Goal: Task Accomplishment & Management: Manage account settings

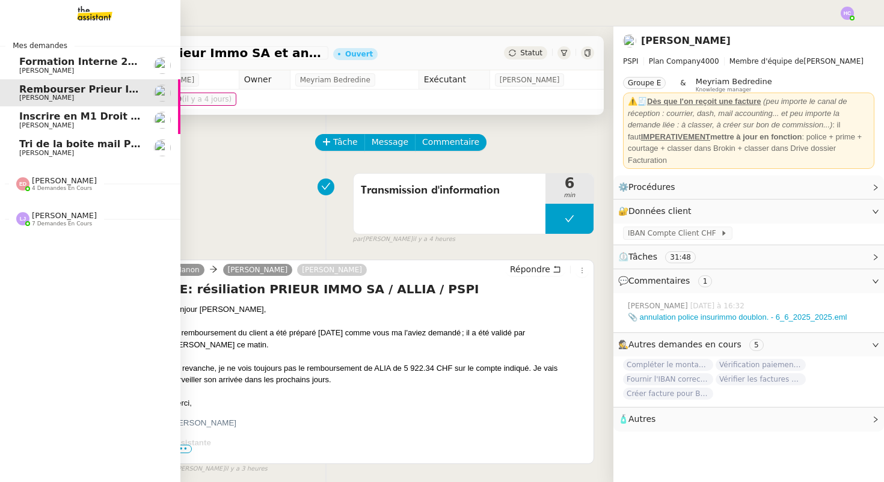
click at [99, 91] on span "Rembourser Prieur Immo SA et annuler contrat" at bounding box center [147, 89] width 256 height 11
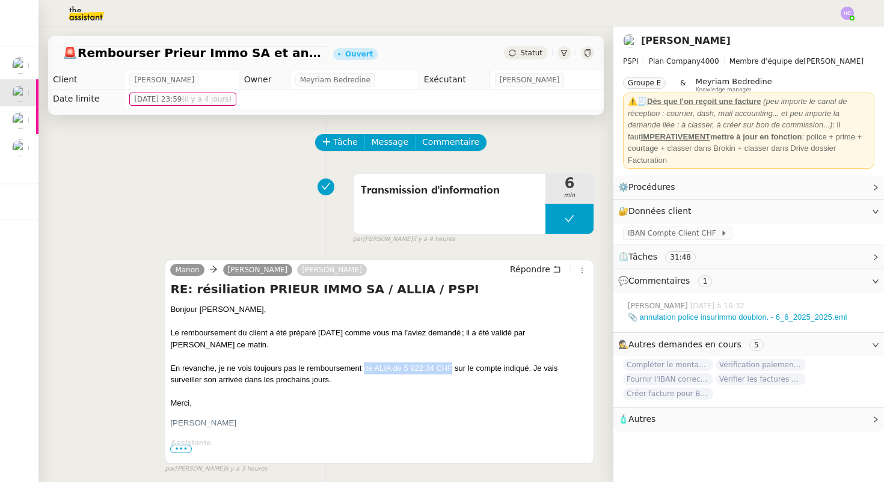
drag, startPoint x: 452, startPoint y: 359, endPoint x: 366, endPoint y: 361, distance: 86.6
click at [366, 363] on div "En revanche, je ne vois toujours pas le remboursement de ALIA de 5 922.34 CHF s…" at bounding box center [379, 374] width 419 height 23
copy div "de ALIA de 5 922.34 CHF"
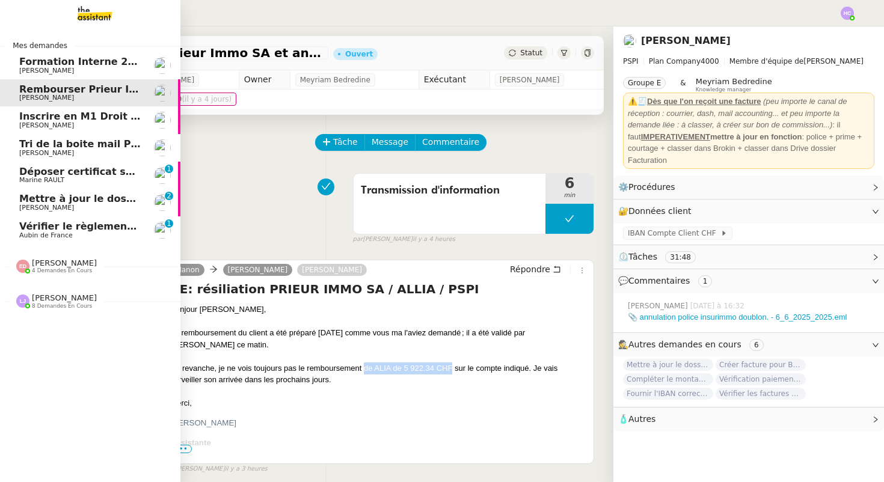
click at [53, 231] on span "Vérifier le règlement de la facture" at bounding box center [111, 226] width 185 height 11
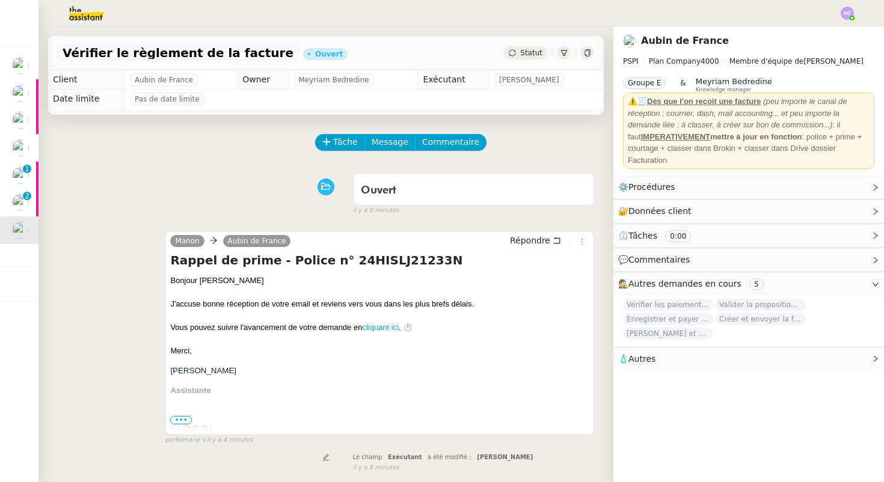
scroll to position [327, 0]
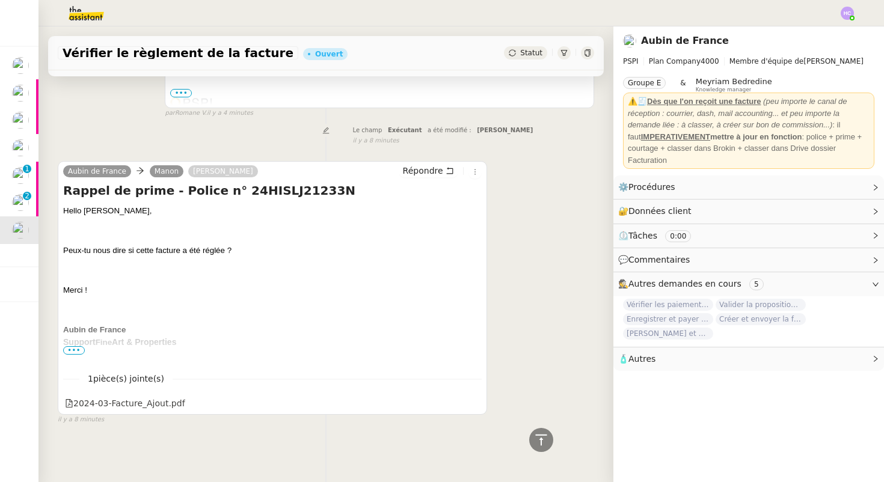
click at [72, 352] on span "•••" at bounding box center [74, 350] width 22 height 8
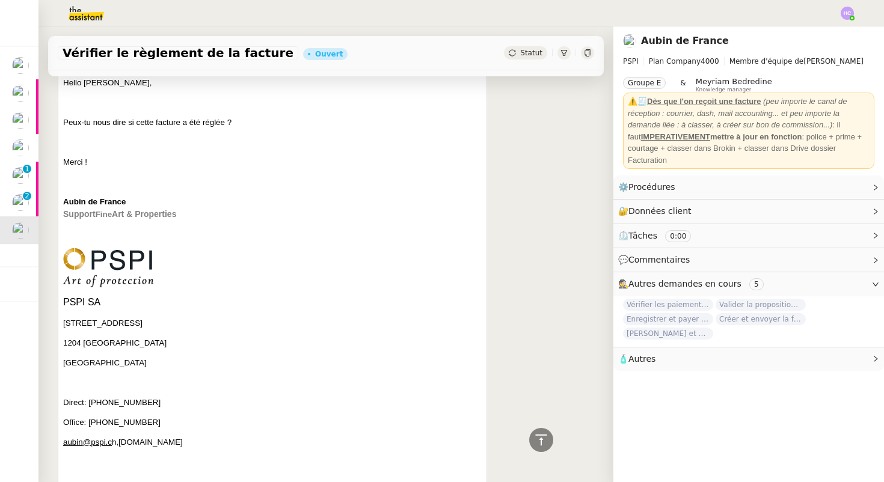
scroll to position [568, 0]
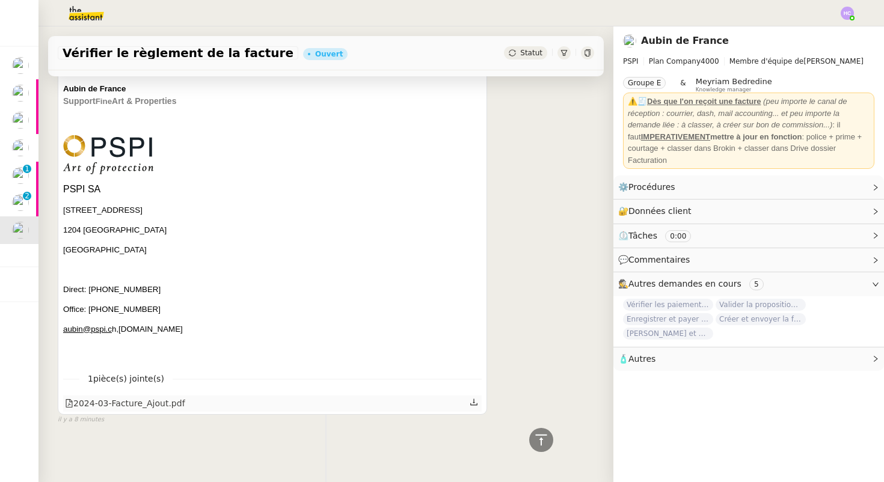
click at [92, 399] on div "2024-03-Facture_Ajout.pdf" at bounding box center [125, 404] width 120 height 14
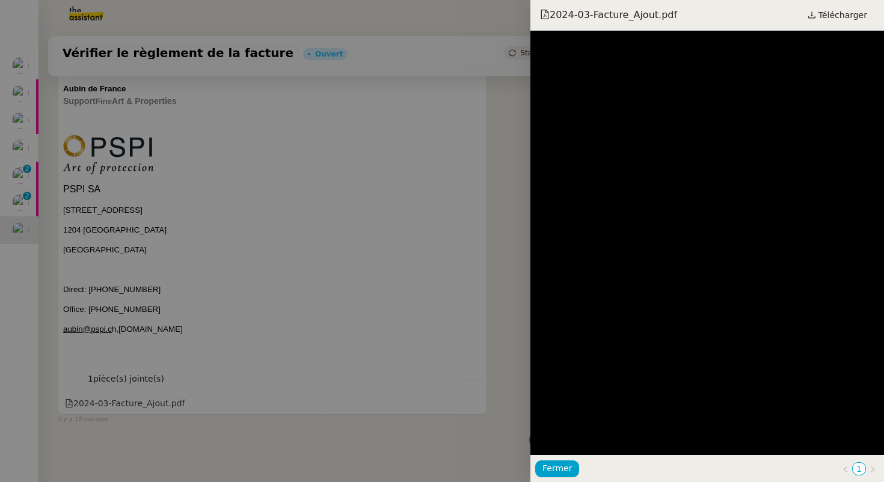
click at [287, 210] on div at bounding box center [442, 241] width 884 height 482
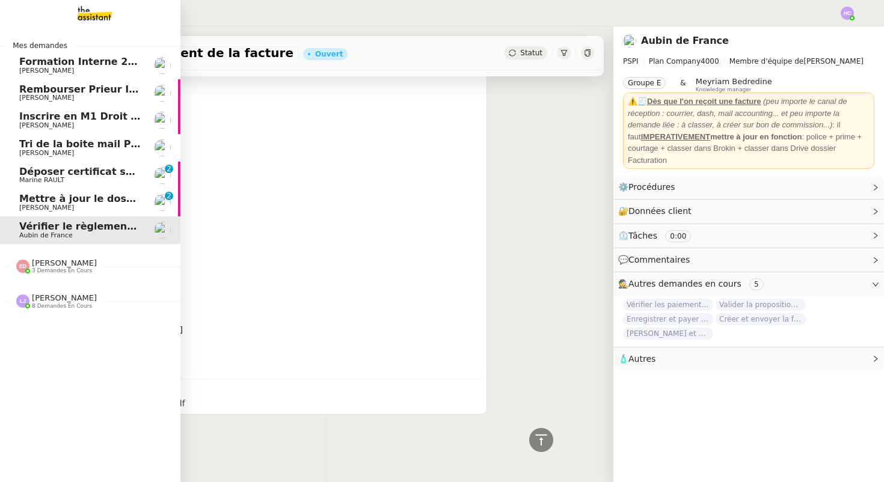
click at [65, 208] on span "[PERSON_NAME]" at bounding box center [46, 208] width 55 height 8
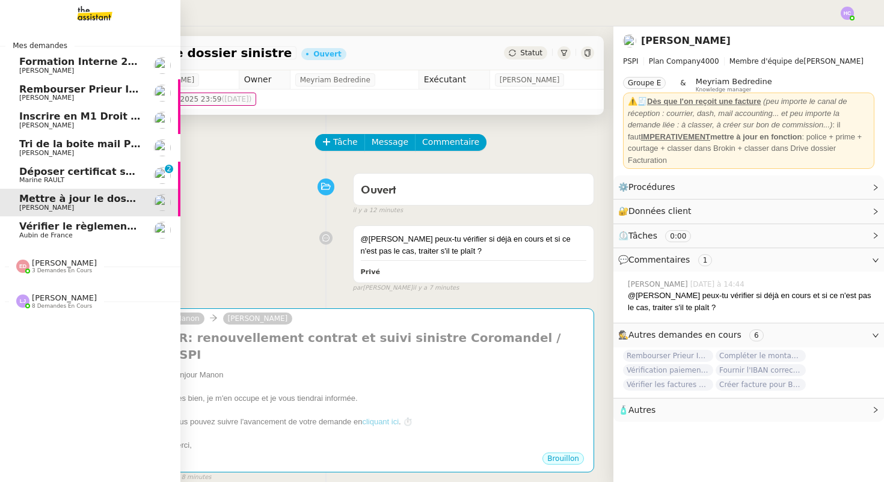
click at [32, 168] on span "Déposer certificat sur Opco" at bounding box center [93, 171] width 149 height 11
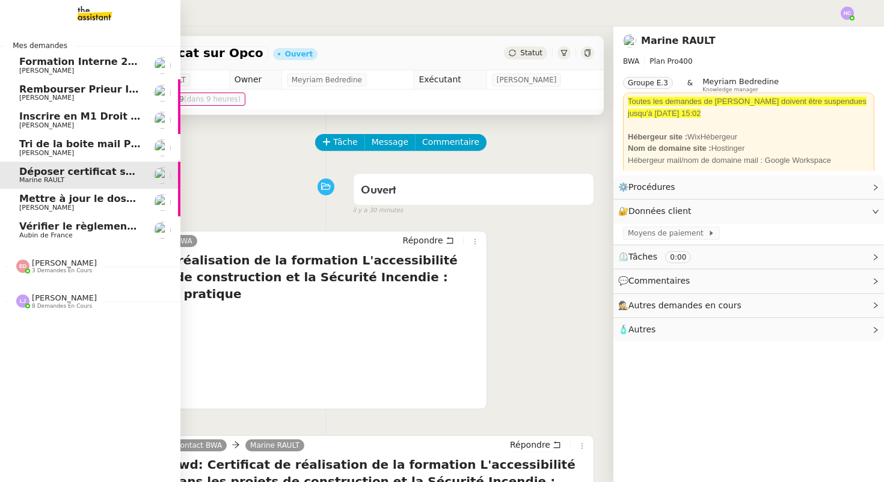
click at [54, 143] on span "Tri de la boite mail PERSO - 15 août 2025" at bounding box center [130, 143] width 223 height 11
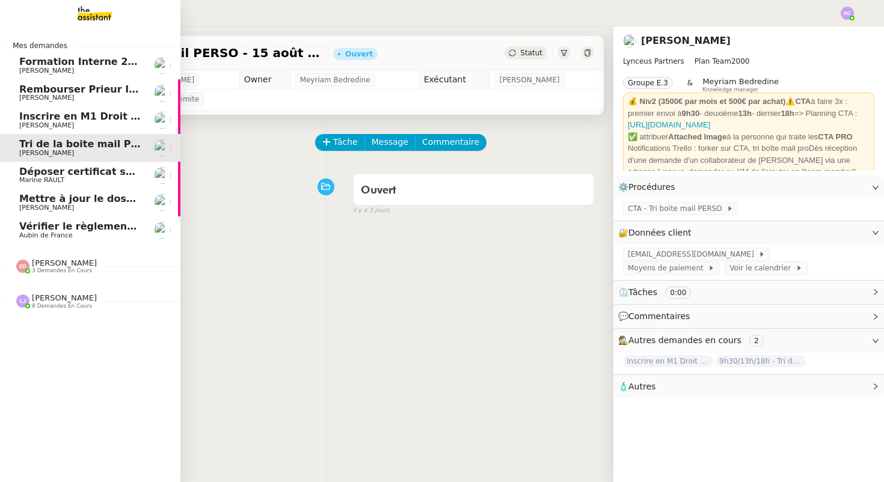
click at [35, 168] on span "Déposer certificat sur Opco" at bounding box center [93, 171] width 149 height 11
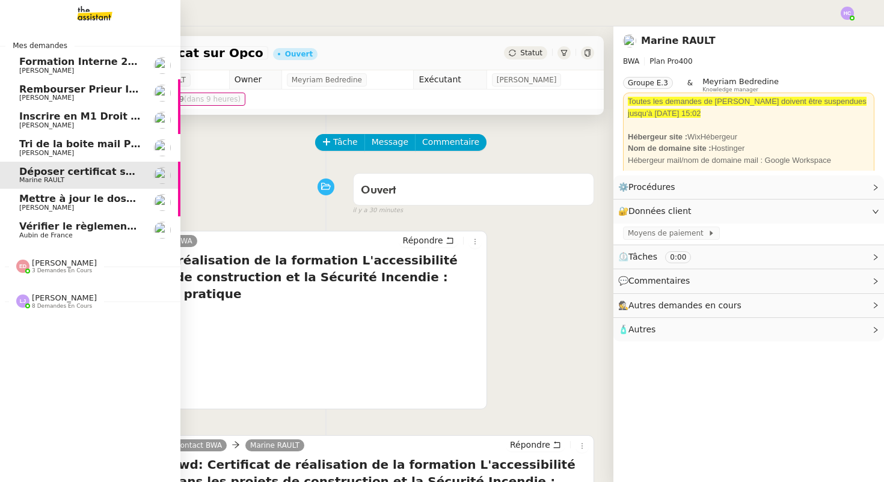
click at [43, 199] on span "Mettre à jour le dossier sinistre" at bounding box center [104, 198] width 171 height 11
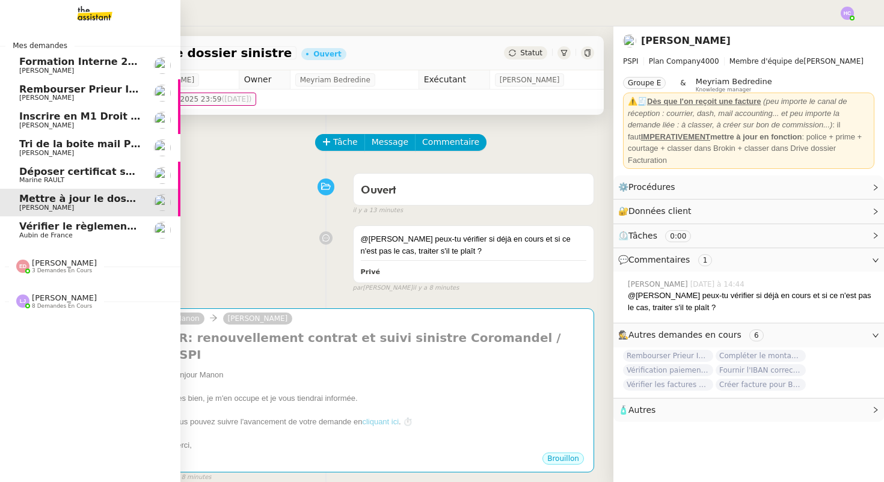
click at [109, 233] on span "Aubin de France" at bounding box center [79, 235] width 121 height 7
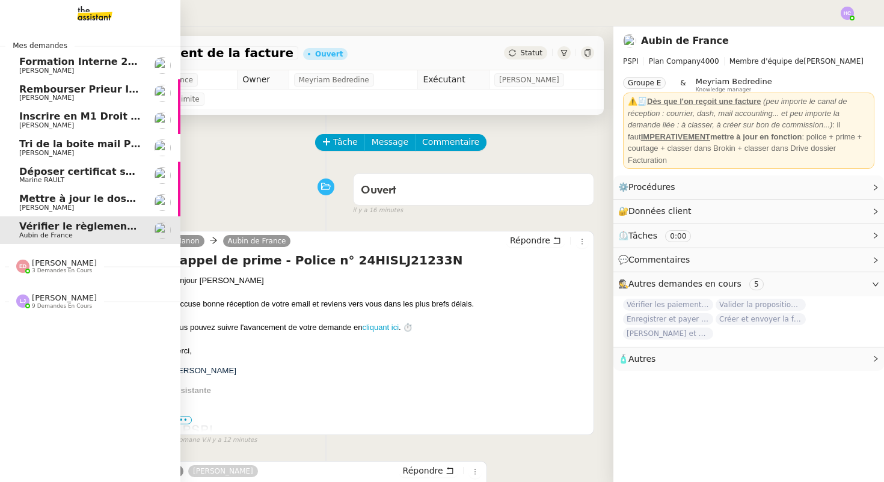
click at [45, 229] on span "Vérifier le règlement de la facture" at bounding box center [111, 226] width 185 height 11
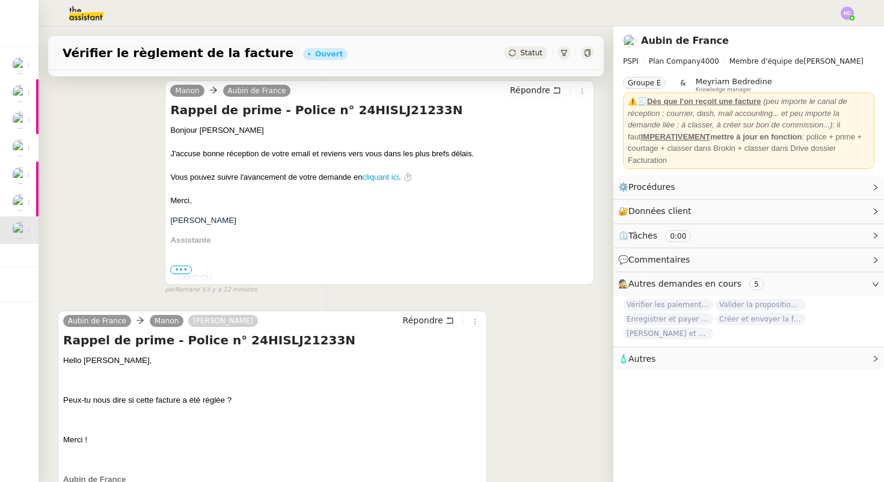
scroll to position [300, 0]
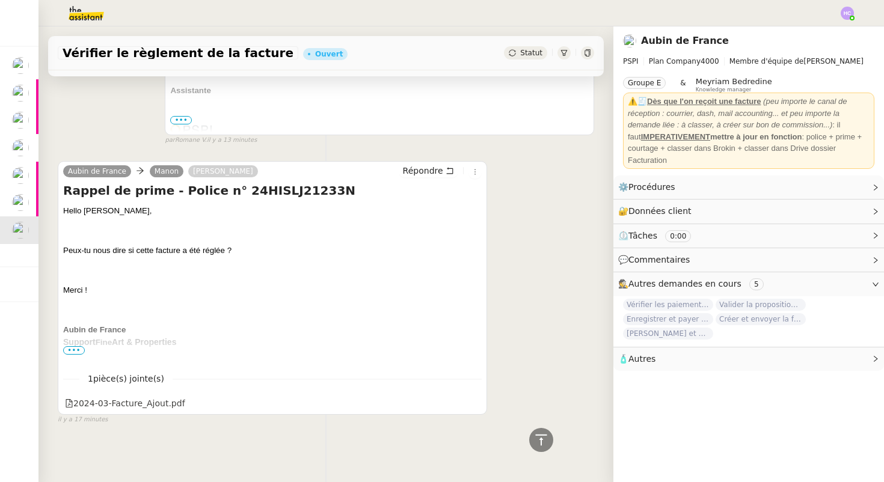
click at [81, 351] on span "•••" at bounding box center [74, 350] width 22 height 8
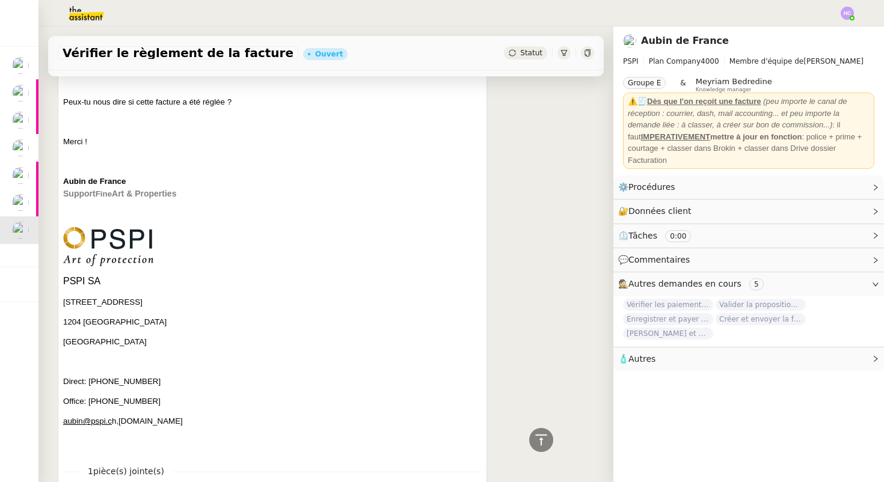
scroll to position [541, 0]
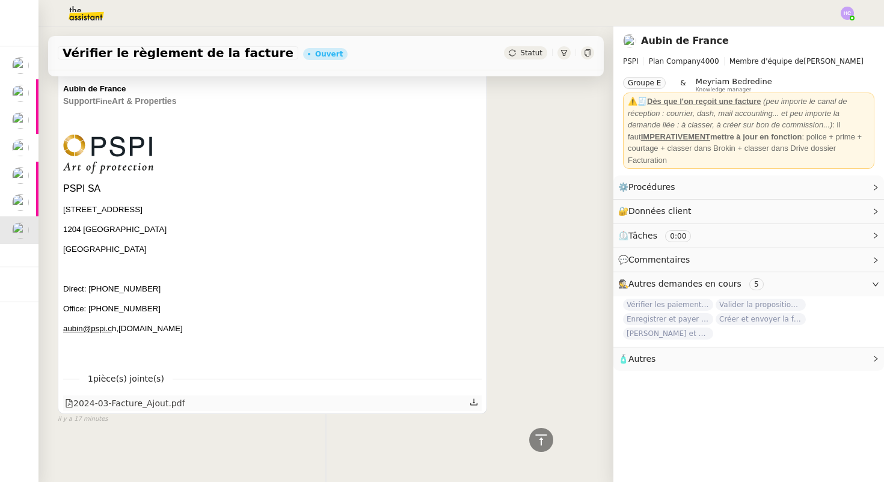
click at [114, 401] on div "2024-03-Facture_Ajout.pdf" at bounding box center [125, 404] width 120 height 14
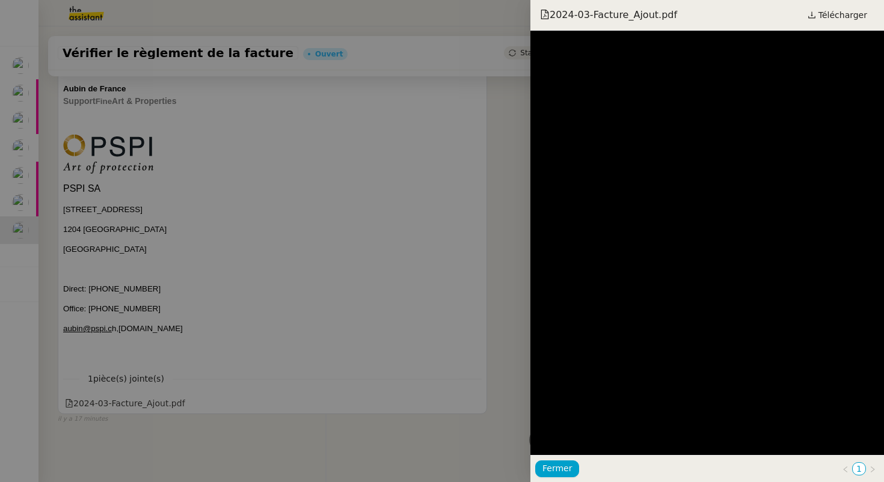
click at [182, 191] on div at bounding box center [442, 241] width 884 height 482
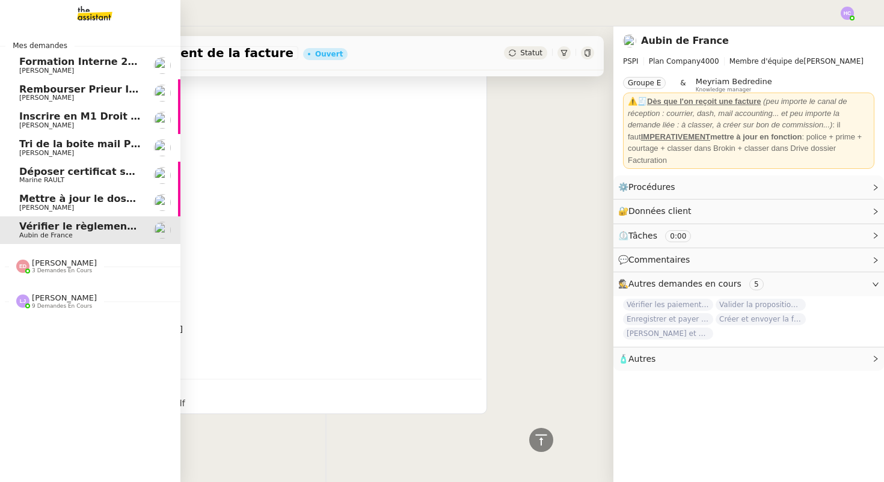
click at [35, 199] on span "Mettre à jour le dossier sinistre" at bounding box center [104, 198] width 171 height 11
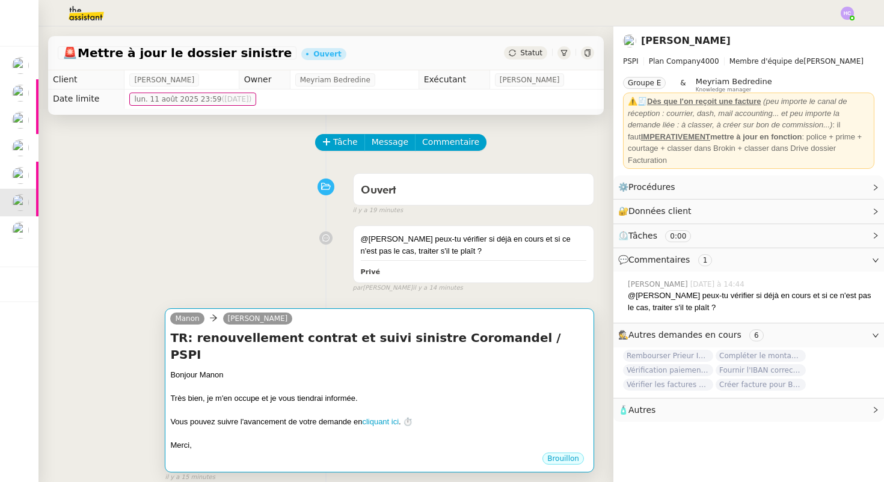
click at [339, 324] on div "[PERSON_NAME]" at bounding box center [379, 321] width 419 height 18
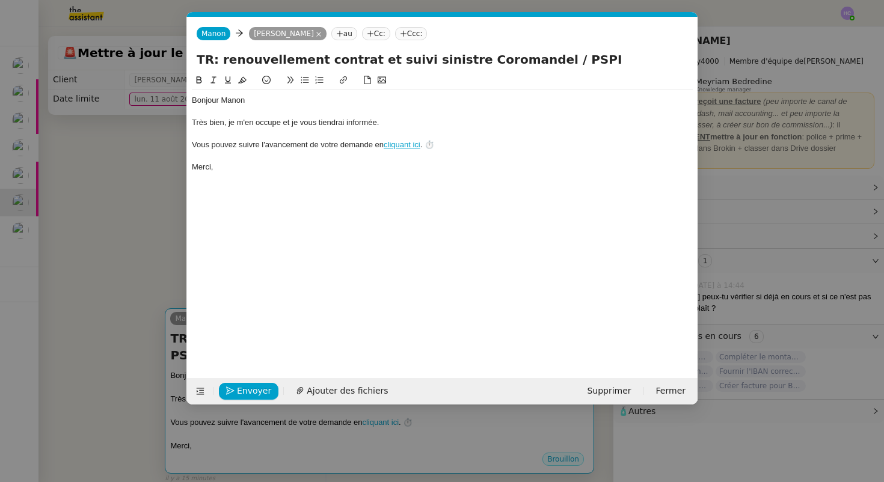
scroll to position [0, 25]
click at [624, 392] on span "Supprimer" at bounding box center [609, 391] width 44 height 14
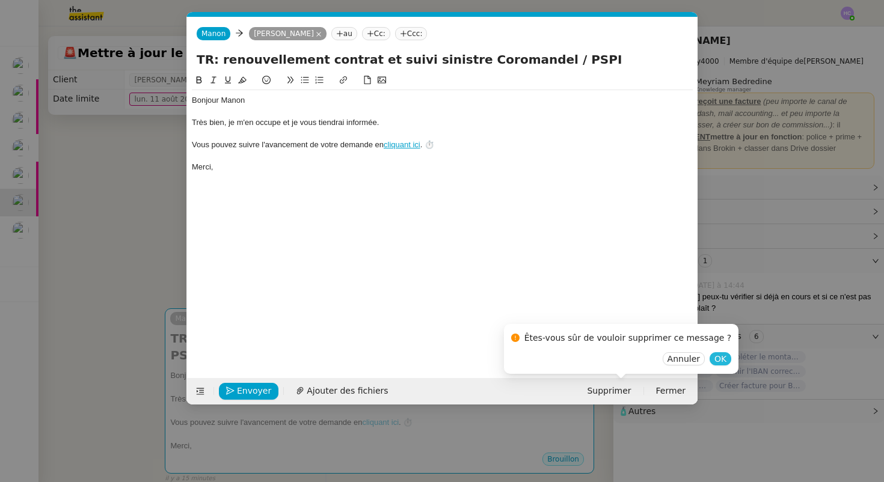
click at [715, 360] on span "OK" at bounding box center [721, 359] width 12 height 12
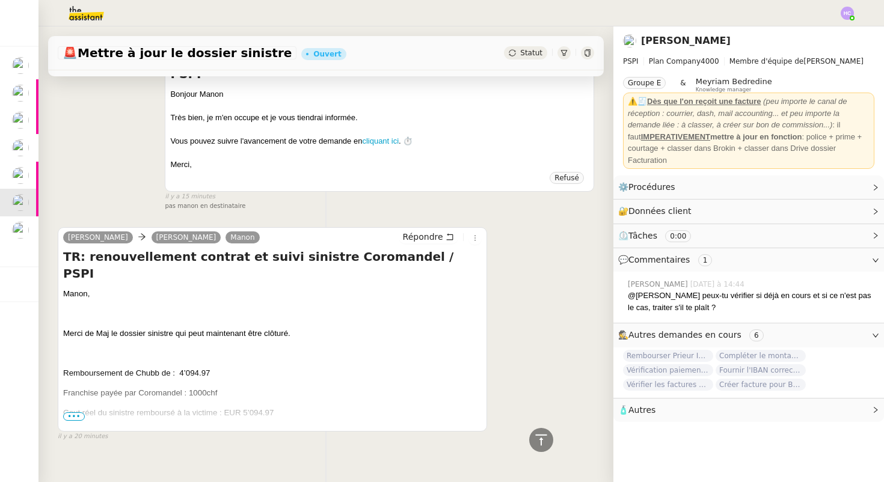
scroll to position [281, 0]
click at [72, 412] on span "•••" at bounding box center [74, 416] width 22 height 8
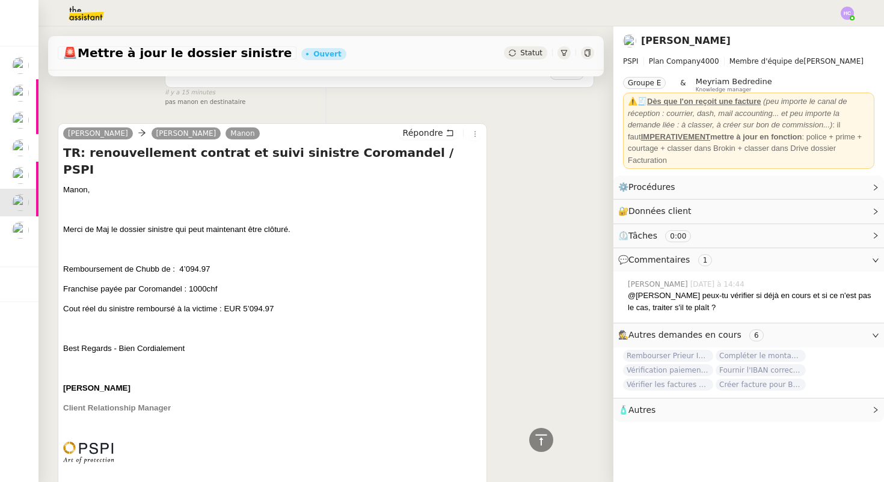
scroll to position [386, 0]
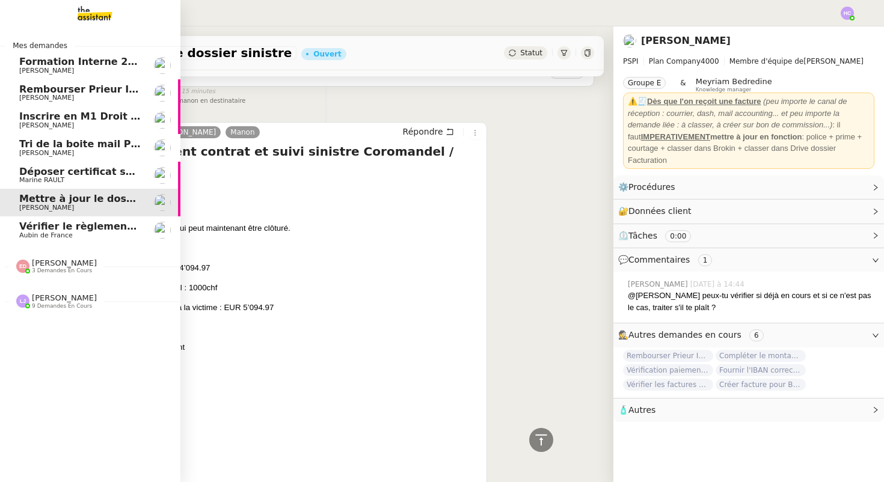
click at [45, 226] on span "Vérifier le règlement de la facture" at bounding box center [111, 226] width 185 height 11
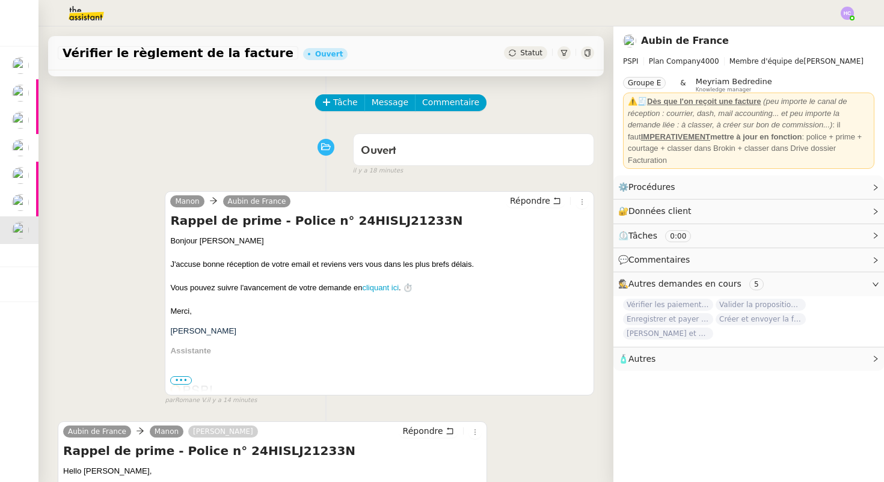
scroll to position [34, 0]
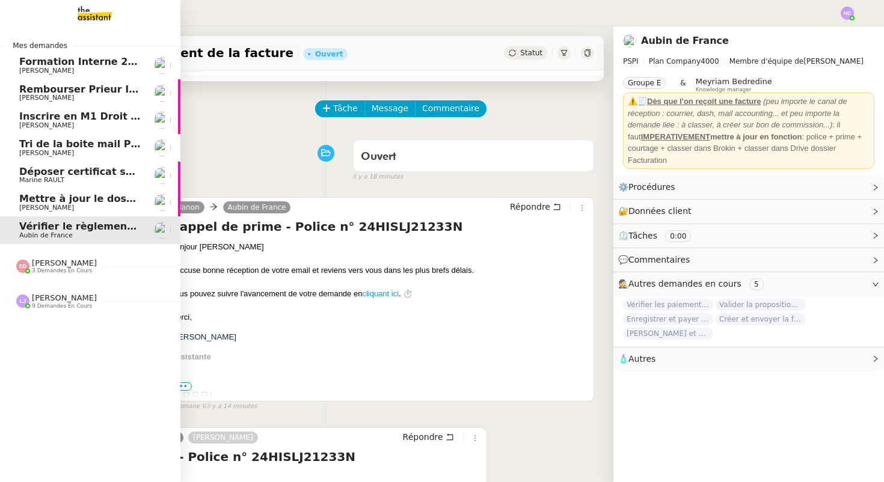
click at [62, 177] on span "Marine RAULT" at bounding box center [41, 180] width 45 height 8
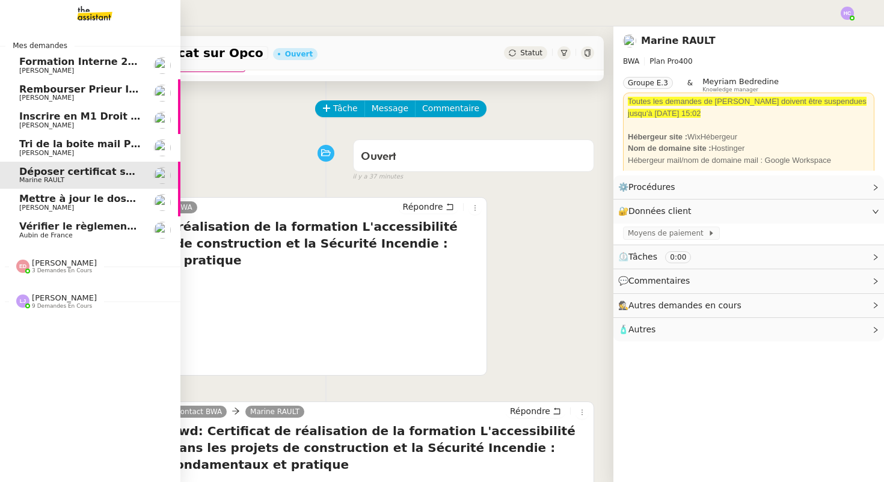
click at [66, 201] on span "Mettre à jour le dossier sinistre" at bounding box center [104, 198] width 171 height 11
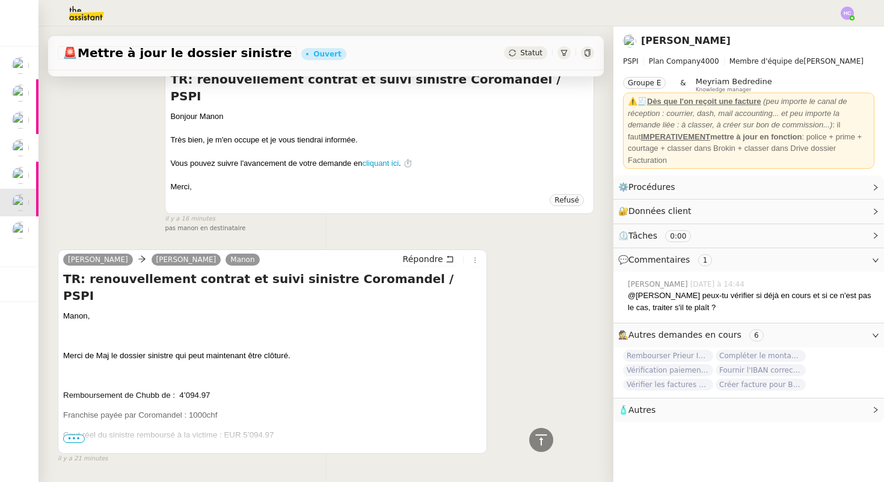
scroll to position [281, 0]
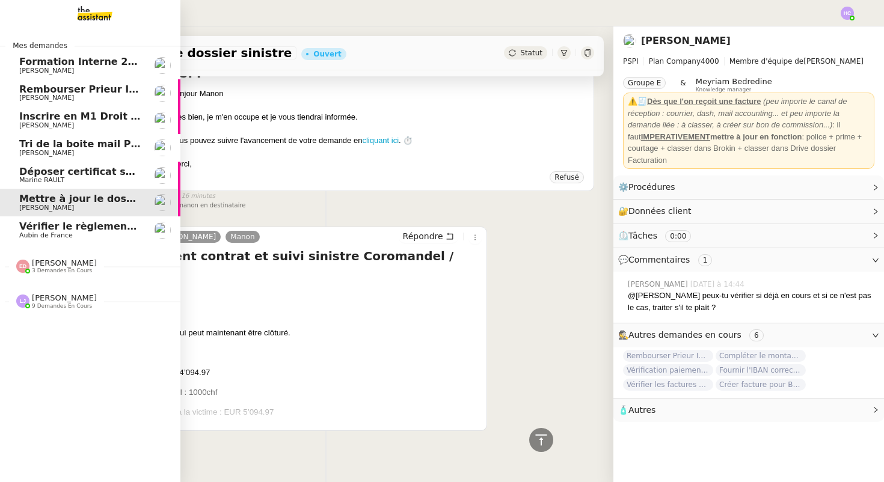
click at [42, 174] on span "Déposer certificat sur Opco" at bounding box center [93, 171] width 149 height 11
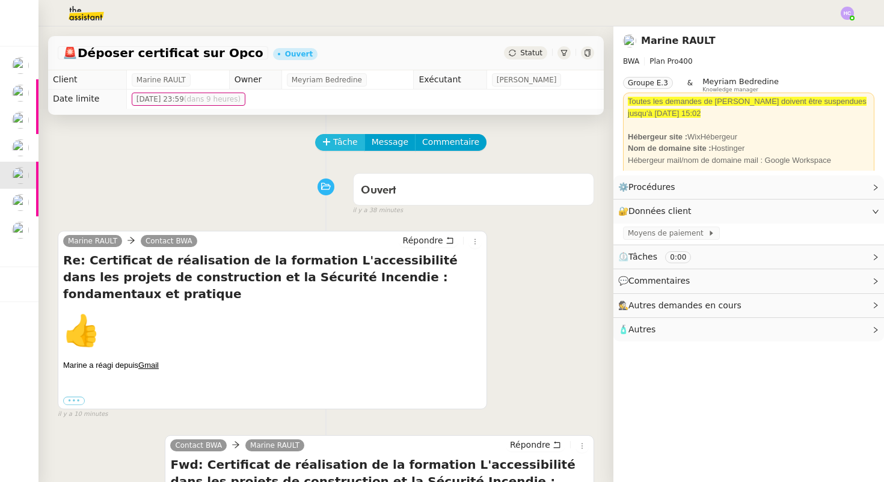
click at [337, 138] on span "Tâche" at bounding box center [345, 142] width 25 height 14
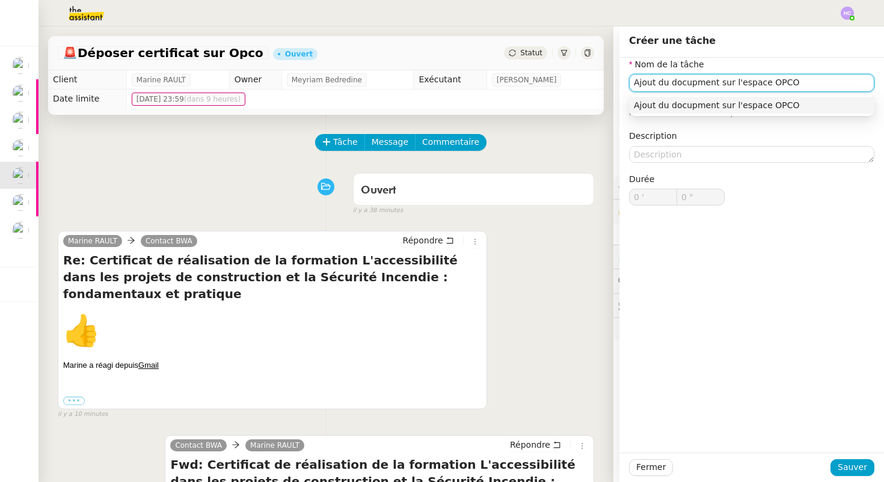
click at [696, 84] on input "Ajout du docupment sur l'espace OPCO" at bounding box center [751, 82] width 245 height 17
click at [773, 108] on div "Ajout du document sur l'espace OPCO" at bounding box center [752, 105] width 236 height 11
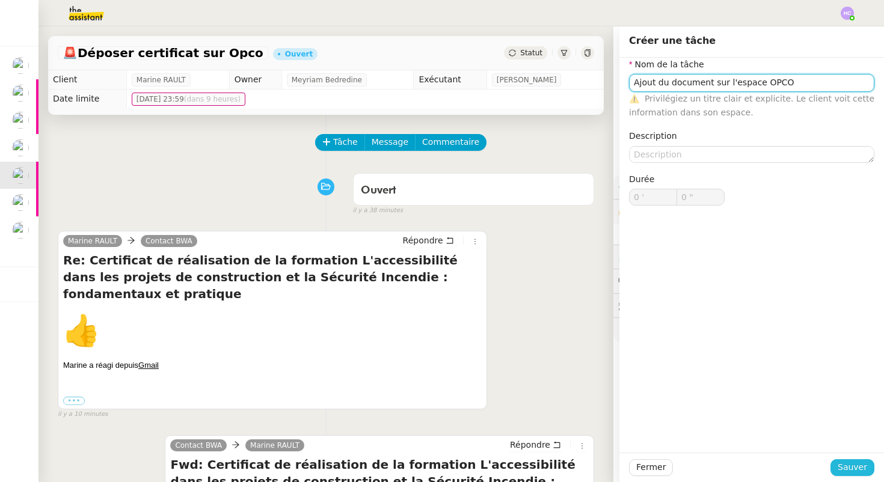
type input "Ajout du document sur l'espace OPCO"
click at [843, 470] on span "Sauver" at bounding box center [852, 468] width 29 height 14
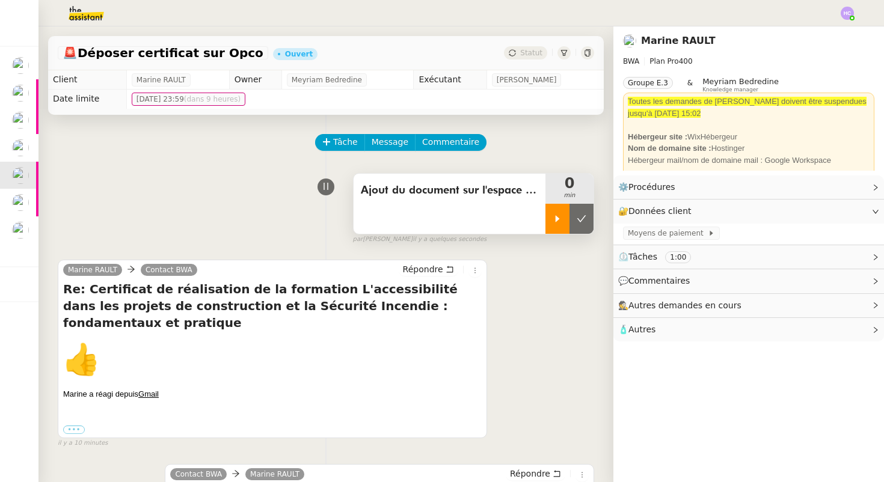
click at [552, 219] on div at bounding box center [558, 219] width 24 height 30
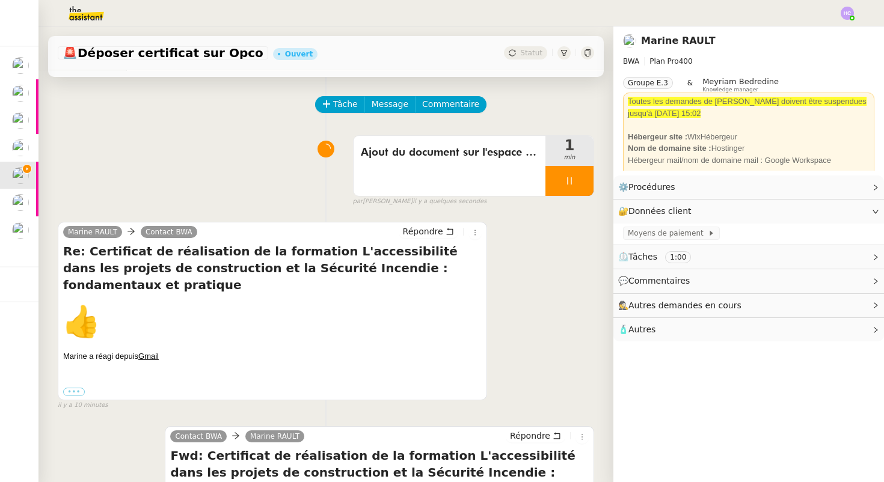
scroll to position [12, 0]
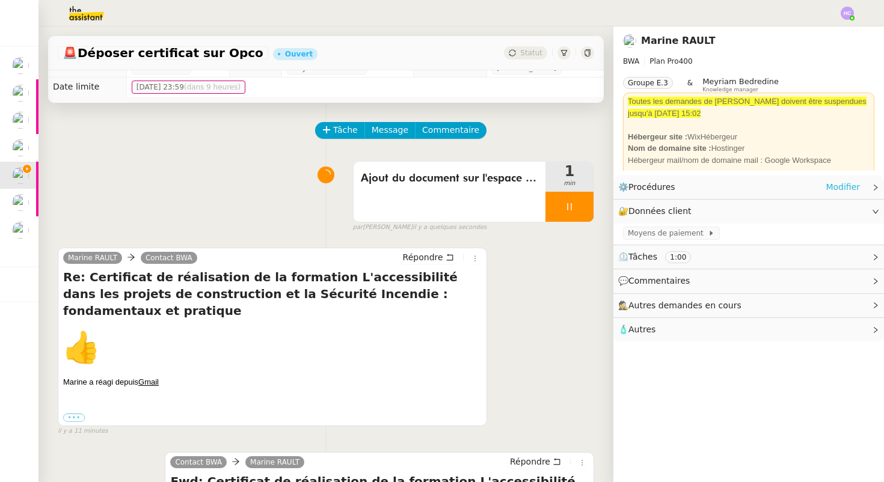
click at [849, 182] on link "Modifier" at bounding box center [843, 187] width 34 height 14
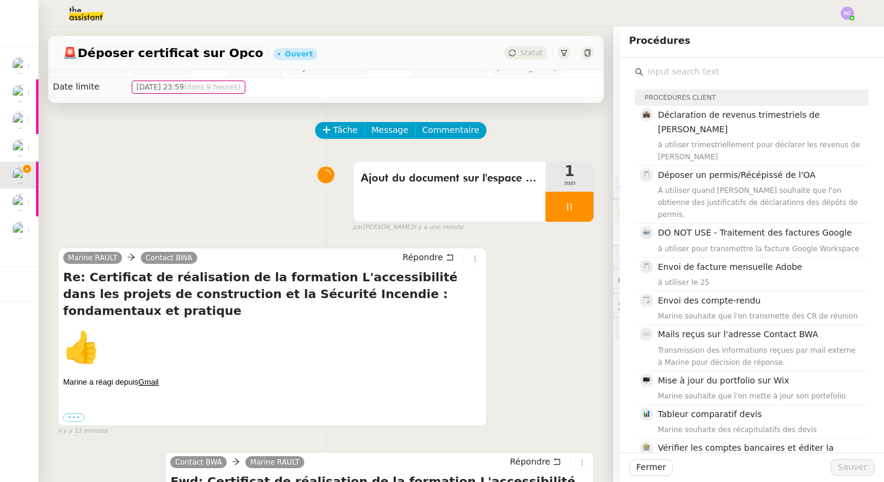
click at [770, 73] on input "text" at bounding box center [756, 72] width 225 height 16
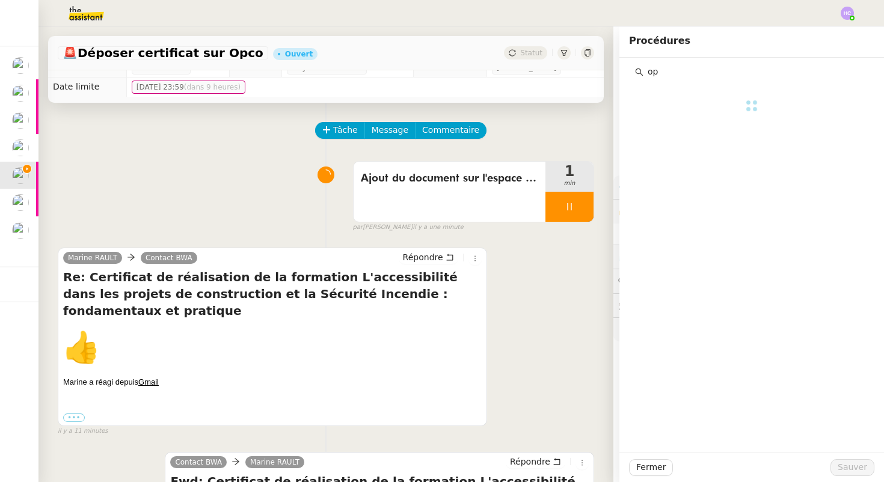
type input "o"
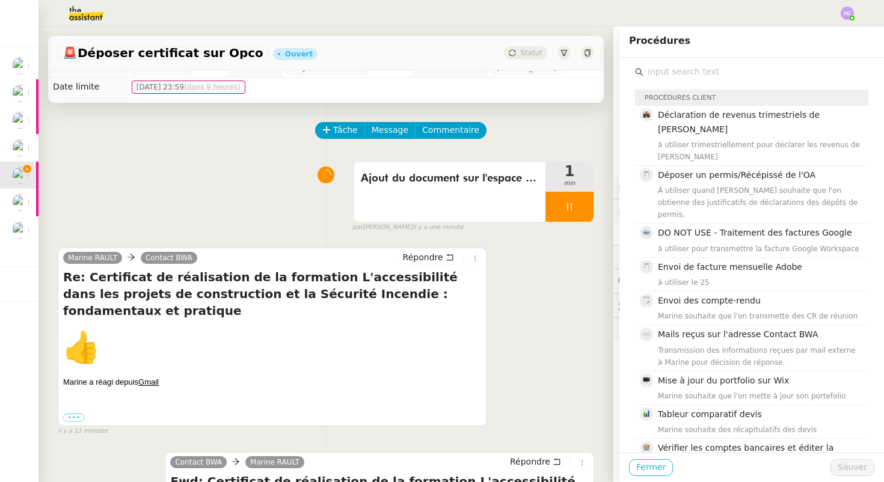
click at [642, 466] on span "Fermer" at bounding box center [650, 468] width 29 height 14
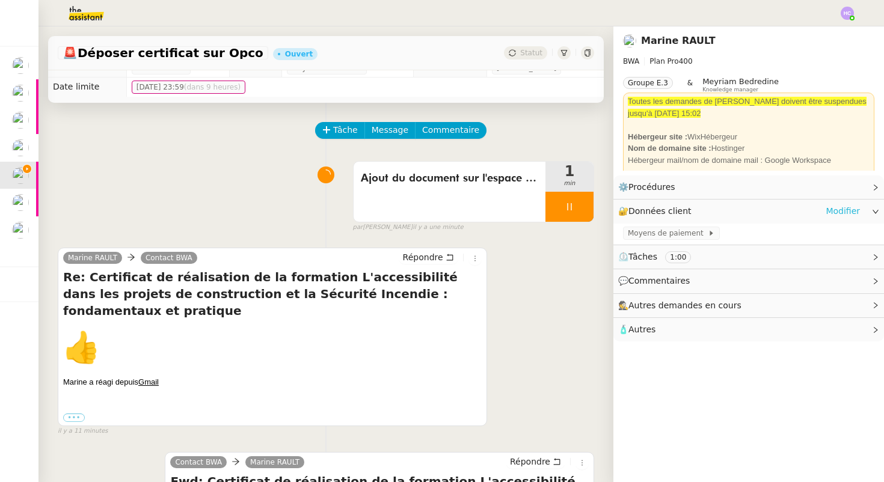
click at [844, 211] on link "Modifier" at bounding box center [843, 211] width 34 height 14
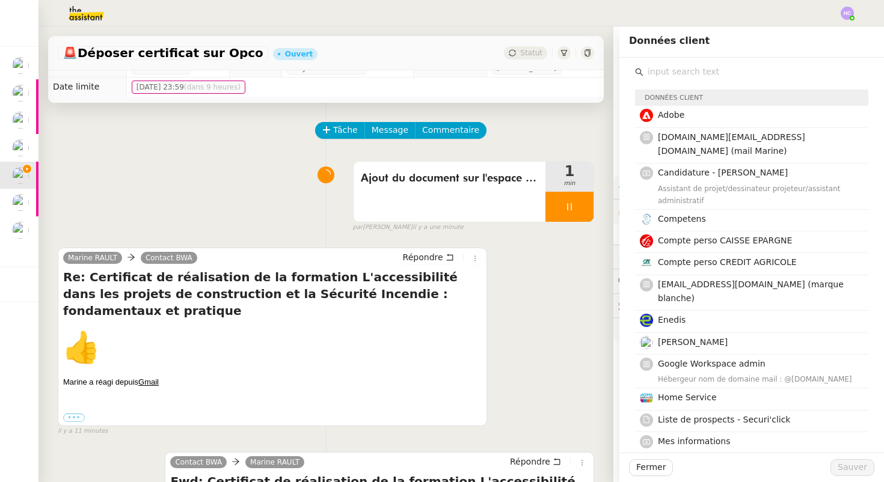
click at [704, 73] on input "text" at bounding box center [756, 72] width 225 height 16
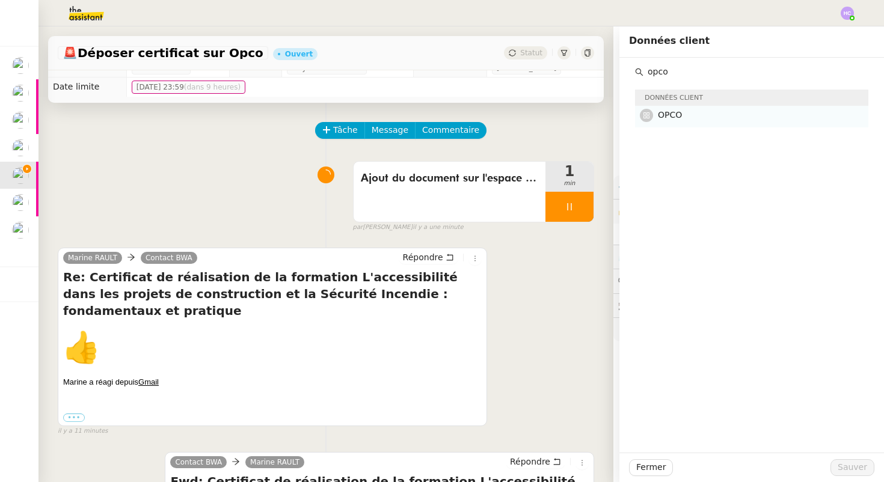
type input "opco"
click at [684, 123] on div "OPCO" at bounding box center [759, 116] width 203 height 16
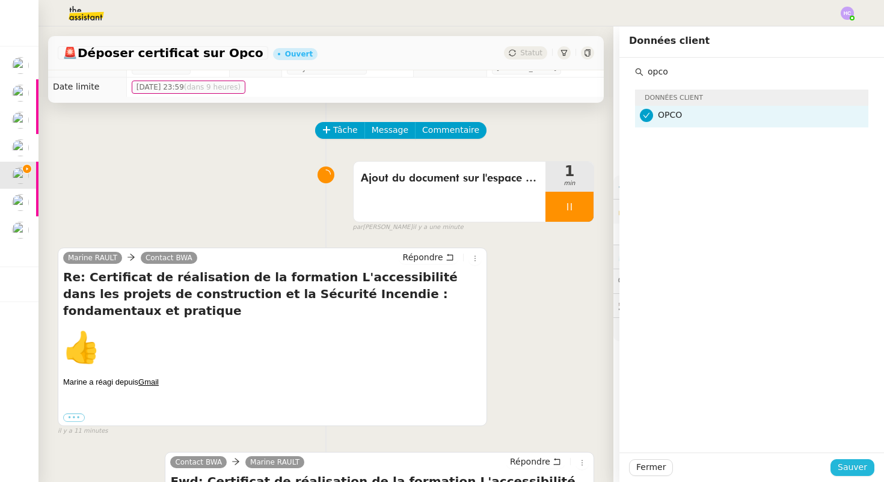
click at [850, 471] on span "Sauver" at bounding box center [852, 468] width 29 height 14
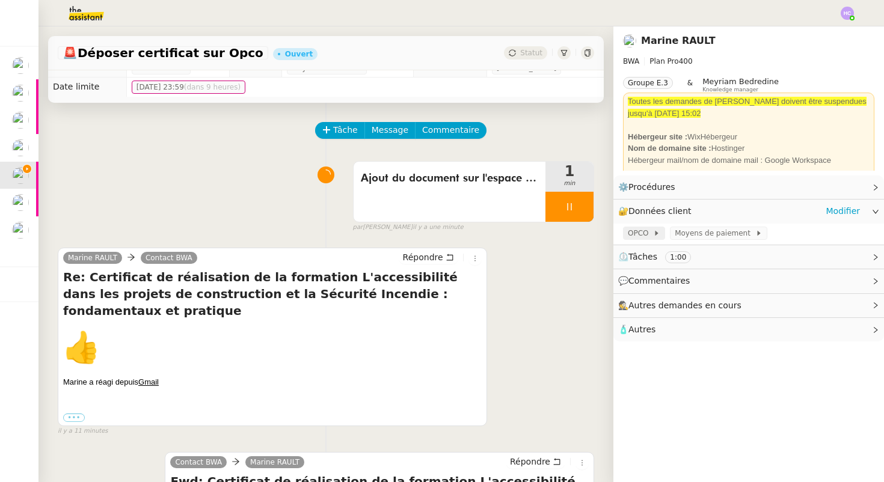
click at [641, 233] on span "OPCO" at bounding box center [640, 233] width 25 height 12
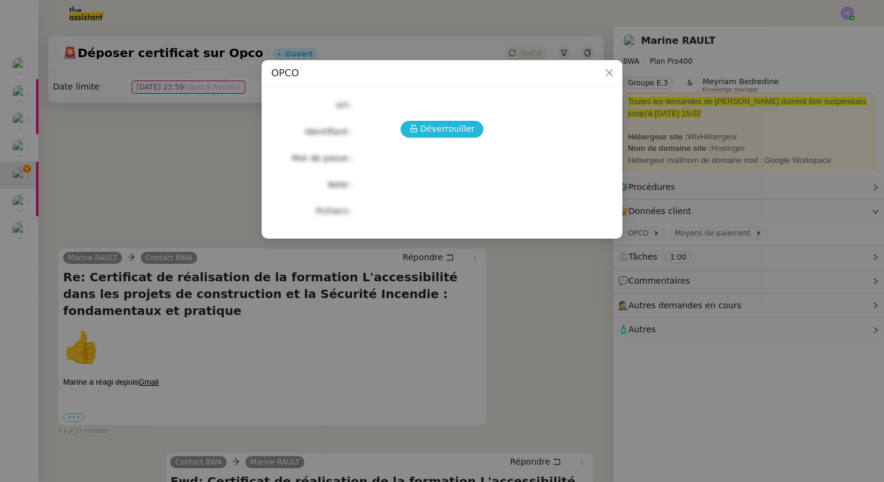
click at [444, 132] on span "Déverrouiller" at bounding box center [447, 129] width 55 height 14
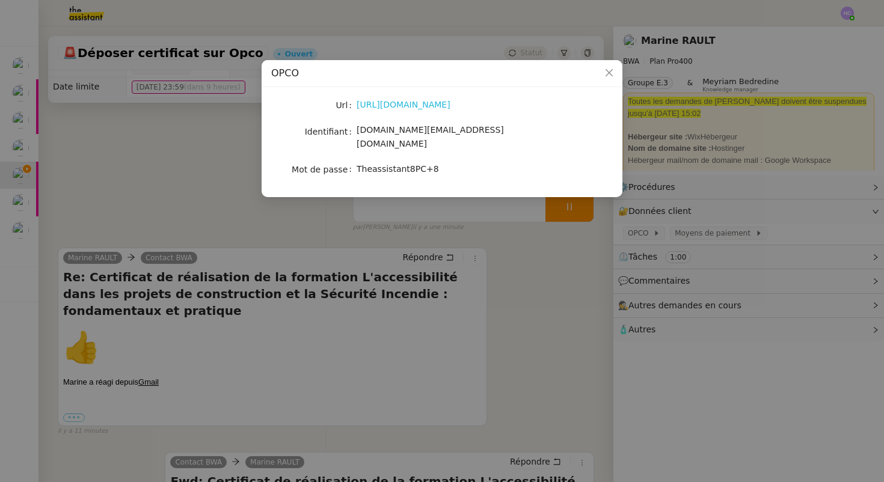
click at [405, 105] on link "[URL][DOMAIN_NAME]" at bounding box center [404, 105] width 94 height 10
click at [248, 178] on nz-modal-container "OPCO Url [URL][DOMAIN_NAME] Identifiant [DOMAIN_NAME][EMAIL_ADDRESS][DOMAIN_NAM…" at bounding box center [442, 241] width 884 height 482
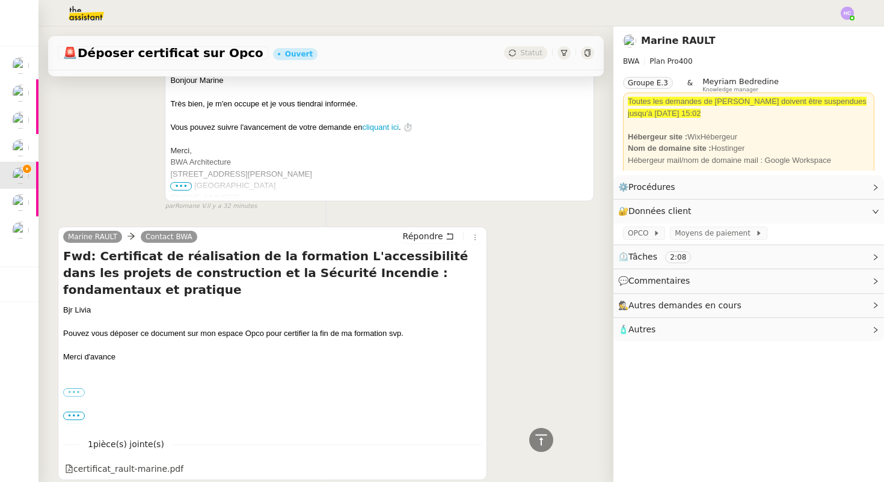
scroll to position [504, 0]
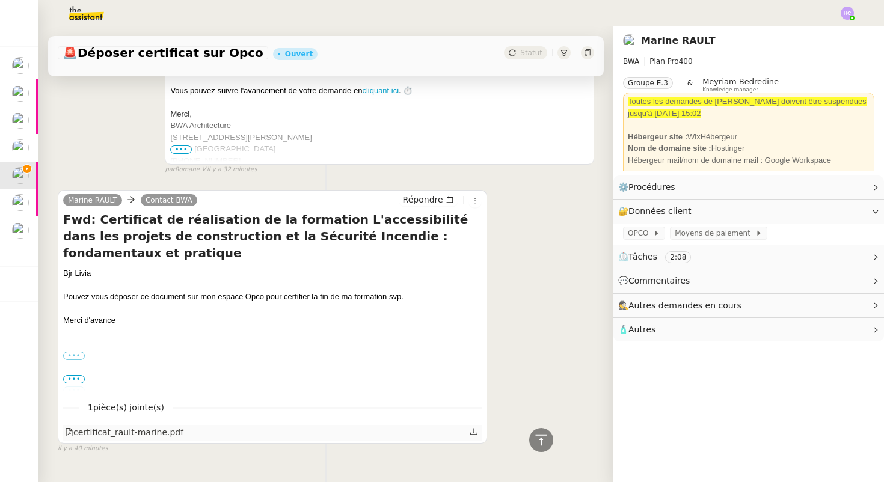
click at [108, 426] on div "certificat_rault-marine.pdf" at bounding box center [124, 433] width 118 height 14
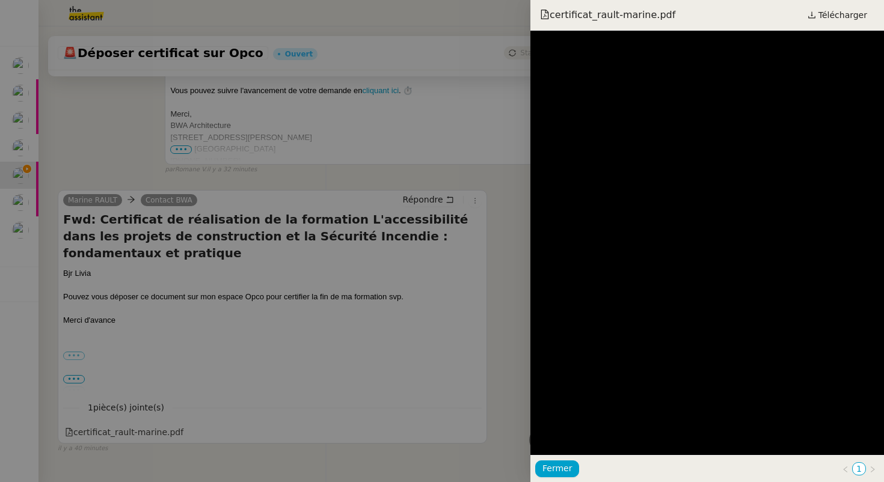
click at [437, 289] on div at bounding box center [442, 241] width 884 height 482
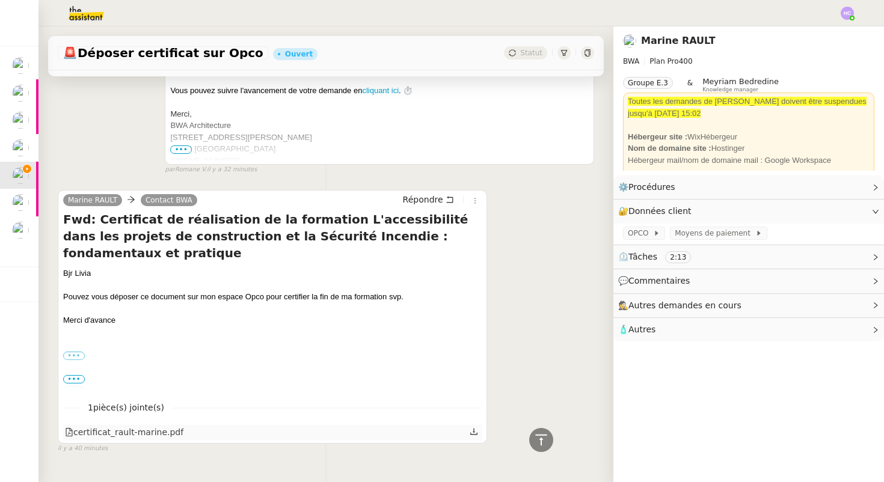
click at [472, 428] on icon at bounding box center [474, 432] width 8 height 8
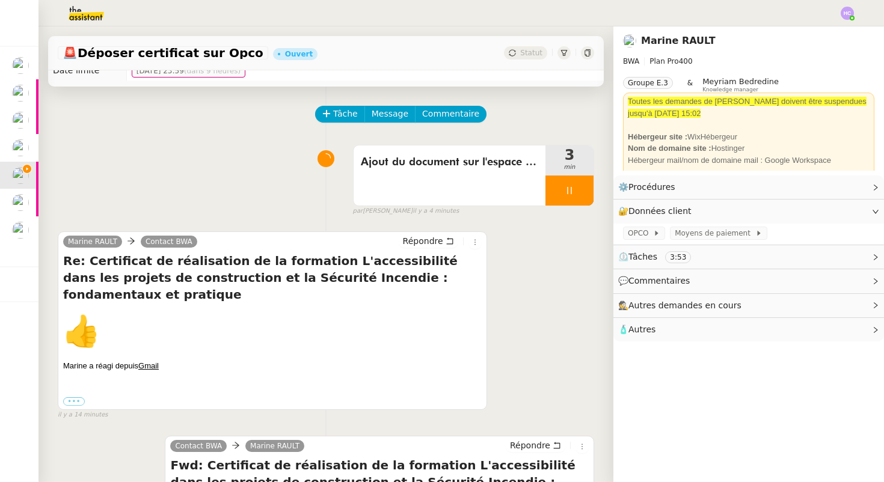
scroll to position [0, 0]
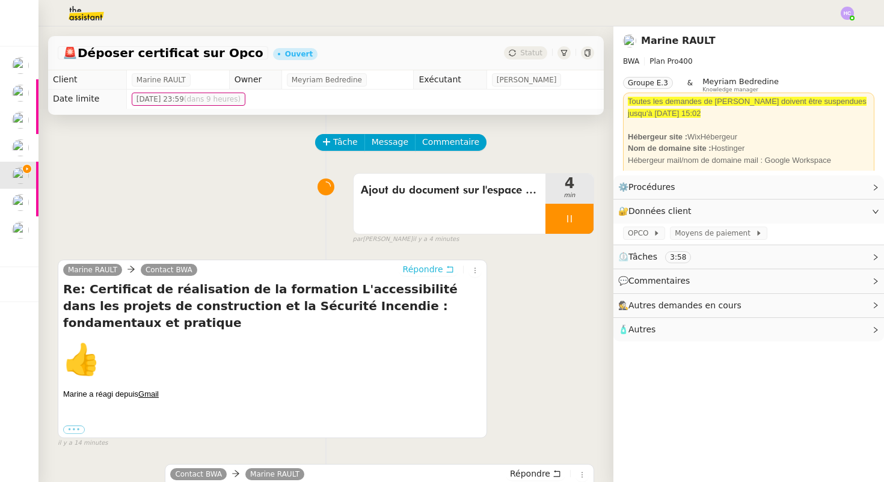
click at [440, 266] on span "Répondre" at bounding box center [423, 269] width 40 height 12
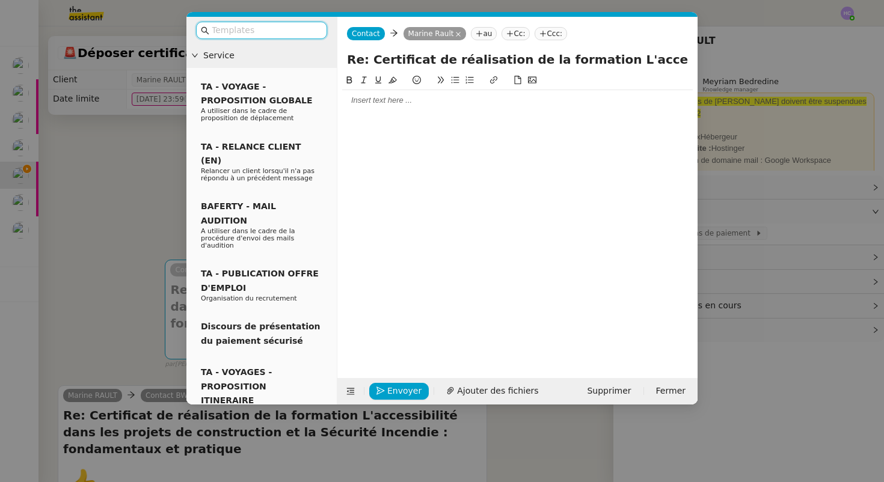
click at [415, 100] on div at bounding box center [517, 100] width 351 height 11
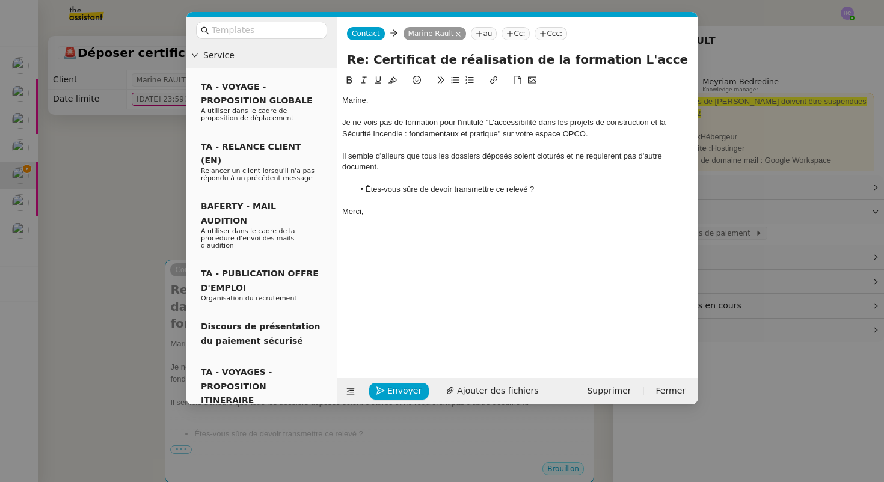
click at [395, 156] on div "Il semble d'aileurs que tous les dossiers déposés soient cloturés et ne requier…" at bounding box center [517, 162] width 351 height 22
click at [0, 0] on lt-span "ailleurs" at bounding box center [0, 0] width 0 height 0
click at [422, 149] on div at bounding box center [517, 145] width 351 height 11
click at [550, 156] on div "Il semble d'ailleurs que tous les dossiers déposés soient cloturés et ne requie…" at bounding box center [517, 162] width 351 height 22
click at [0, 0] on lt-span "clôtures" at bounding box center [0, 0] width 0 height 0
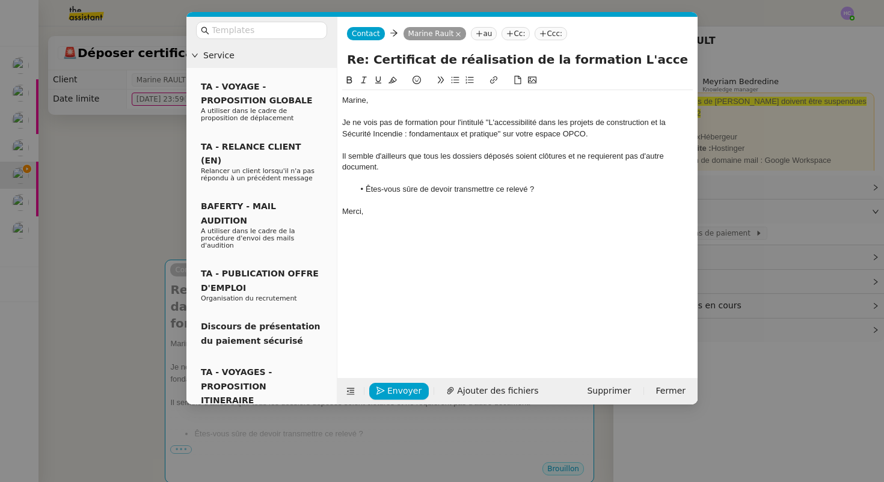
click at [609, 159] on div "Il semble d'ailleurs que tous les dossiers déposés soient clôtures et ne requie…" at bounding box center [517, 162] width 351 height 22
click at [0, 0] on lt-span "requièrent" at bounding box center [0, 0] width 0 height 0
click at [553, 158] on div "Il semble d'ailleurs que tous les dossiers déposés soient clôtures et ne requiè…" at bounding box center [517, 162] width 351 height 22
click at [0, 0] on lt-strong "é" at bounding box center [0, 0] width 0 height 0
click at [448, 170] on div "Il semble d'ailleurs que tous les dossiers déposés soient clôturés et ne requiè…" at bounding box center [517, 162] width 351 height 22
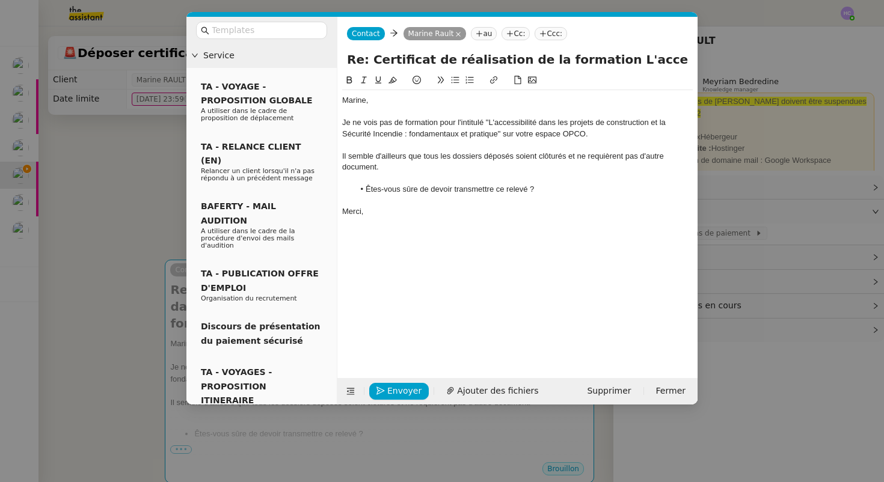
click at [449, 200] on div at bounding box center [517, 200] width 351 height 11
click at [521, 194] on li "Êtes-vous sûre de devoir transmettre ce relevé ?" at bounding box center [523, 189] width 339 height 11
click at [521, 195] on div "Marine, Je ne vois pas de formation pour l'intitulé "L'accessibilité dans les p…" at bounding box center [517, 156] width 351 height 132
click at [520, 189] on li "Êtes-vous sûre de devoir transmettre ce relevé ?" at bounding box center [523, 189] width 339 height 11
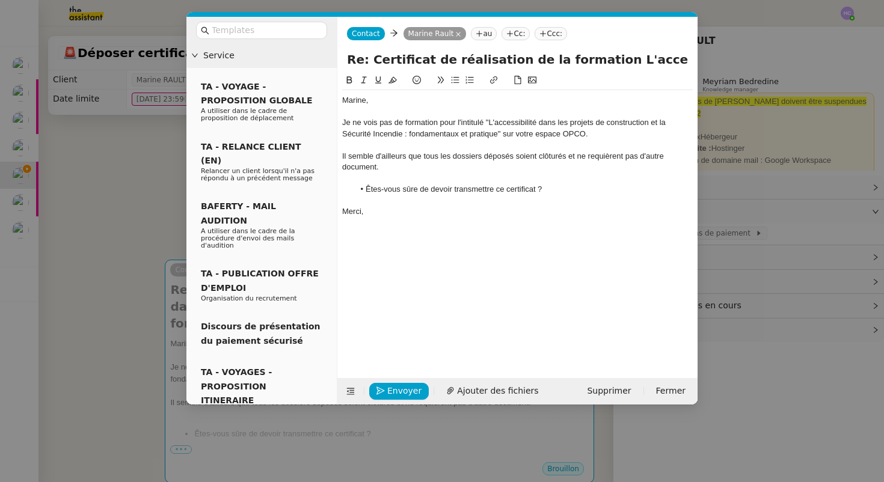
click at [380, 144] on div at bounding box center [517, 145] width 351 height 11
click at [410, 171] on div "Il semble d'ailleurs que tous les dossiers déposés soient clôturés et ne requiè…" at bounding box center [517, 162] width 351 height 22
click at [604, 135] on div "Je ne vois pas de formation pour l'intitulé "L'accessibilité dans les projets d…" at bounding box center [517, 128] width 351 height 22
click at [539, 188] on li "Êtes-vous sûre de devoir transmettre ce certificat ?" at bounding box center [523, 189] width 339 height 11
click at [400, 390] on span "Envoyer" at bounding box center [404, 391] width 34 height 14
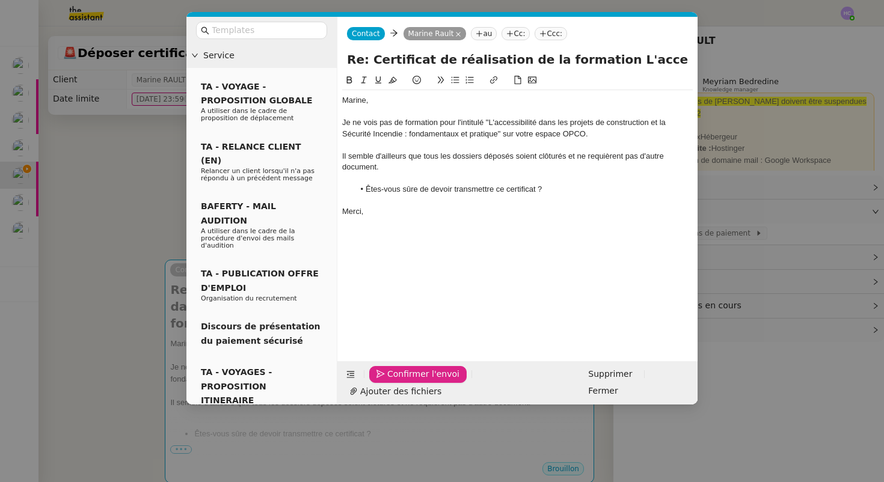
click at [400, 381] on span "Confirmer l'envoi" at bounding box center [423, 374] width 72 height 14
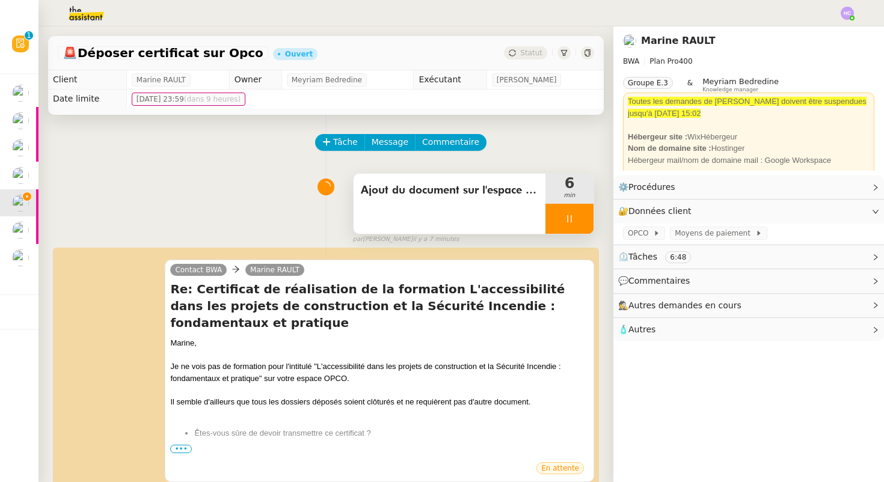
click at [556, 220] on div at bounding box center [570, 219] width 48 height 30
click at [586, 220] on icon at bounding box center [582, 219] width 10 height 10
click at [515, 54] on icon at bounding box center [512, 52] width 7 height 7
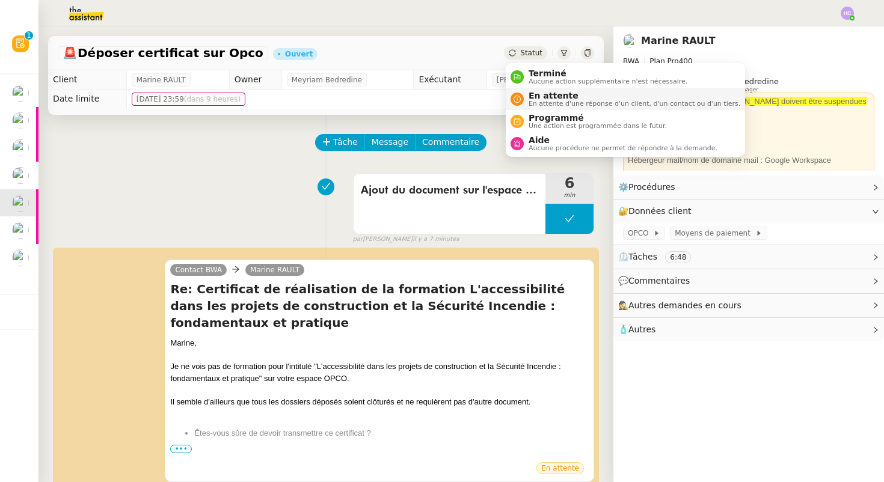
click at [557, 100] on span "En attente d'une réponse d'un client, d'un contact ou d'un tiers." at bounding box center [635, 103] width 212 height 7
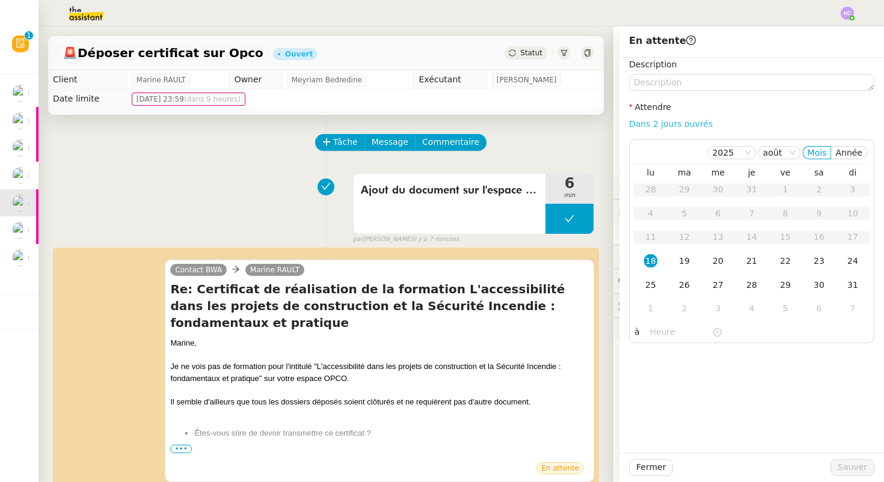
click at [668, 121] on link "Dans 2 jours ouvrés" at bounding box center [671, 124] width 84 height 10
type input "07:00"
click at [843, 466] on span "Sauver" at bounding box center [852, 468] width 29 height 14
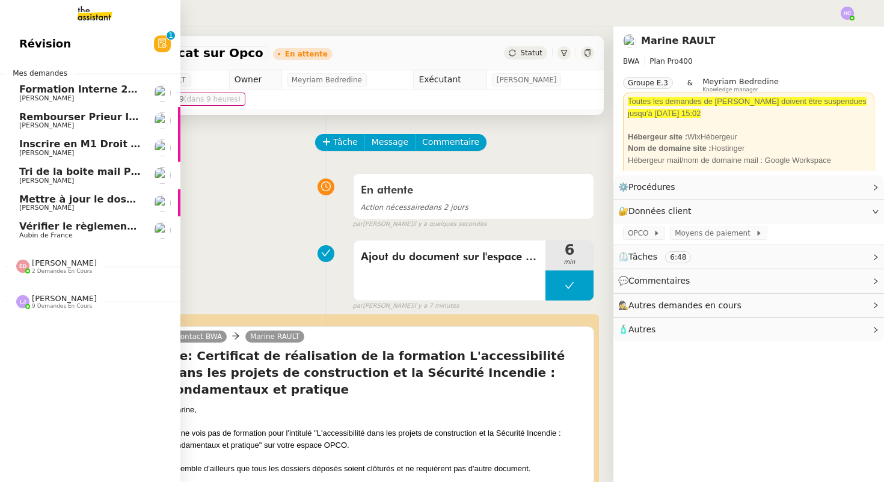
click at [81, 224] on span "Vérifier le règlement de la facture" at bounding box center [111, 226] width 185 height 11
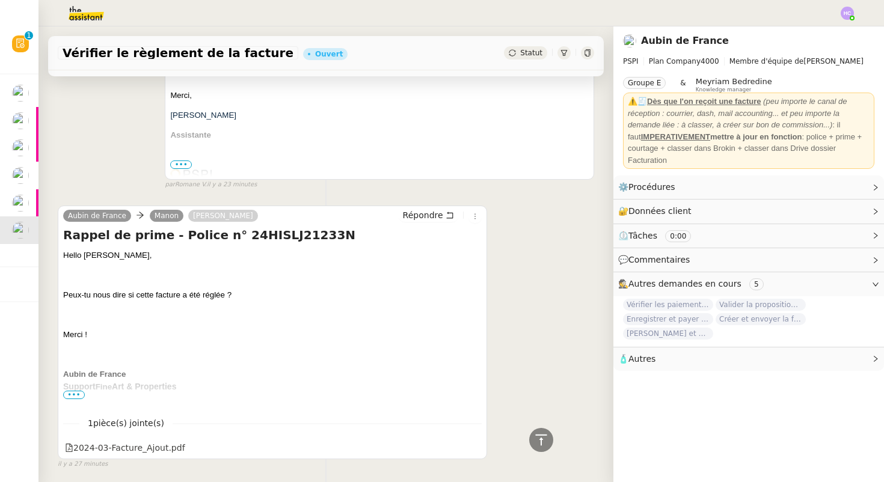
scroll to position [258, 0]
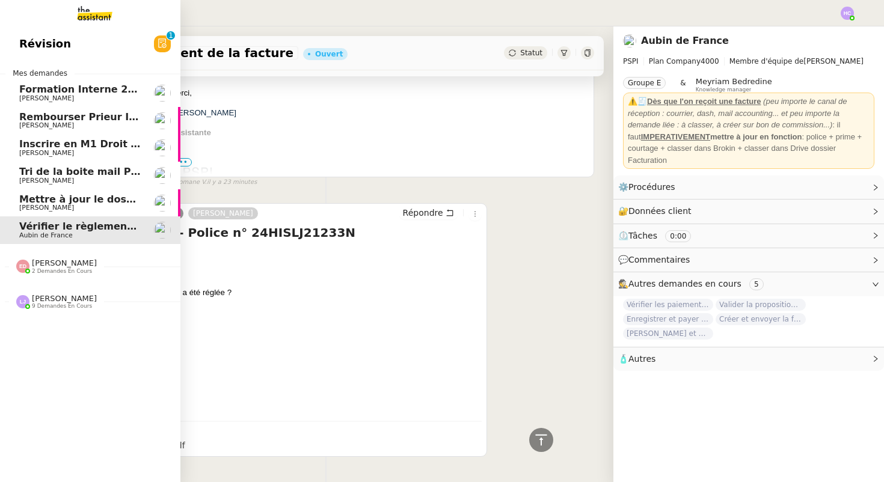
click at [40, 205] on span "[PERSON_NAME]" at bounding box center [46, 208] width 55 height 8
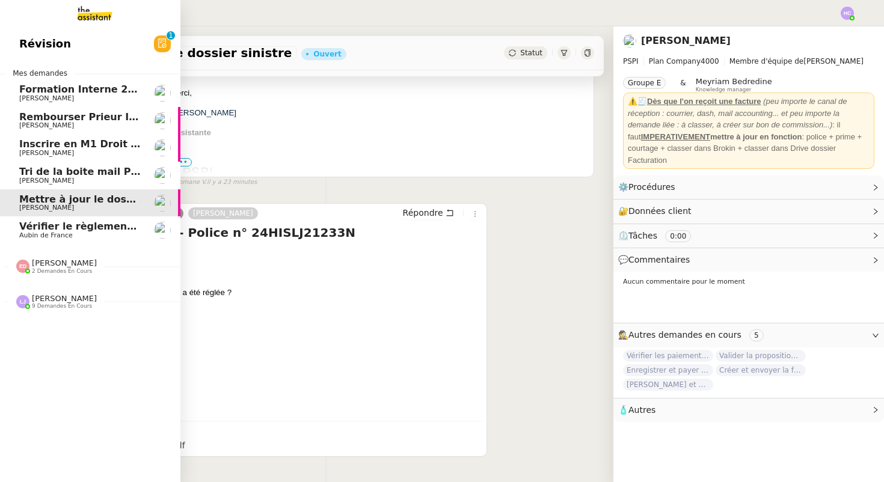
scroll to position [153, 0]
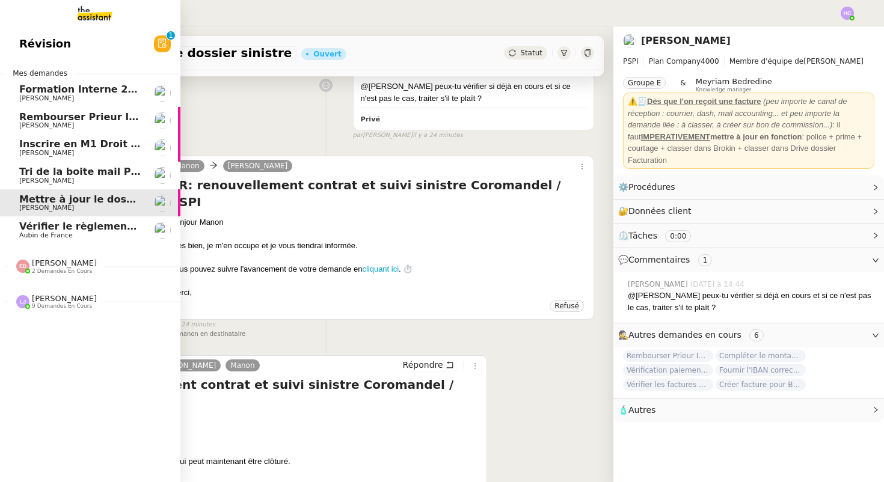
click at [27, 230] on span "Vérifier le règlement de la facture" at bounding box center [111, 226] width 185 height 11
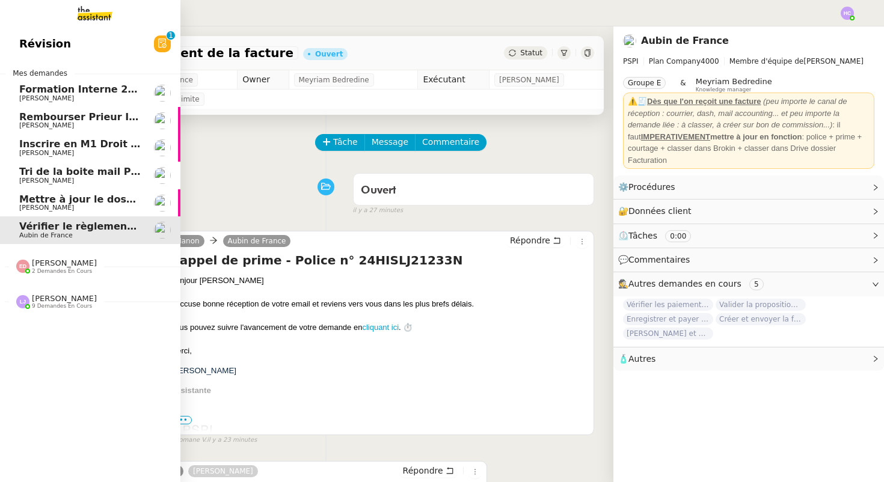
click at [78, 118] on span "Rembourser Prieur Immo SA et annuler contrat" at bounding box center [147, 116] width 256 height 11
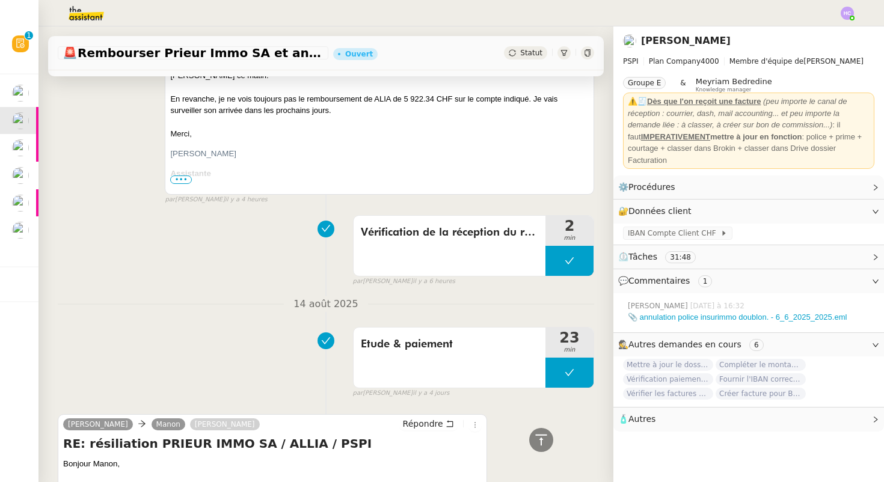
scroll to position [158, 0]
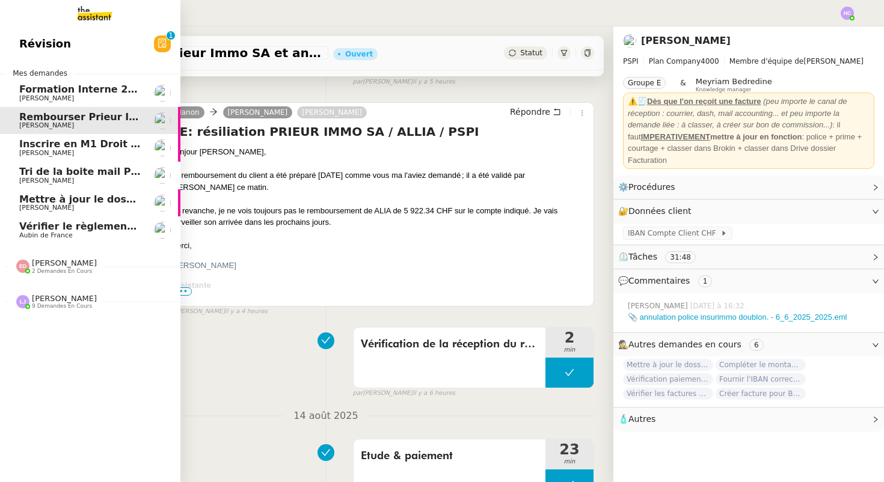
click at [72, 226] on span "Vérifier le règlement de la facture" at bounding box center [111, 226] width 185 height 11
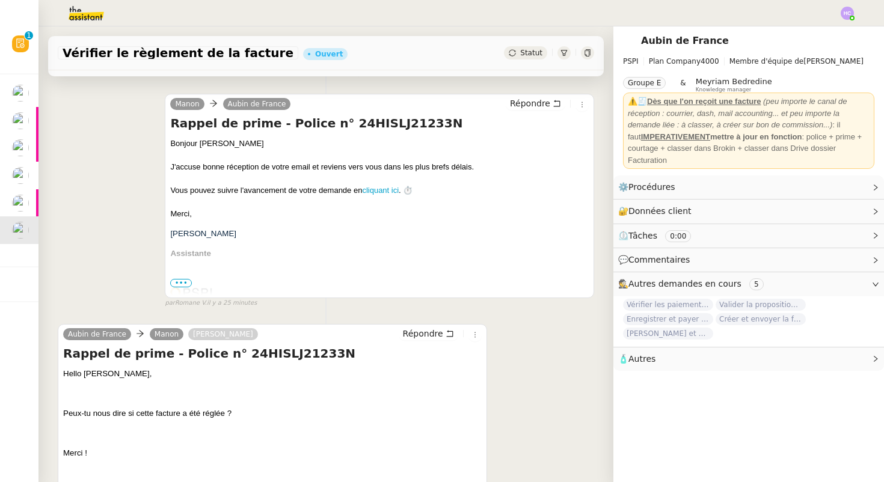
scroll to position [138, 0]
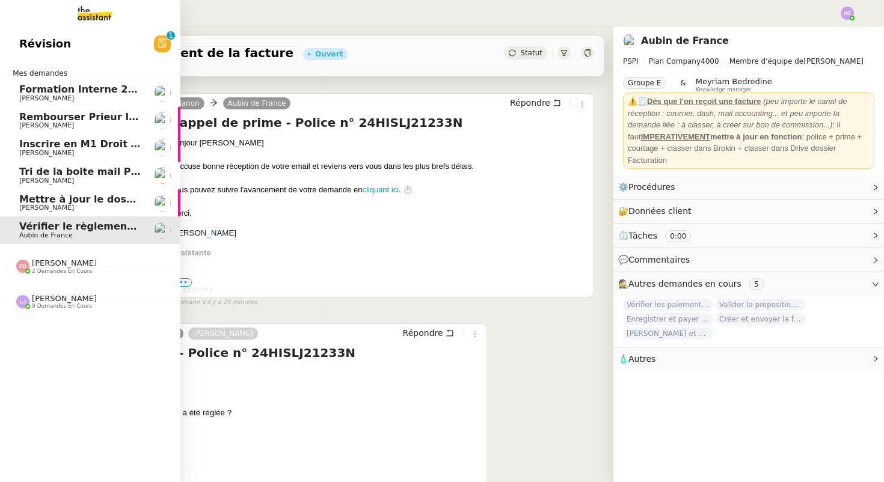
click at [61, 40] on span "Révision" at bounding box center [45, 44] width 52 height 18
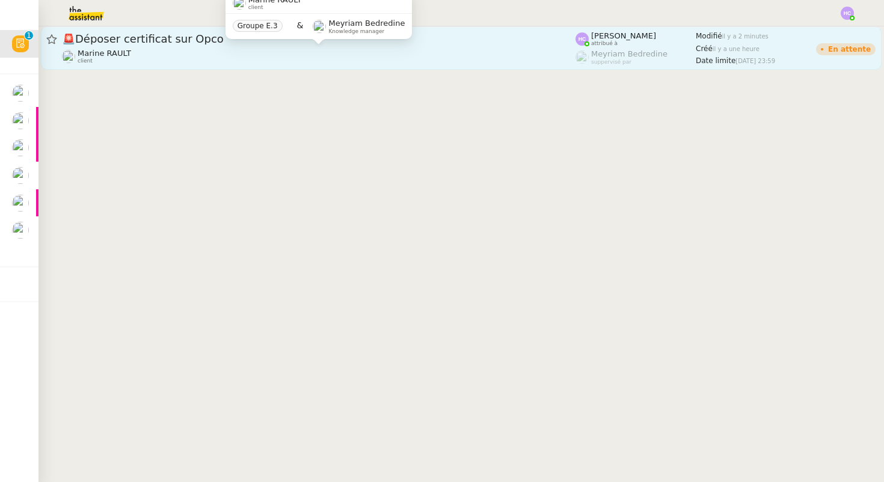
click at [195, 49] on div "Marine RAULT client" at bounding box center [319, 57] width 514 height 16
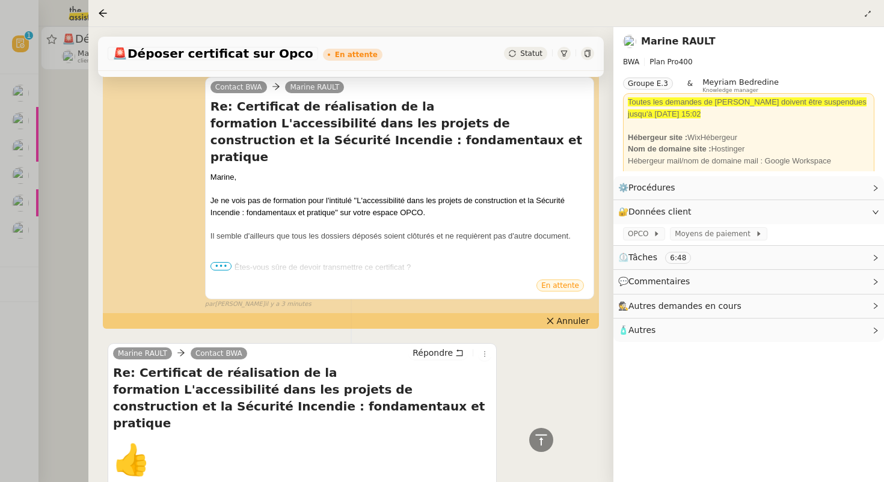
scroll to position [223, 0]
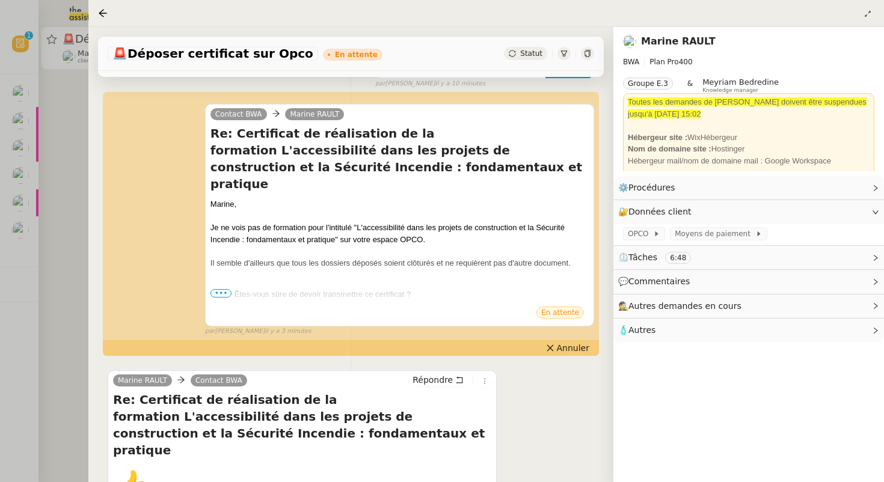
click at [69, 282] on div at bounding box center [442, 241] width 884 height 482
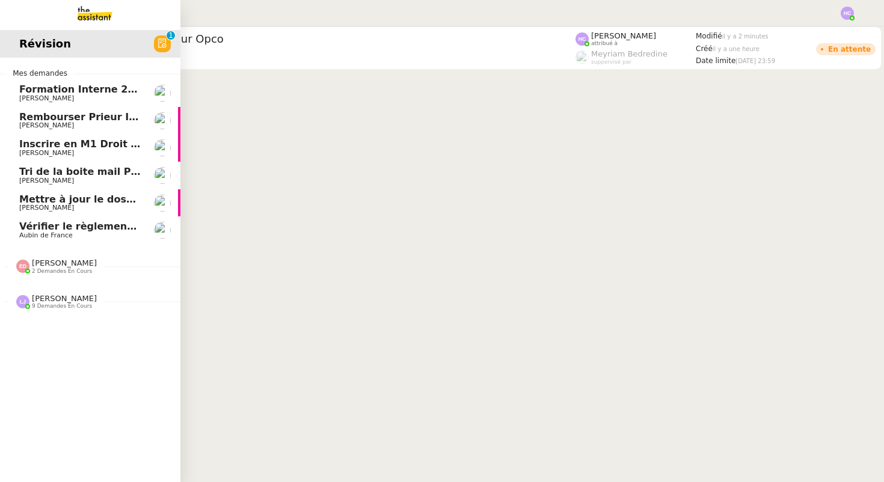
click at [53, 234] on span "Aubin de France" at bounding box center [46, 236] width 54 height 8
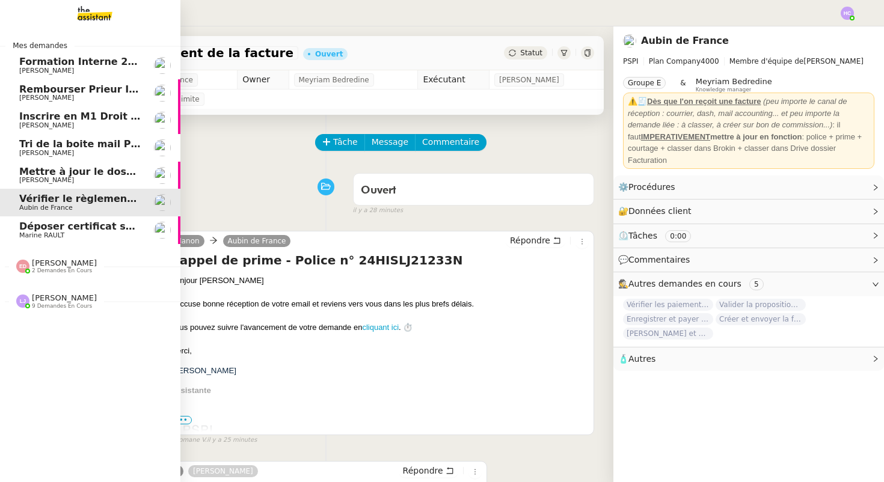
click at [71, 237] on span "Marine RAULT" at bounding box center [79, 235] width 121 height 7
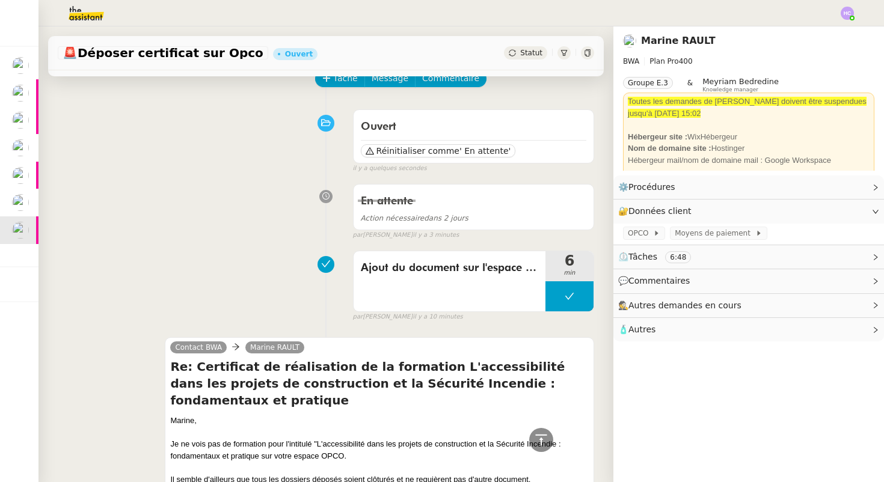
scroll to position [31, 0]
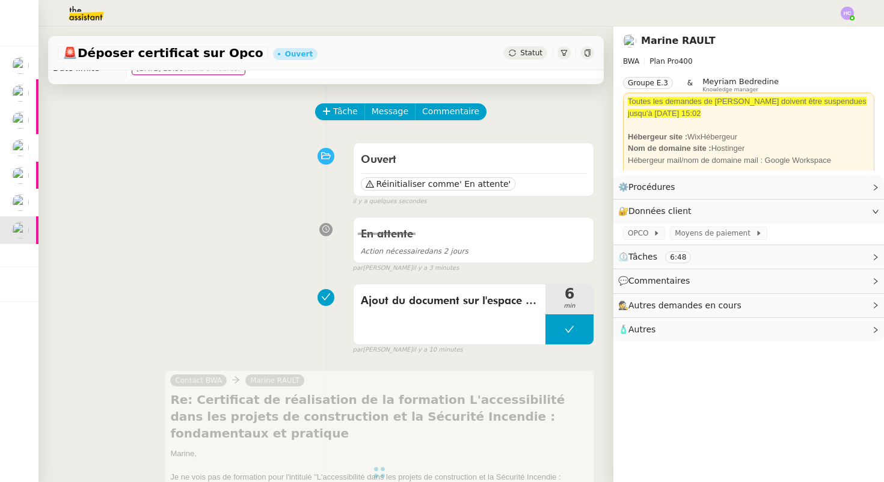
click at [535, 53] on span "Statut" at bounding box center [531, 53] width 22 height 8
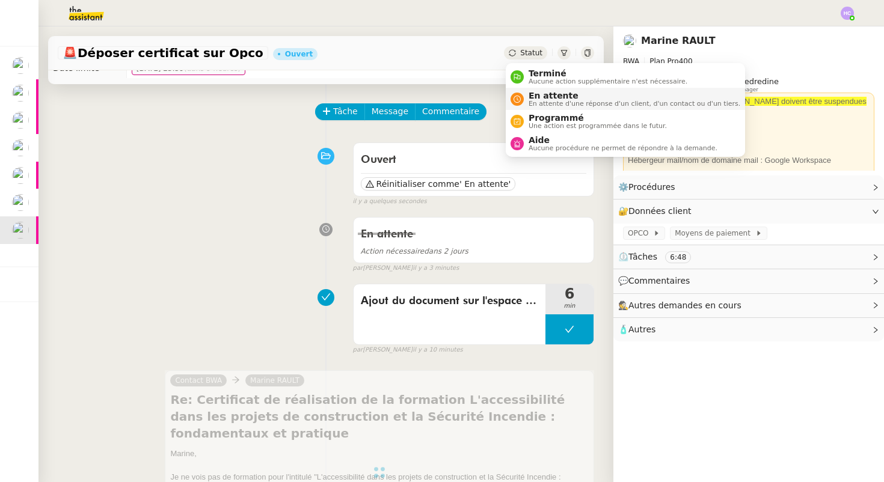
click at [544, 97] on span "En attente" at bounding box center [635, 96] width 212 height 10
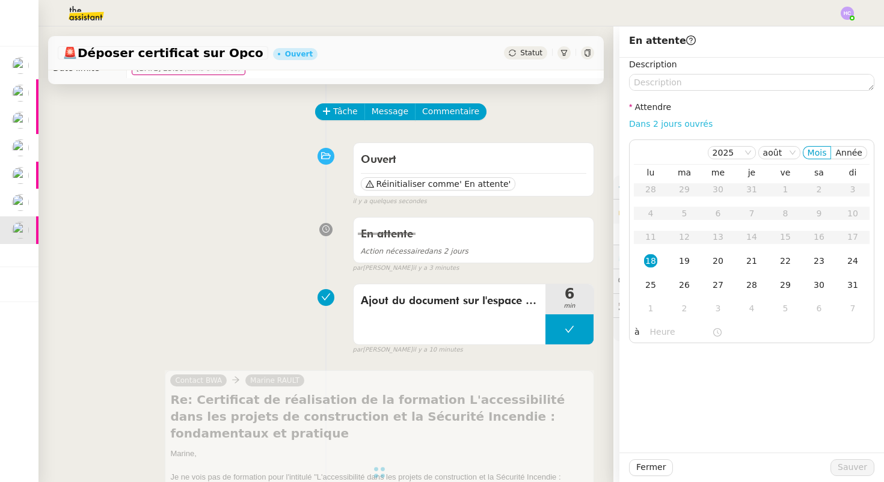
click at [656, 124] on link "Dans 2 jours ouvrés" at bounding box center [671, 124] width 84 height 10
type input "07:00"
click at [846, 466] on span "Sauver" at bounding box center [852, 468] width 29 height 14
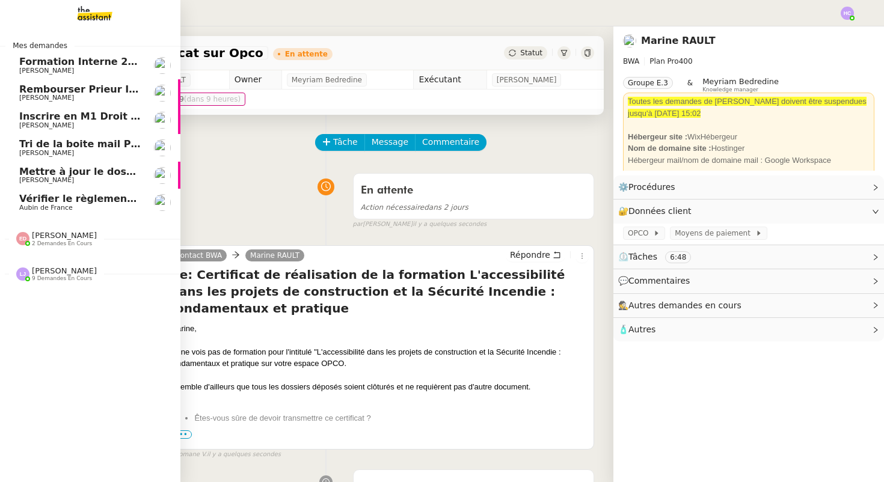
click at [54, 206] on span "Aubin de France" at bounding box center [46, 208] width 54 height 8
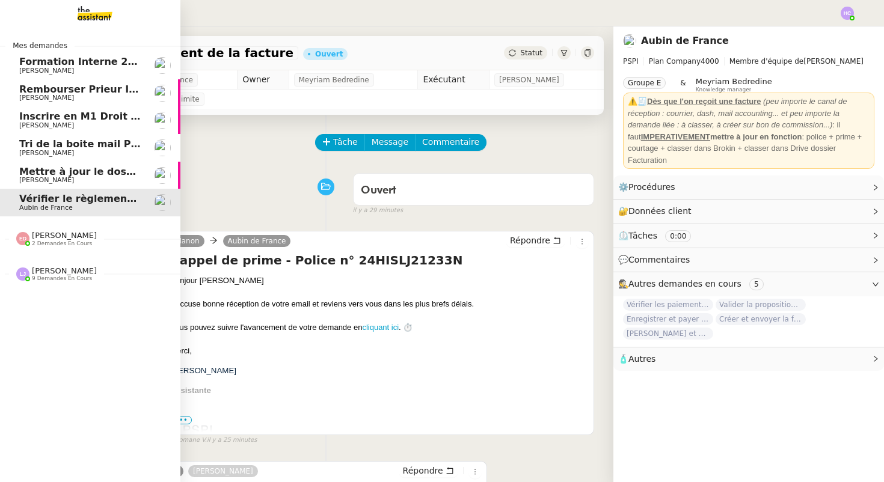
click at [87, 169] on span "Mettre à jour le dossier sinistre" at bounding box center [104, 171] width 171 height 11
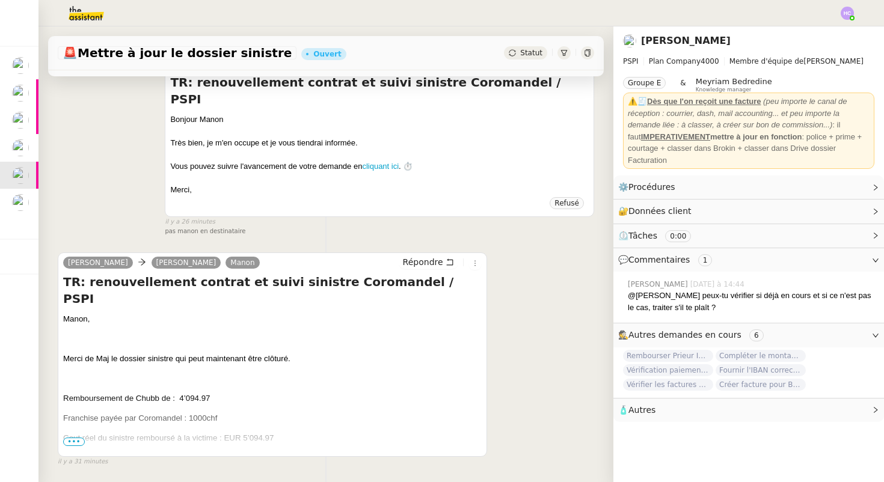
scroll to position [263, 0]
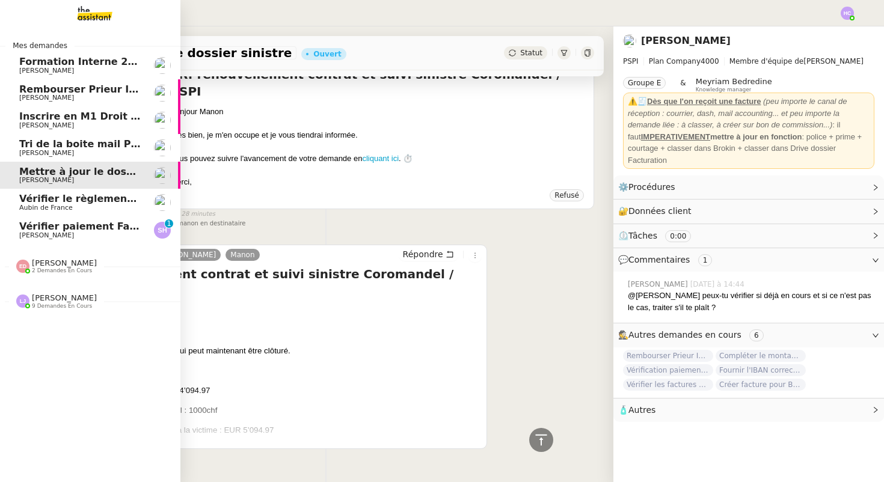
click at [54, 229] on span "Vérifier paiement Facture 24192" at bounding box center [107, 226] width 176 height 11
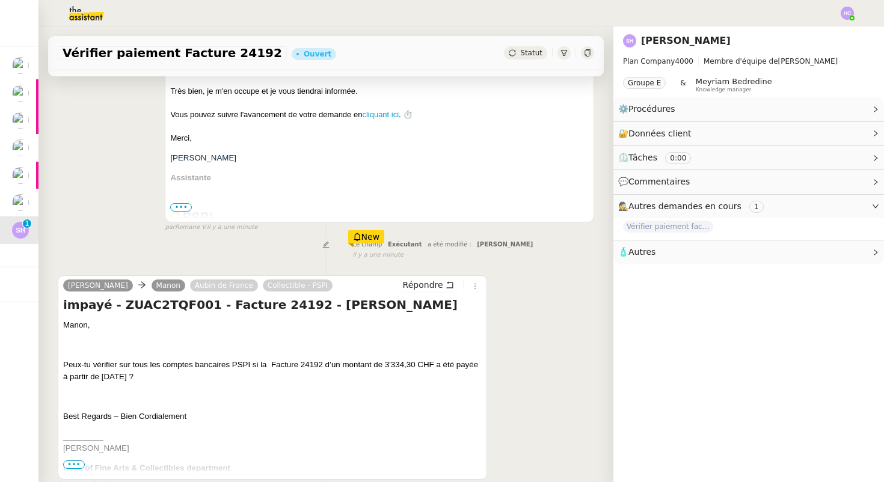
scroll to position [278, 0]
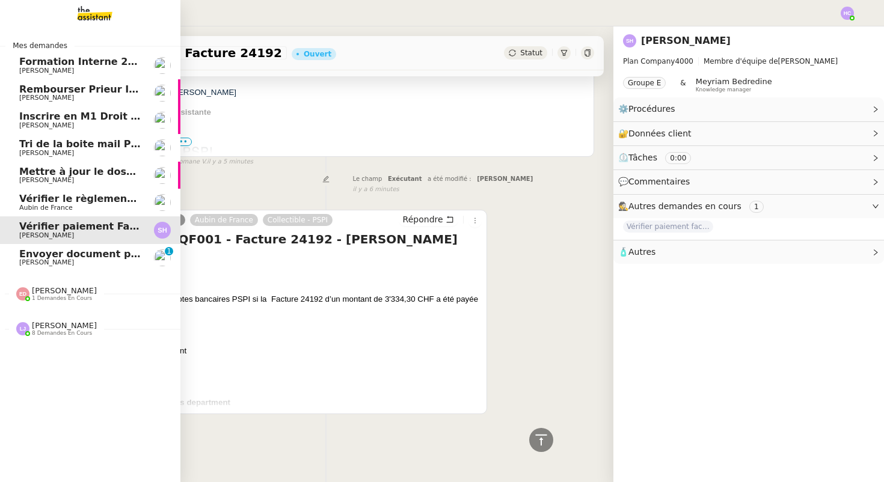
click at [39, 256] on span "Envoyer document pour signature" at bounding box center [111, 253] width 185 height 11
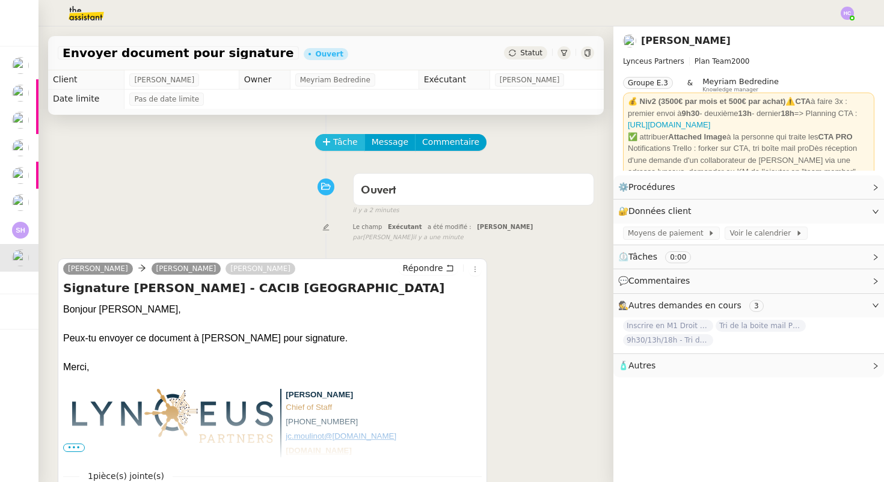
click at [340, 140] on span "Tâche" at bounding box center [345, 142] width 25 height 14
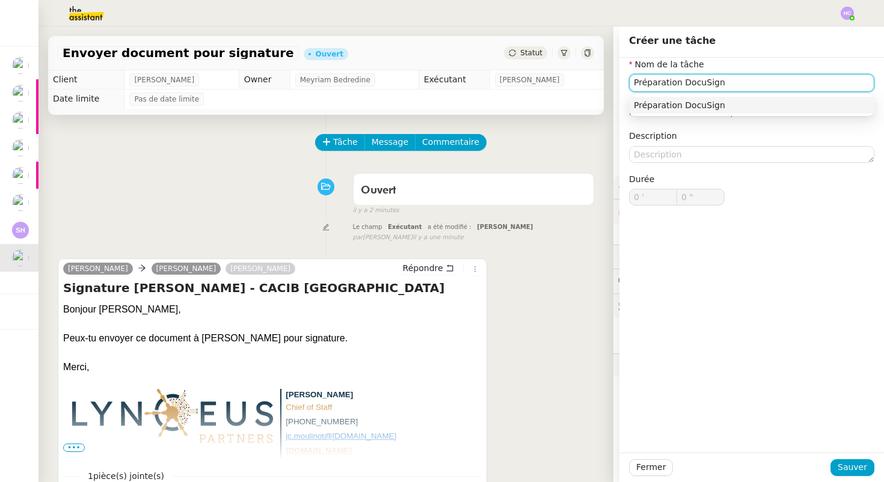
click at [672, 106] on div "Préparation DocuSign" at bounding box center [752, 105] width 236 height 11
type input "Préparation DocuSign"
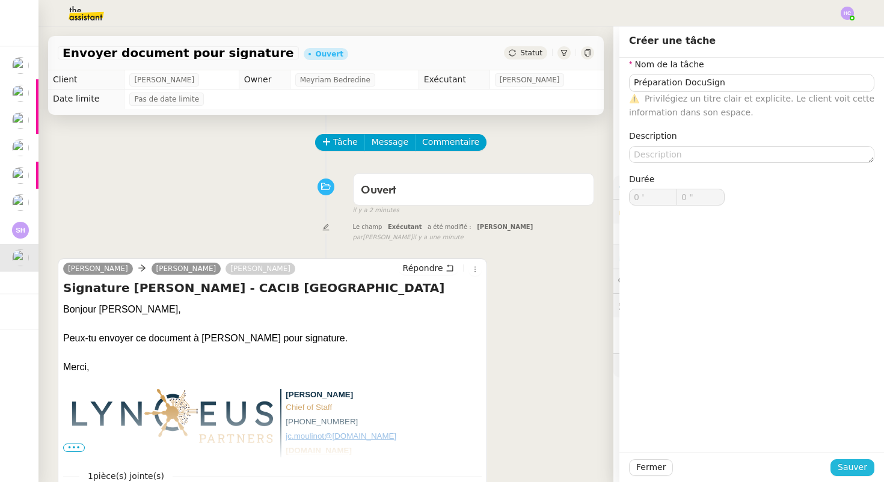
click at [857, 465] on span "Sauver" at bounding box center [852, 468] width 29 height 14
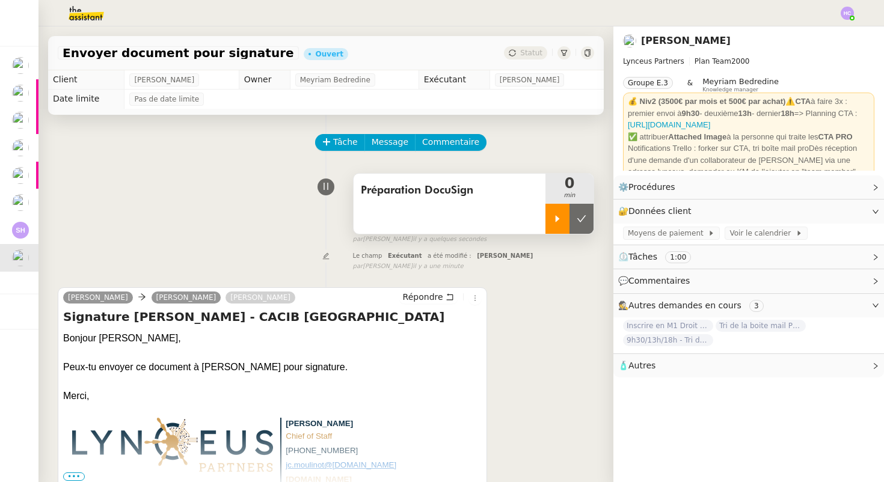
click at [553, 218] on icon at bounding box center [558, 219] width 10 height 10
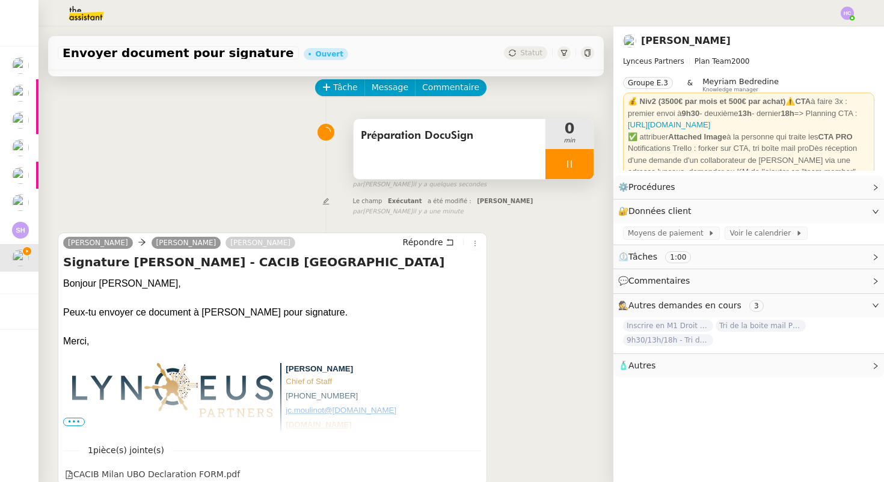
scroll to position [153, 0]
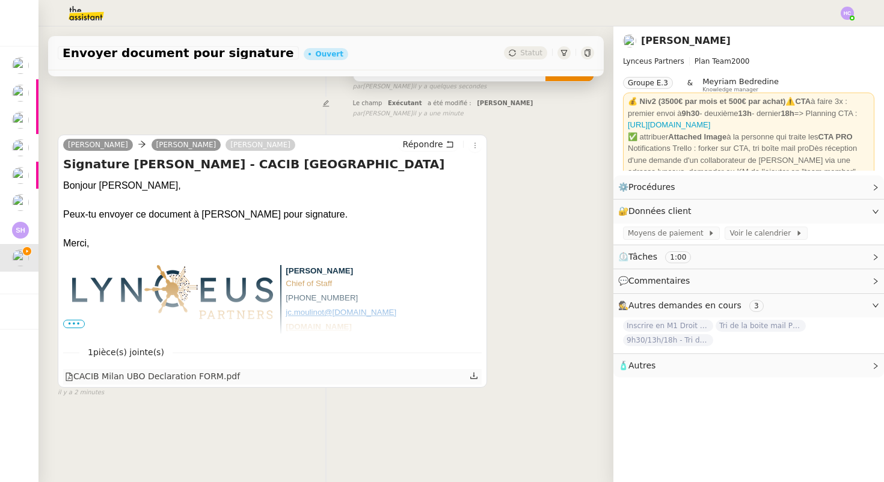
click at [474, 375] on icon at bounding box center [473, 376] width 7 height 7
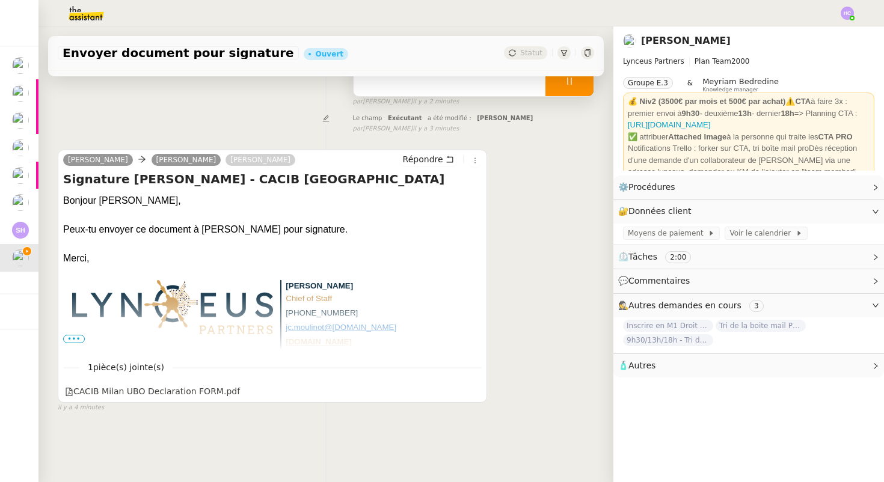
scroll to position [138, 0]
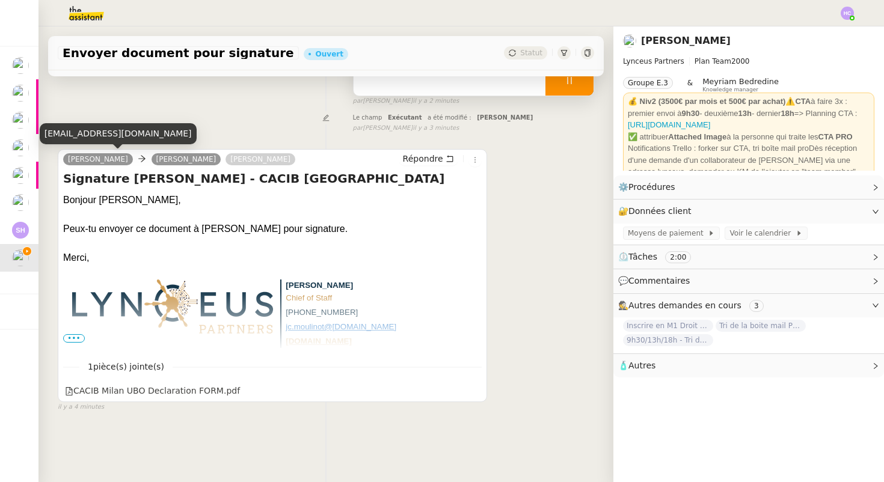
drag, startPoint x: 158, startPoint y: 159, endPoint x: 64, endPoint y: 159, distance: 94.4
click at [64, 159] on link "[PERSON_NAME]" at bounding box center [98, 159] width 70 height 11
copy link "[PERSON_NAME]"
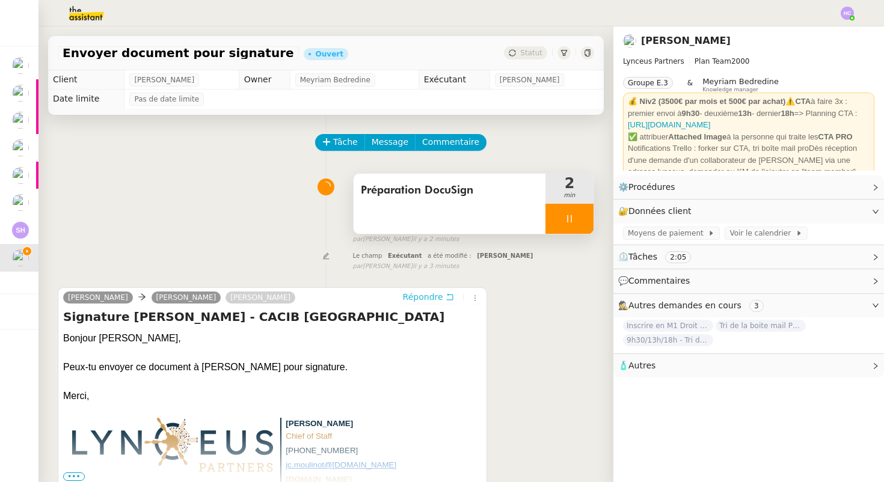
click at [433, 298] on span "Répondre" at bounding box center [423, 297] width 40 height 12
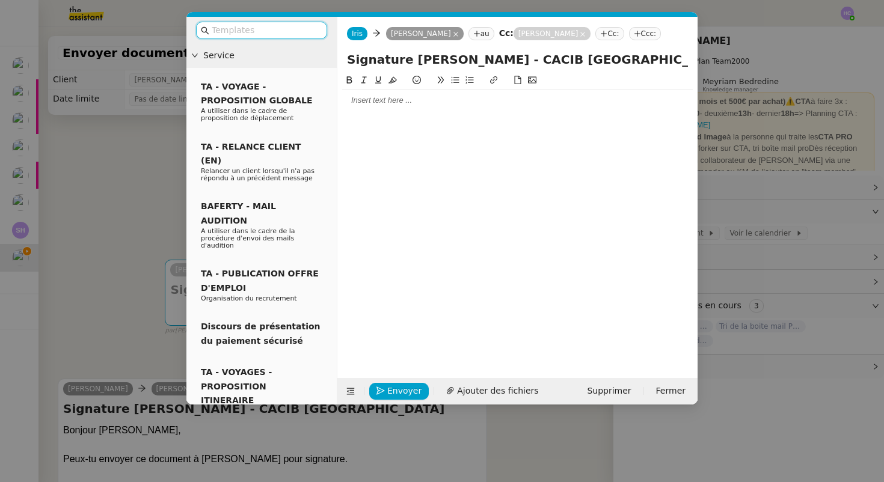
click at [400, 106] on div at bounding box center [517, 100] width 351 height 11
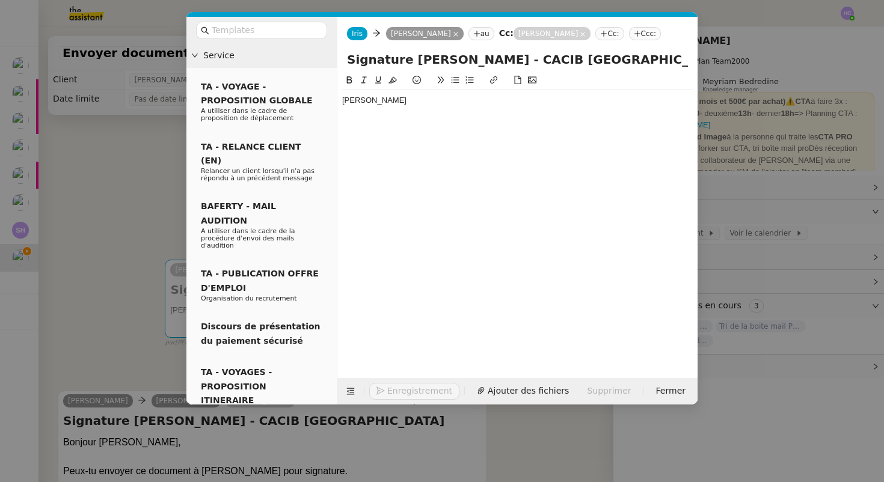
click at [415, 106] on div "[PERSON_NAME]" at bounding box center [517, 100] width 351 height 11
click at [473, 106] on div "Bonjour [PERSON_NAME]," at bounding box center [517, 100] width 351 height 11
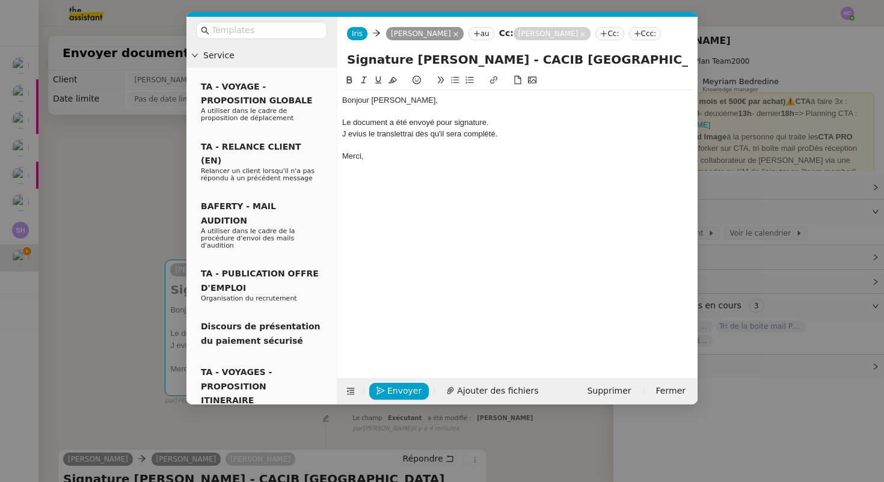
click at [360, 140] on div "J evius le translettrai dès qu'il sera complété." at bounding box center [517, 134] width 351 height 11
click at [349, 140] on div "J evius le translettrai dès qu'il sera complété." at bounding box center [517, 134] width 351 height 11
click at [396, 140] on div "Je vous le translettrai dès qu'il sera complété." at bounding box center [517, 134] width 351 height 11
click at [0, 0] on lt-span "trans m ettrai" at bounding box center [0, 0] width 0 height 0
click at [516, 140] on div "Je vous le transmettrai dès qu'il sera complété." at bounding box center [517, 134] width 351 height 11
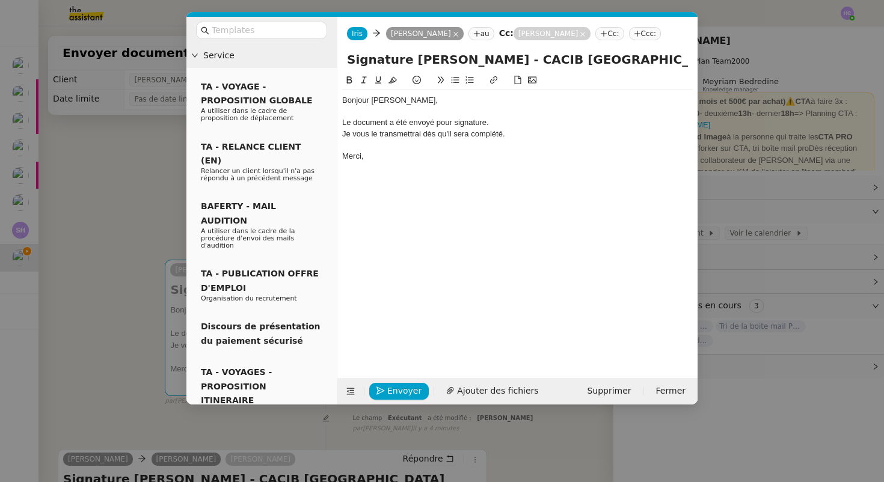
click at [504, 128] on div "Le document a été envoyé pour signature." at bounding box center [517, 122] width 351 height 11
click at [522, 140] on div "Je vous le transmettrai dès qu'il sera complété." at bounding box center [517, 134] width 351 height 11
click at [390, 392] on span "Envoyer" at bounding box center [404, 391] width 34 height 14
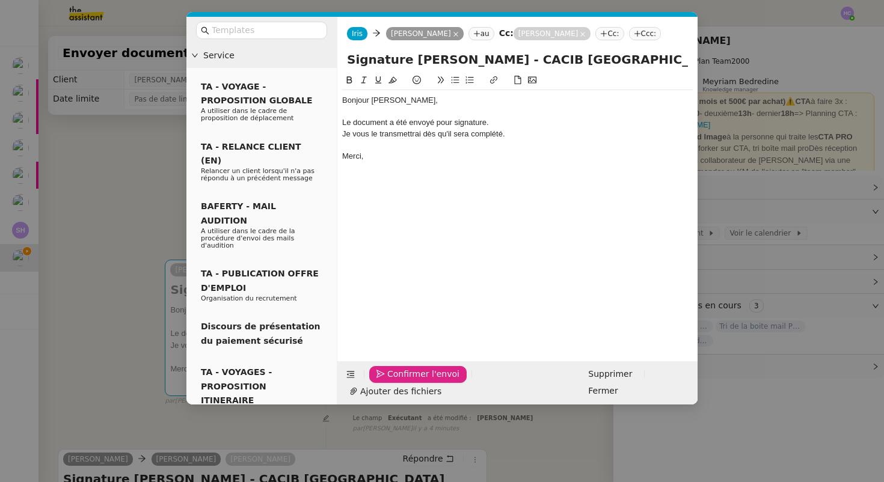
click at [395, 381] on span "Confirmer l'envoi" at bounding box center [423, 374] width 72 height 14
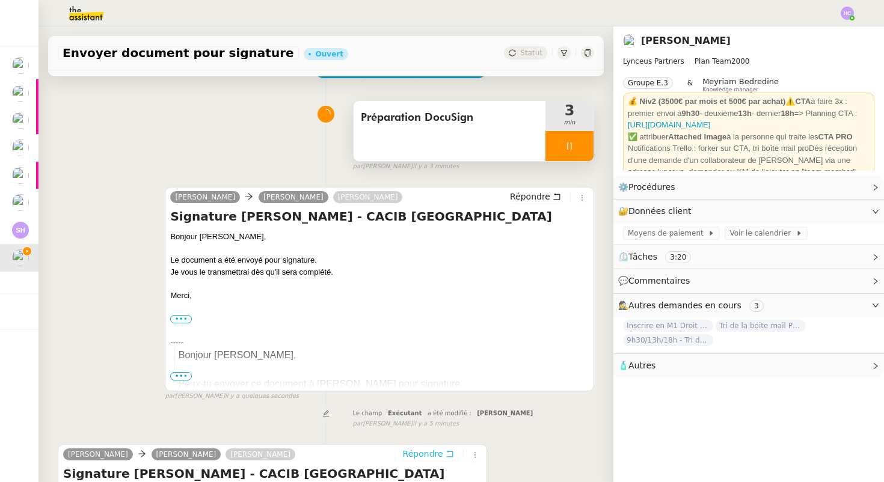
scroll to position [119, 0]
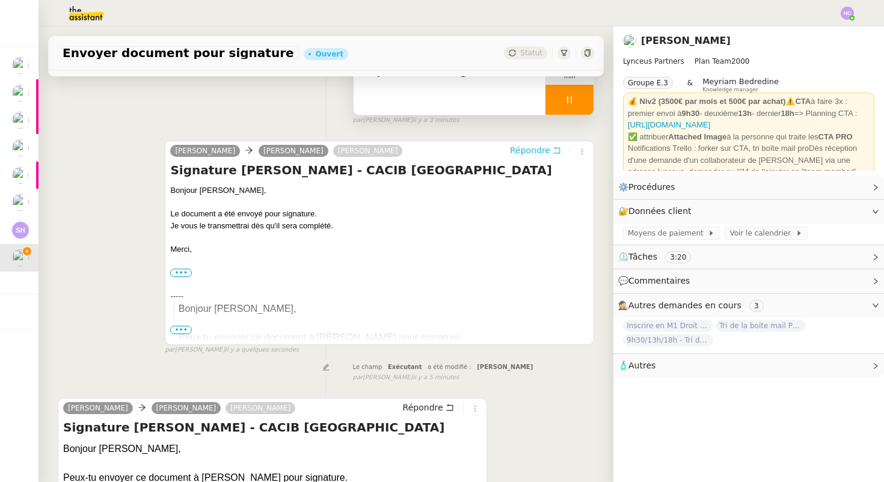
click at [530, 152] on span "Répondre" at bounding box center [530, 150] width 40 height 12
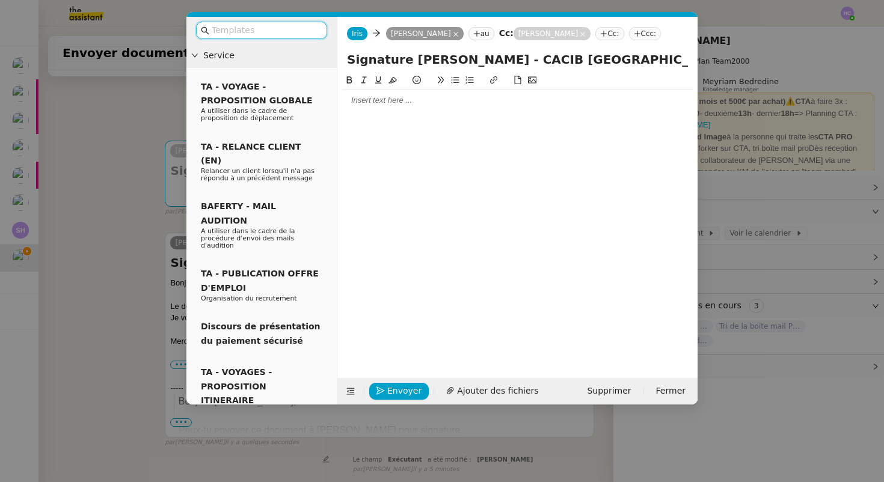
click at [413, 106] on div at bounding box center [517, 100] width 351 height 11
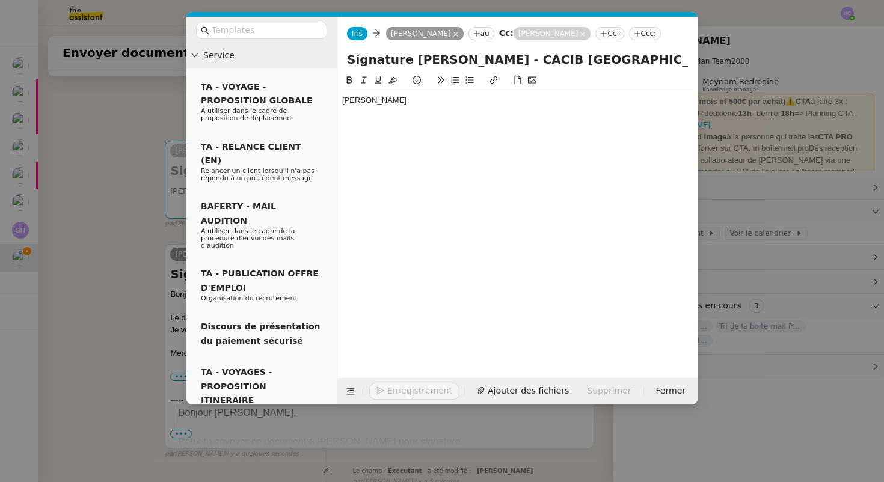
click at [413, 106] on div "[PERSON_NAME]" at bounding box center [517, 100] width 351 height 11
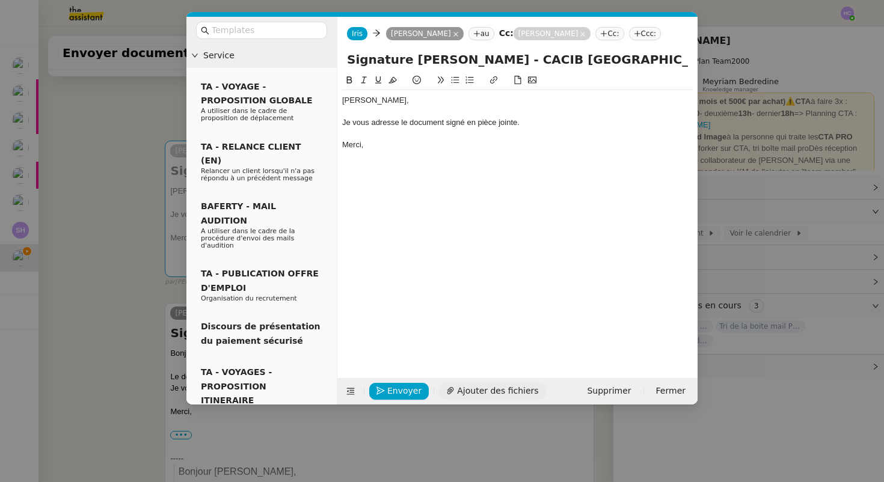
click at [470, 392] on span "Ajouter des fichiers" at bounding box center [497, 391] width 81 height 14
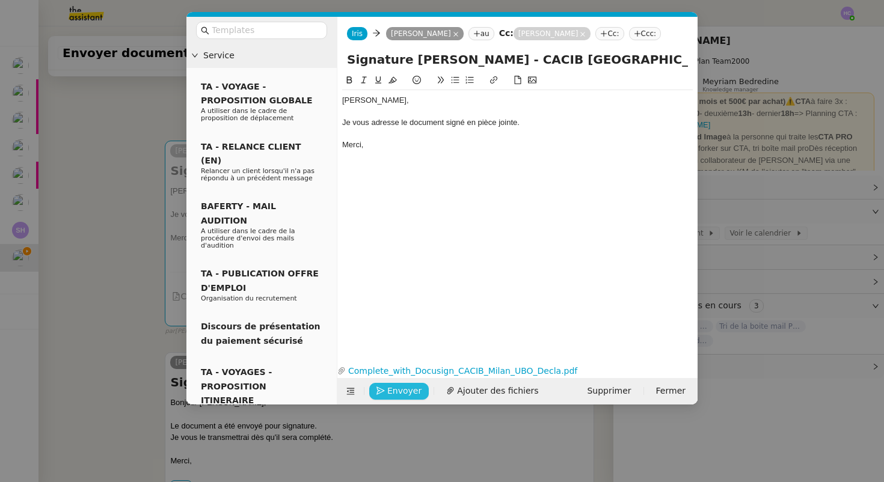
click at [399, 392] on span "Envoyer" at bounding box center [404, 391] width 34 height 14
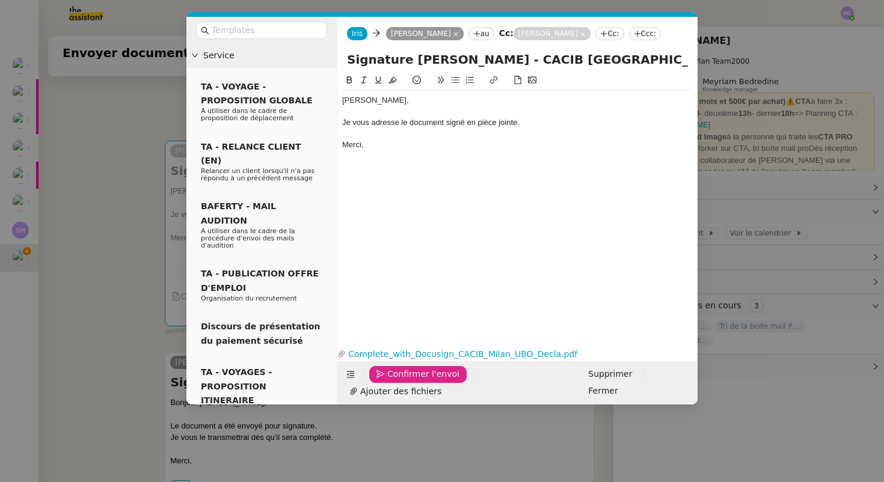
click at [399, 381] on span "Confirmer l'envoi" at bounding box center [423, 374] width 72 height 14
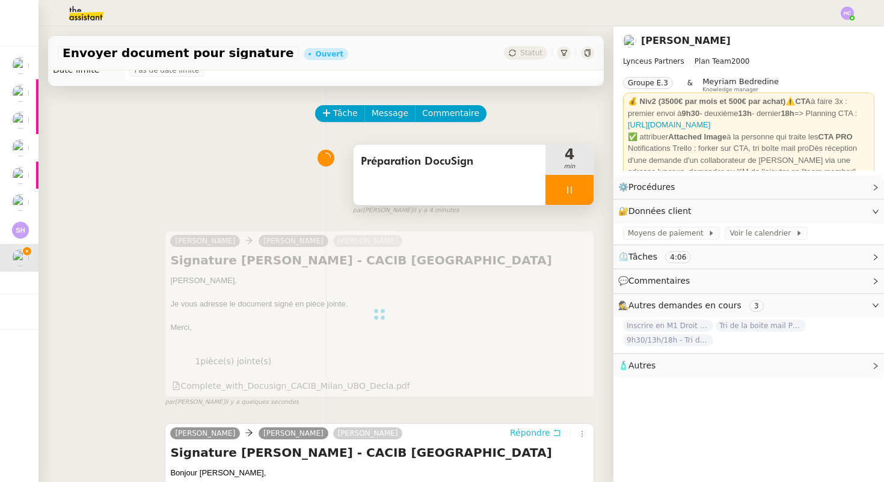
scroll to position [30, 0]
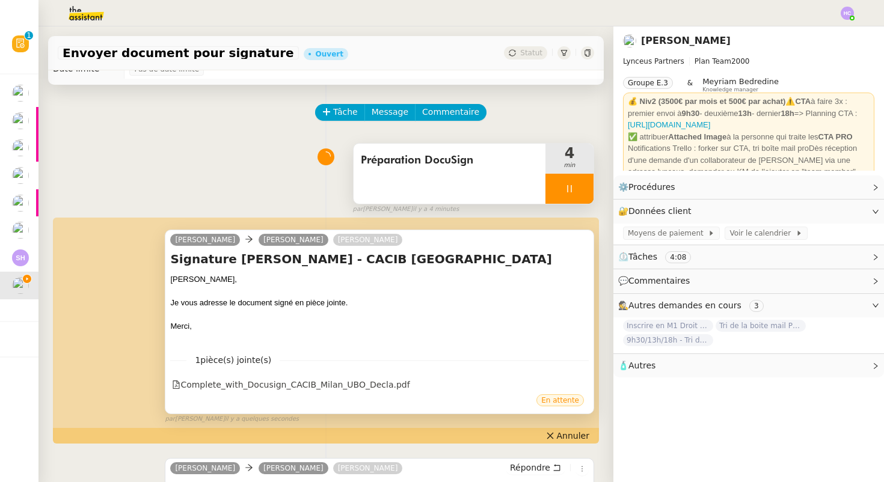
click at [576, 183] on div at bounding box center [570, 189] width 48 height 30
click at [576, 182] on button at bounding box center [582, 189] width 24 height 30
click at [532, 49] on span "Statut" at bounding box center [531, 53] width 22 height 8
click at [535, 51] on span "Statut" at bounding box center [531, 53] width 22 height 8
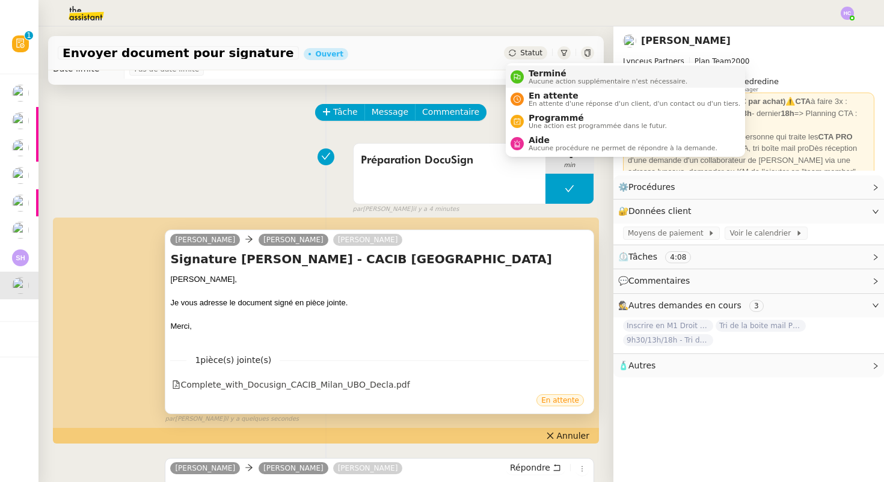
click at [542, 71] on span "Terminé" at bounding box center [608, 74] width 159 height 10
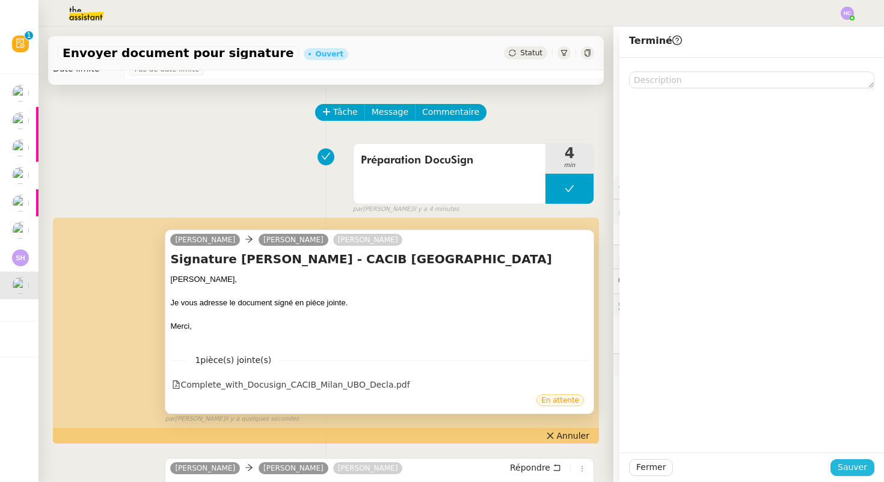
click at [856, 470] on span "Sauver" at bounding box center [852, 468] width 29 height 14
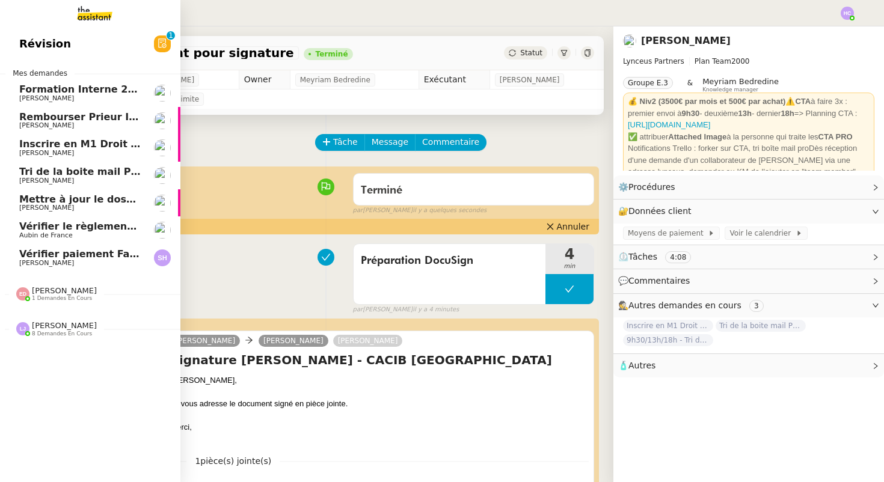
click at [78, 252] on span "Vérifier paiement Facture 24192" at bounding box center [107, 253] width 176 height 11
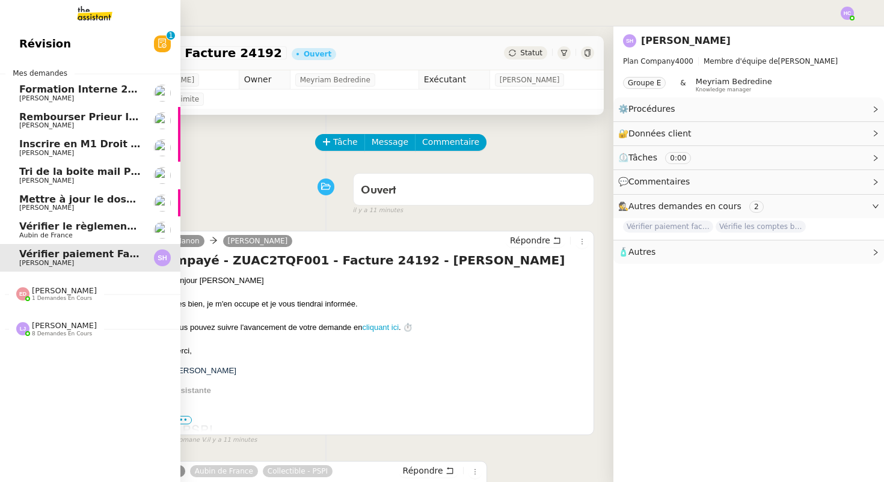
click at [26, 324] on img at bounding box center [22, 328] width 13 height 13
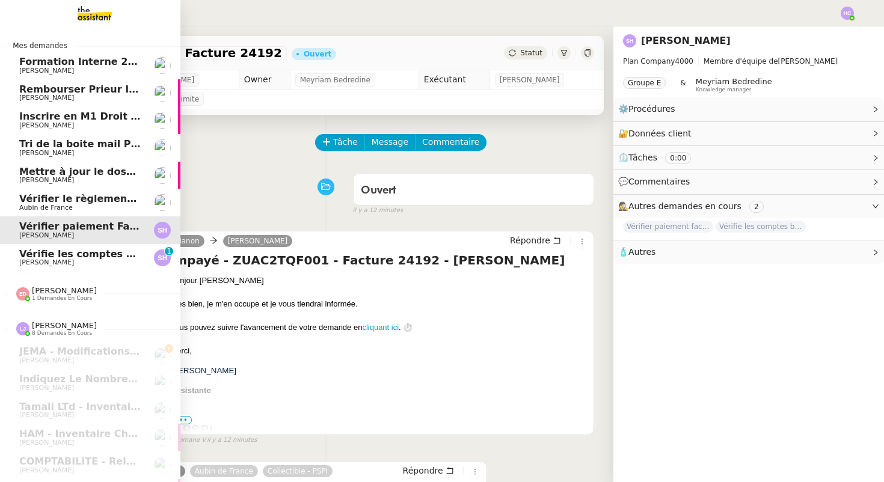
click at [73, 258] on span "Vérifie les comptes bancaires pour paiement manquant" at bounding box center [169, 253] width 301 height 11
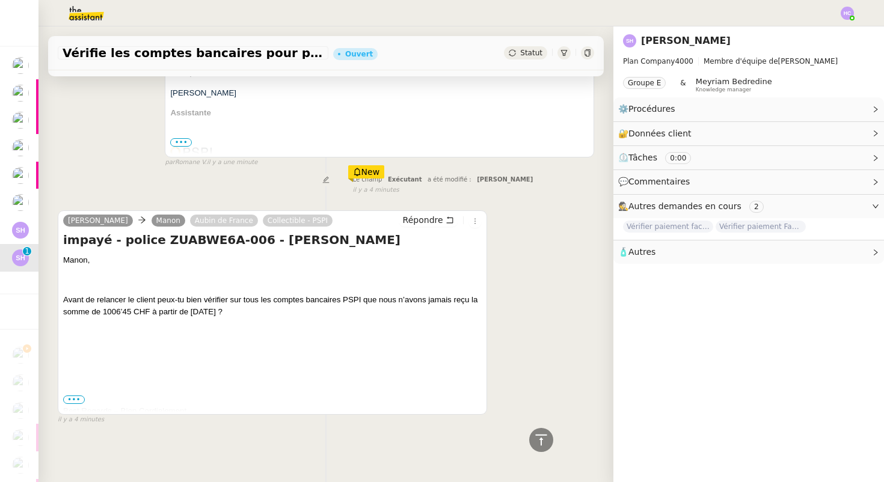
scroll to position [278, 0]
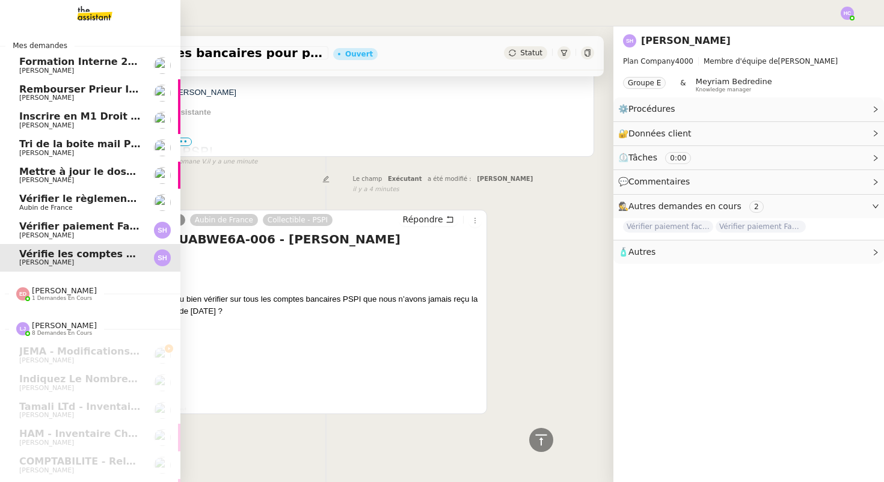
click at [91, 235] on span "[PERSON_NAME]" at bounding box center [79, 235] width 121 height 7
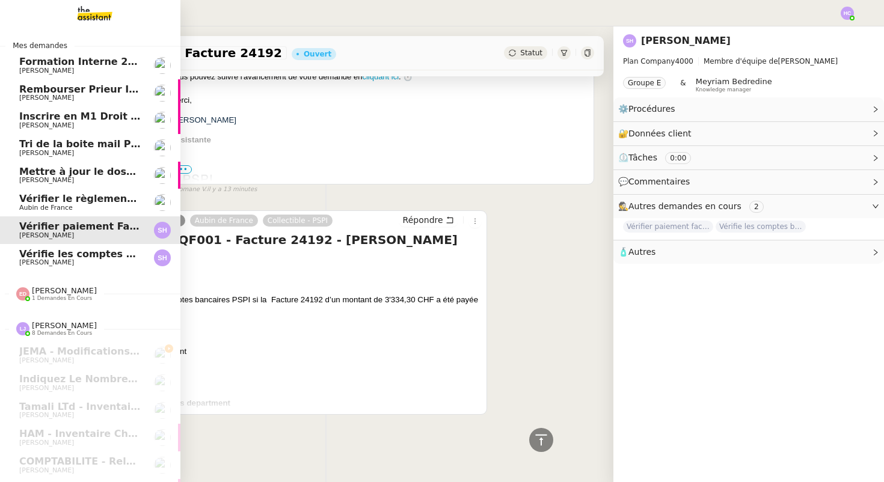
click at [34, 266] on span "[PERSON_NAME]" at bounding box center [46, 263] width 55 height 8
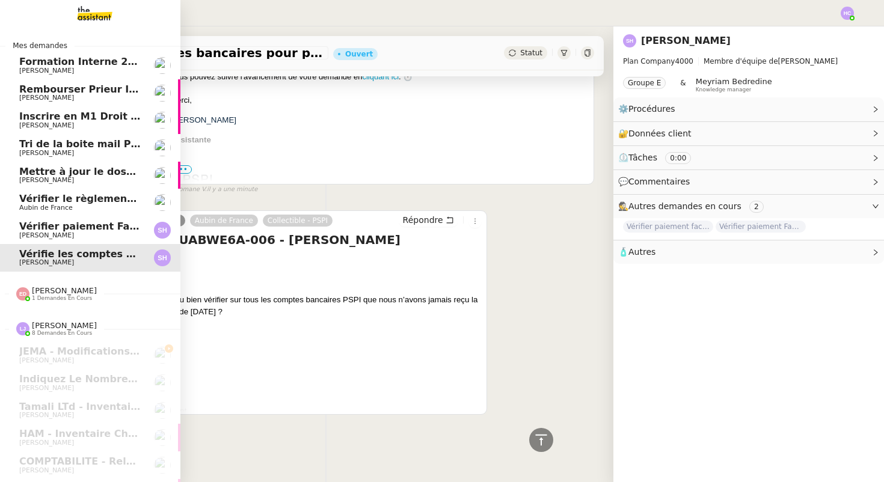
click at [100, 143] on span "Tri de la boite mail PERSO - 15 août 2025" at bounding box center [130, 143] width 223 height 11
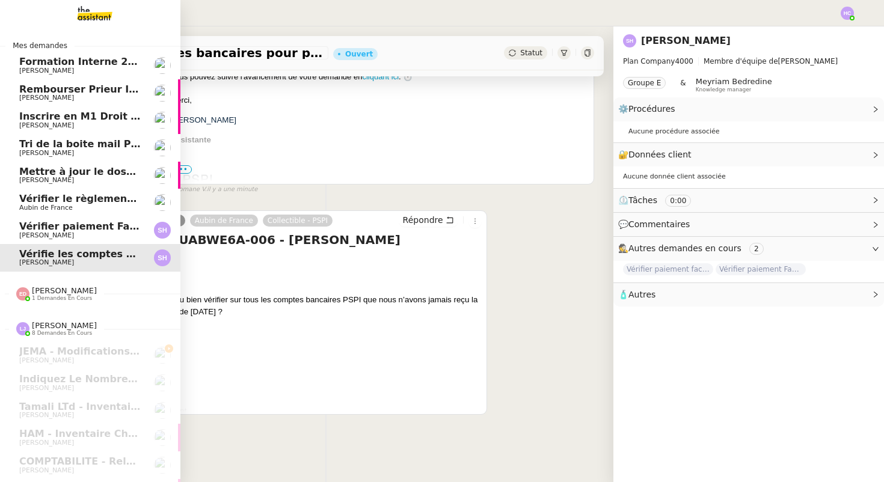
scroll to position [153, 0]
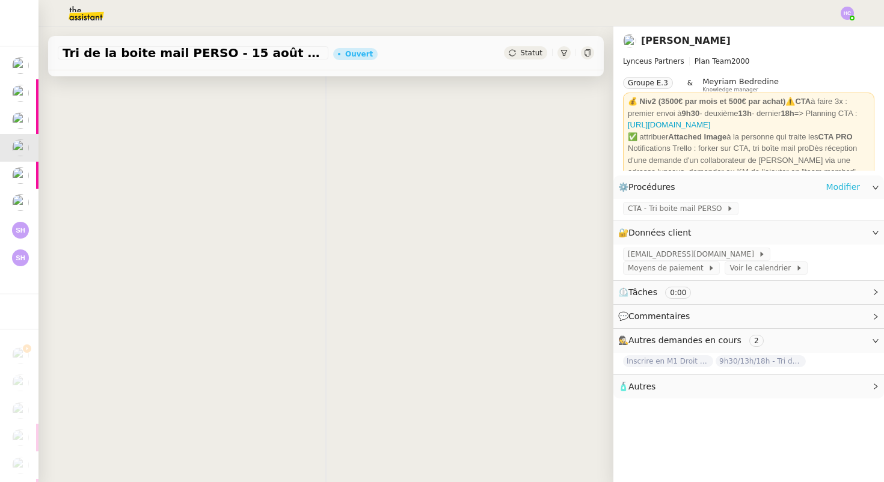
click at [844, 185] on link "Modifier" at bounding box center [843, 187] width 34 height 14
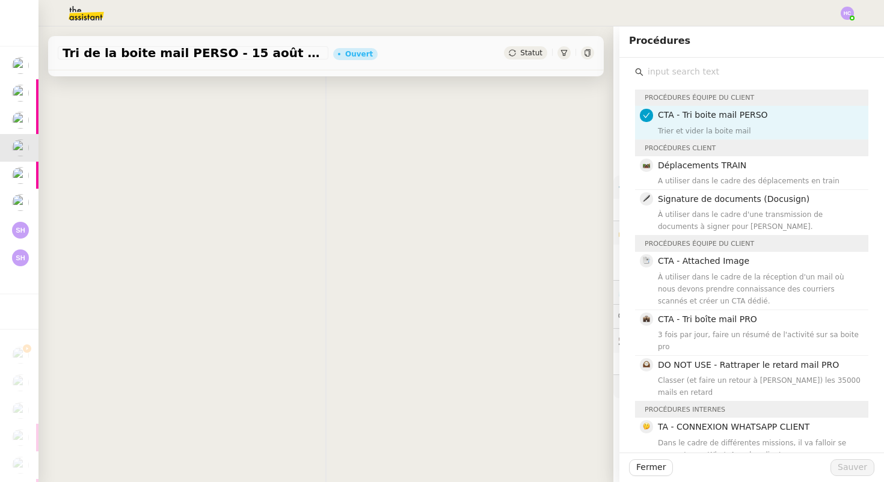
click at [659, 69] on input "text" at bounding box center [756, 72] width 225 height 16
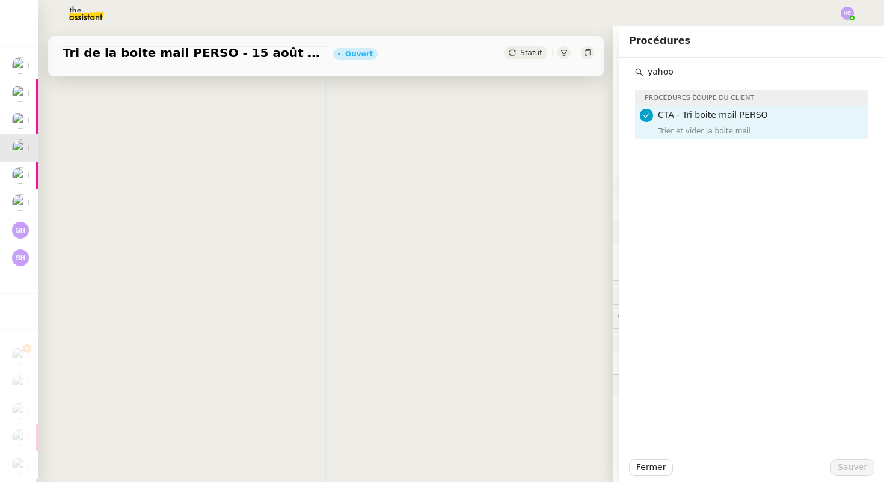
drag, startPoint x: 684, startPoint y: 71, endPoint x: 627, endPoint y: 72, distance: 57.8
click at [627, 72] on div "yahoo Procédures équipe du client CTA - Tri boite mail PERSO Trier et vider la …" at bounding box center [751, 99] width 265 height 82
type input "yahoo"
click at [663, 120] on h4 "CTA - Tri boite mail PERSO" at bounding box center [759, 115] width 203 height 14
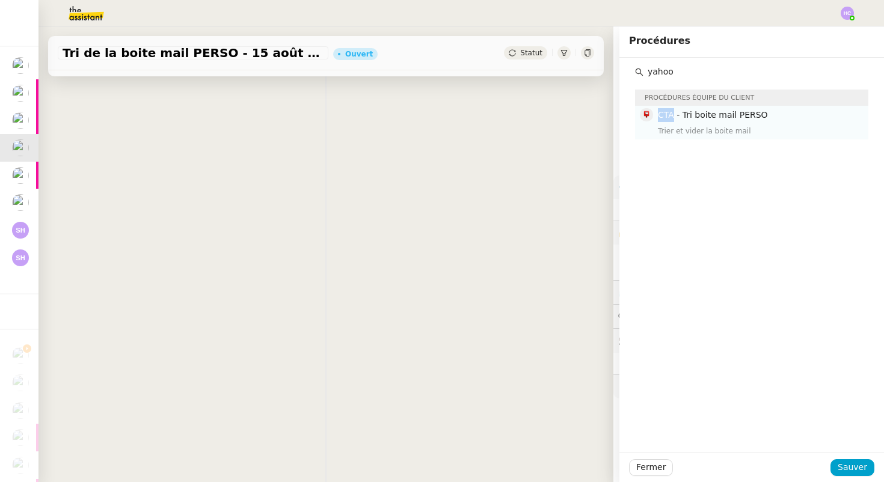
click at [663, 120] on span "CTA - Tri boite mail PERSO" at bounding box center [713, 115] width 110 height 10
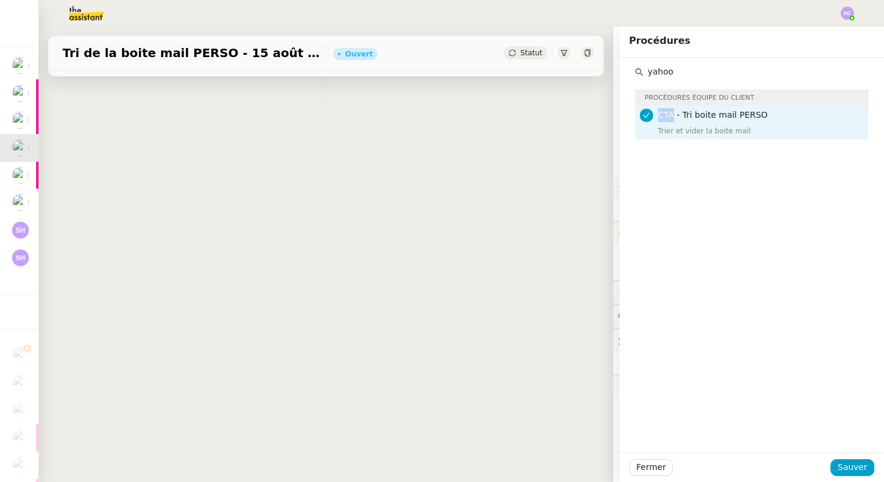
click at [663, 120] on span "CTA - Tri boite mail PERSO" at bounding box center [713, 115] width 110 height 10
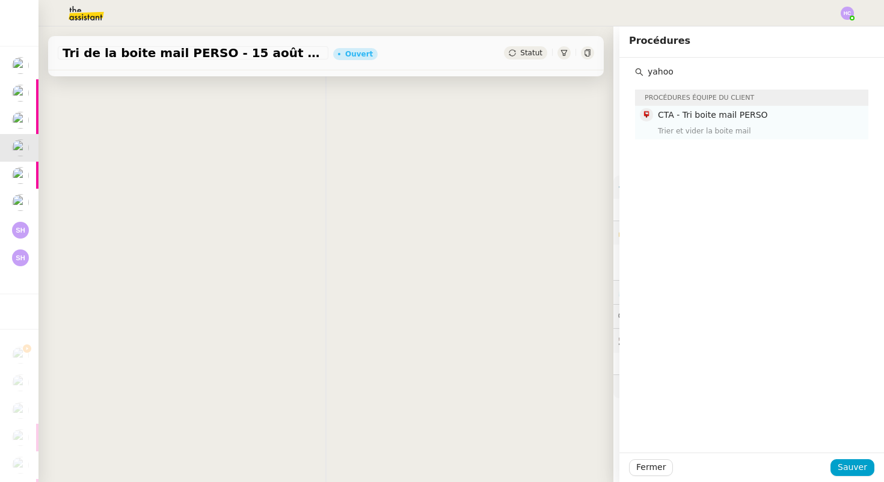
click at [663, 120] on span "CTA - Tri boite mail PERSO" at bounding box center [713, 115] width 110 height 10
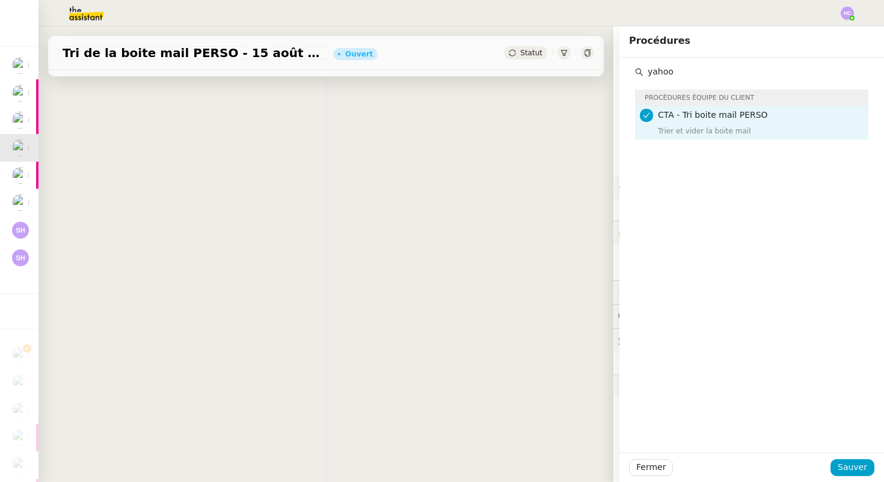
click at [855, 456] on div "Fermer Sauver" at bounding box center [751, 467] width 265 height 29
click at [850, 463] on span "Sauver" at bounding box center [852, 468] width 29 height 14
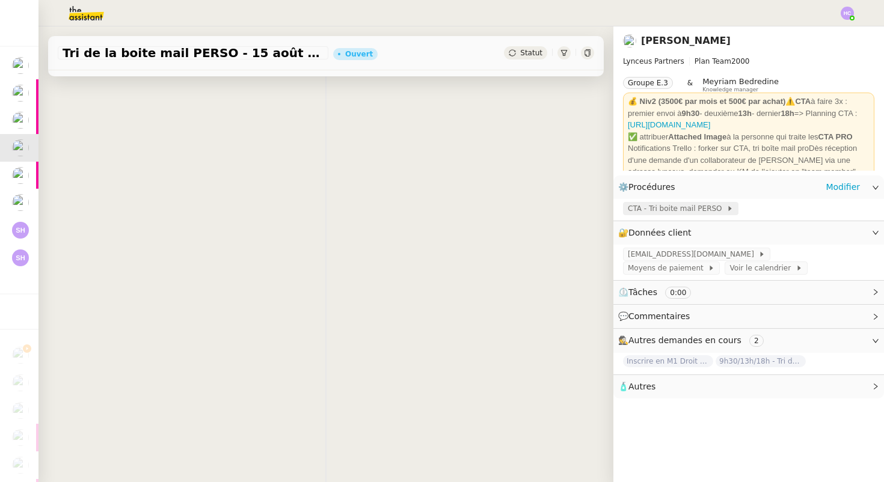
click at [686, 211] on span "CTA - Tri boite mail PERSO" at bounding box center [677, 209] width 99 height 12
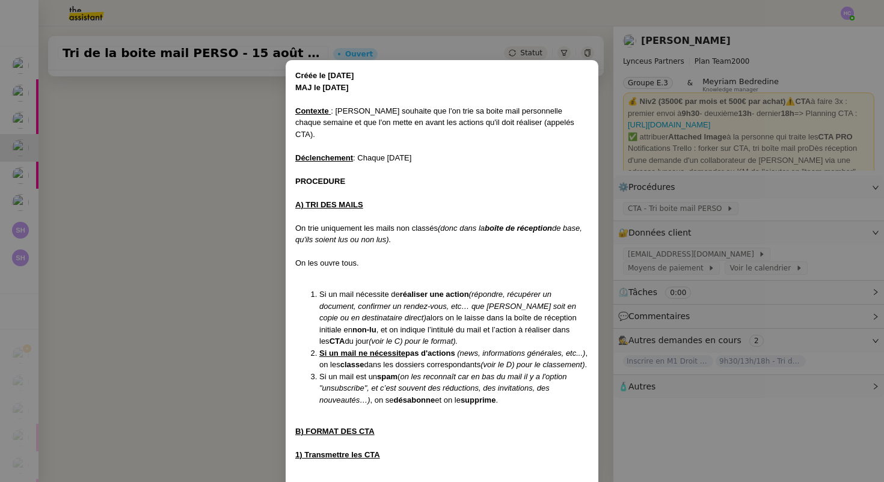
click at [250, 182] on nz-modal-container "Créée le [DATE] MAJ le [DATE] Contexte : [PERSON_NAME] souhaite que l'on trie s…" at bounding box center [442, 241] width 884 height 482
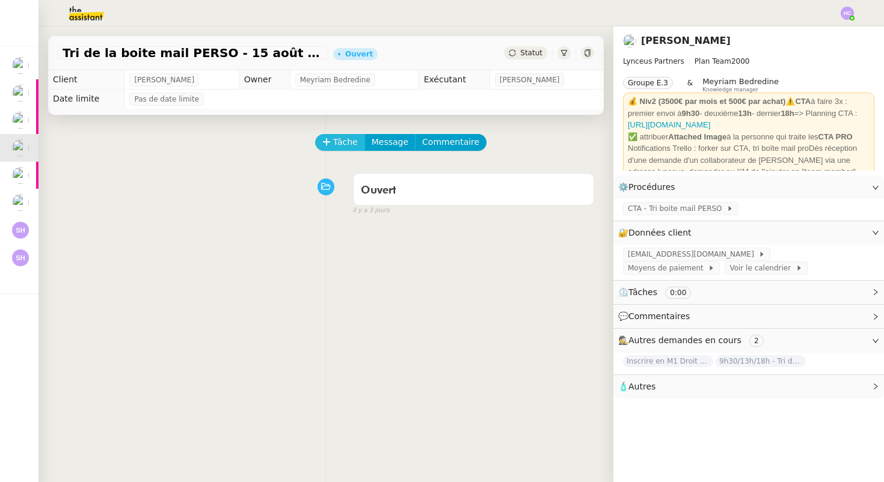
click at [339, 140] on span "Tâche" at bounding box center [345, 142] width 25 height 14
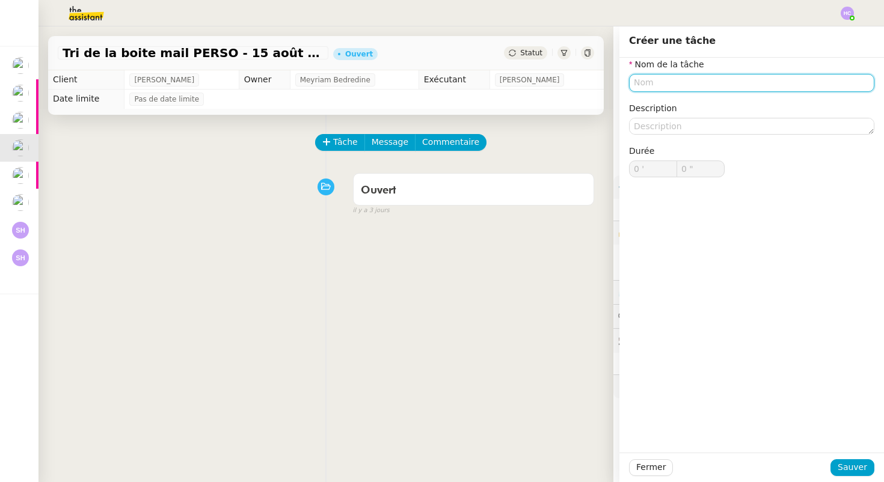
click at [649, 84] on input "text" at bounding box center [751, 82] width 245 height 17
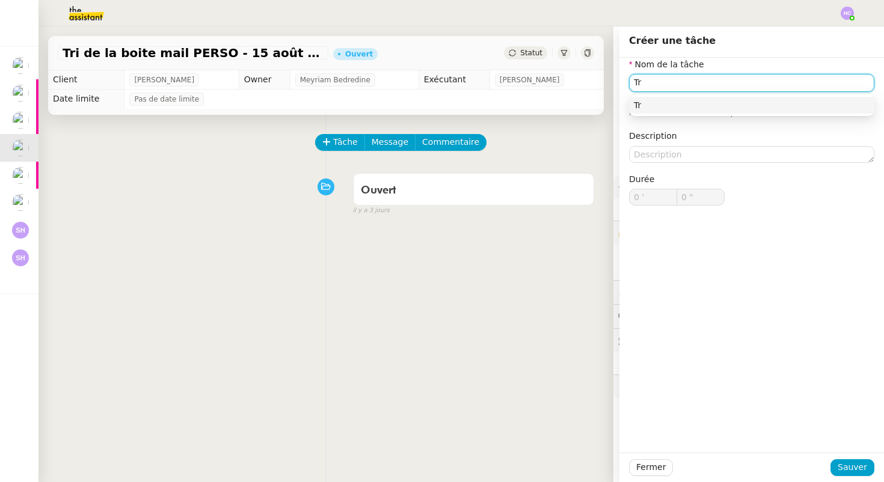
type input "T"
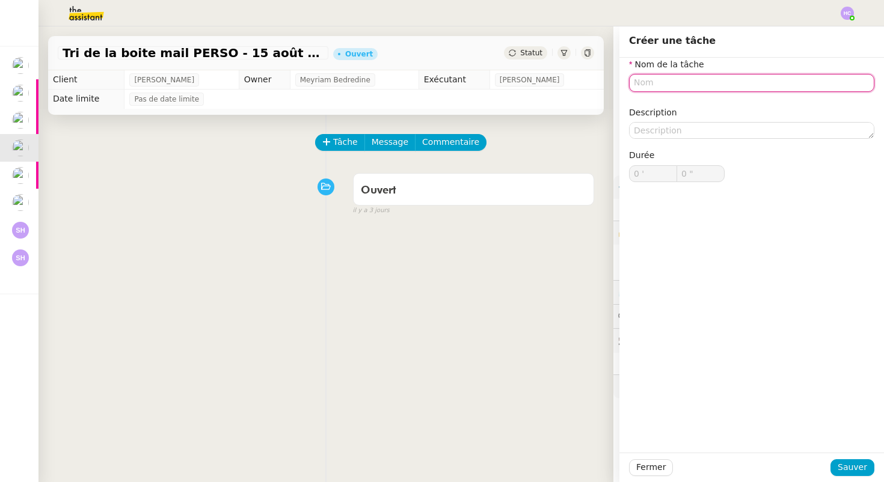
type input "C"
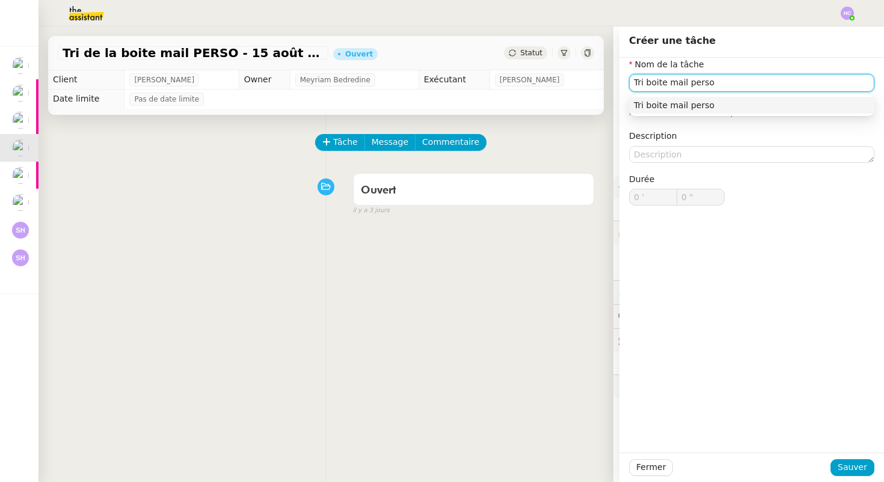
click at [693, 106] on div "Tri boite mail perso" at bounding box center [752, 105] width 236 height 11
type input "Tri boite mail perso"
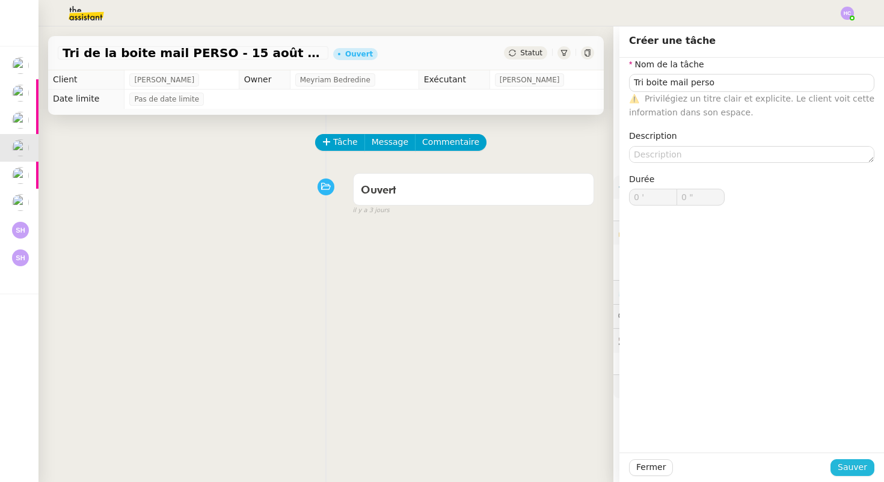
click at [846, 463] on span "Sauver" at bounding box center [852, 468] width 29 height 14
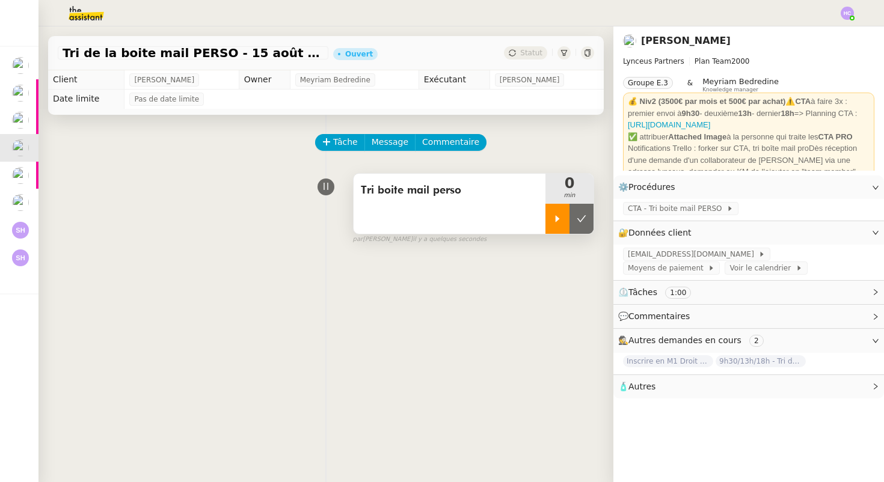
click at [557, 217] on icon at bounding box center [558, 219] width 10 height 10
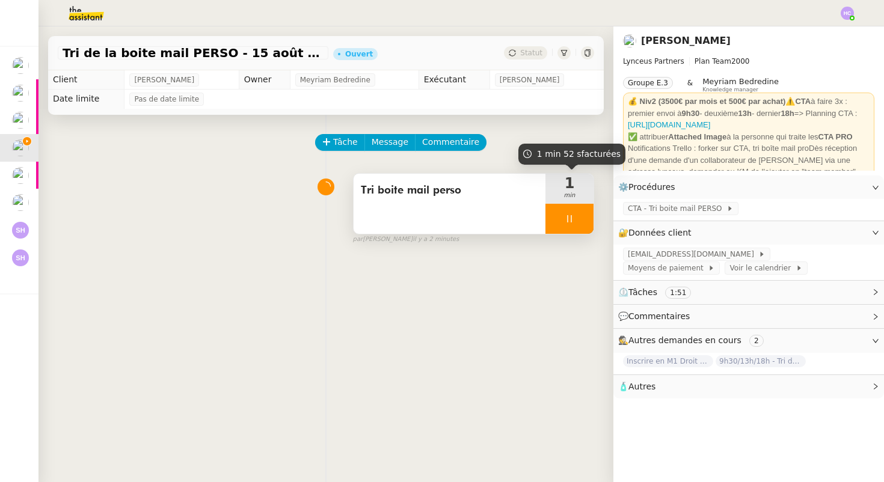
click at [571, 212] on div at bounding box center [570, 219] width 48 height 30
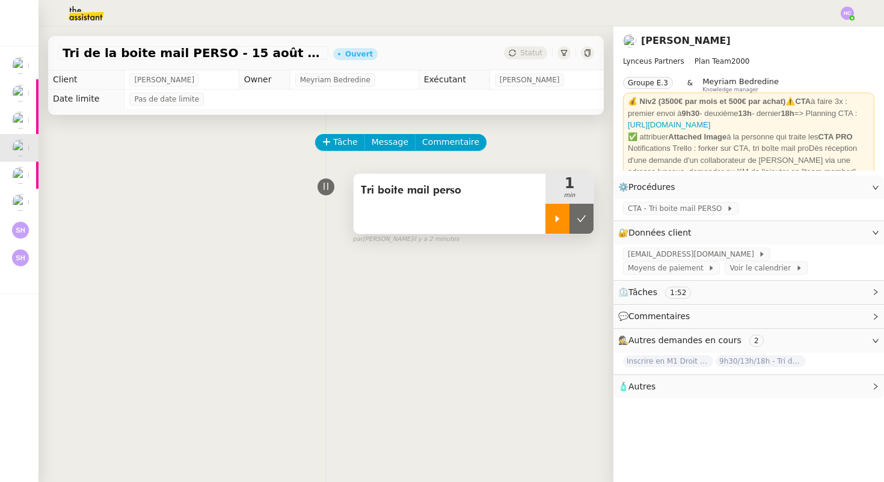
click at [561, 213] on div at bounding box center [558, 219] width 24 height 30
click at [571, 214] on div at bounding box center [570, 219] width 48 height 30
click at [556, 217] on icon at bounding box center [558, 218] width 4 height 7
click at [573, 220] on icon at bounding box center [570, 219] width 10 height 10
click at [557, 224] on div at bounding box center [558, 219] width 24 height 30
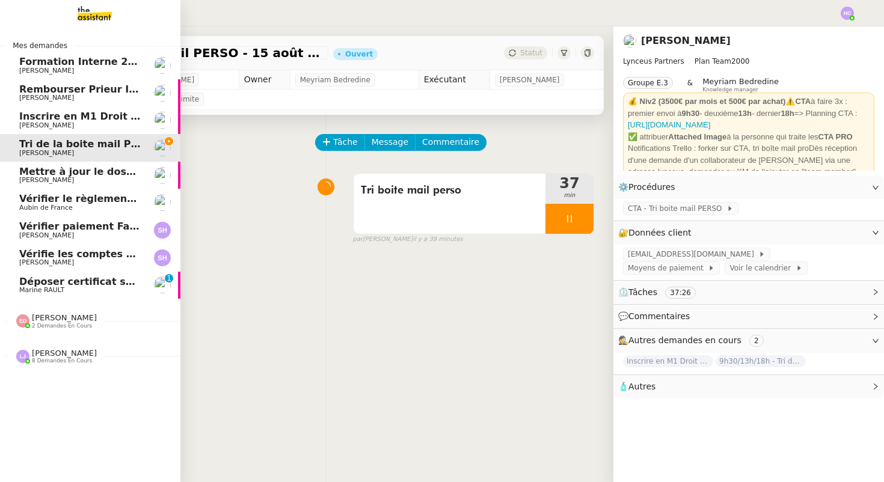
click at [44, 287] on span "Marine RAULT" at bounding box center [41, 290] width 45 height 8
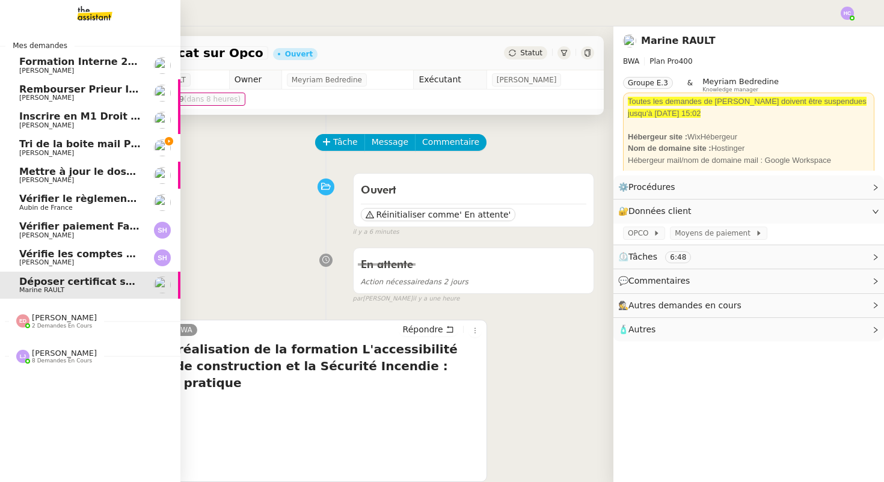
click at [71, 132] on link "Inscrire en M1 Droit des affaires [PERSON_NAME]" at bounding box center [90, 120] width 180 height 28
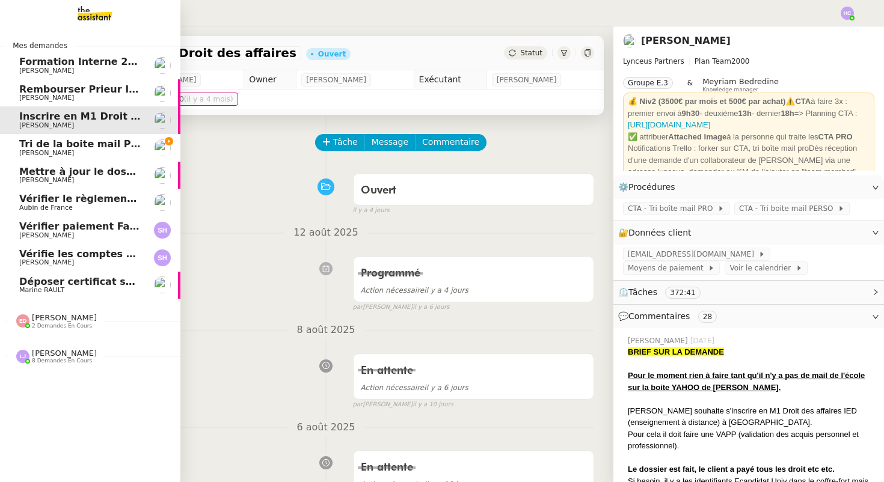
click at [75, 147] on span "Tri de la boite mail PERSO - 15 août 2025" at bounding box center [130, 143] width 223 height 11
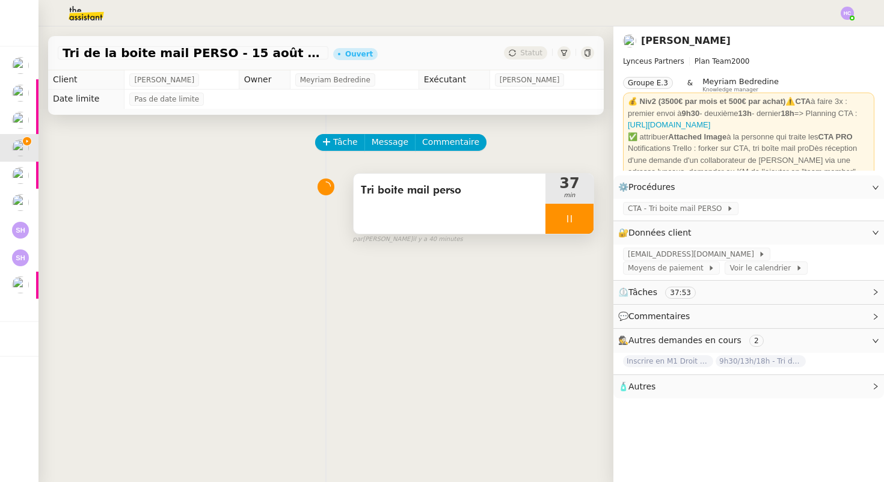
click at [570, 212] on div at bounding box center [570, 219] width 48 height 30
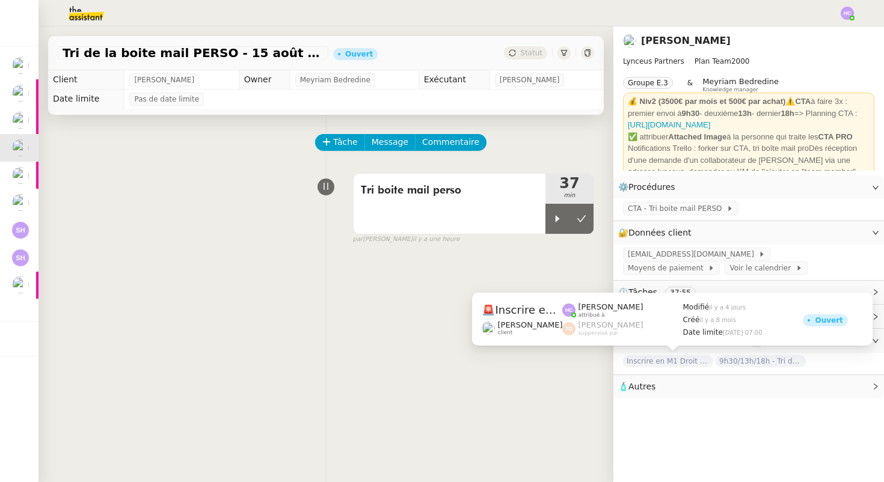
click at [689, 358] on span "Inscrire en M1 Droit des affaires" at bounding box center [668, 361] width 90 height 12
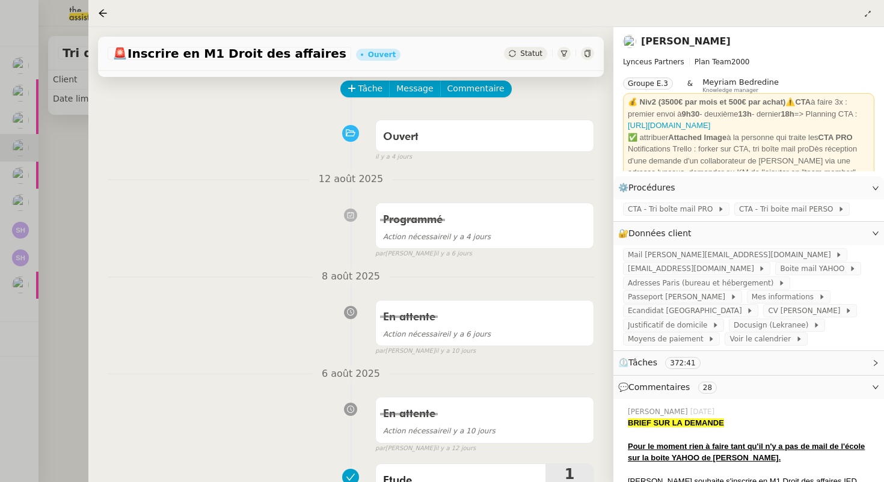
scroll to position [55, 0]
click at [99, 14] on icon at bounding box center [103, 13] width 10 height 10
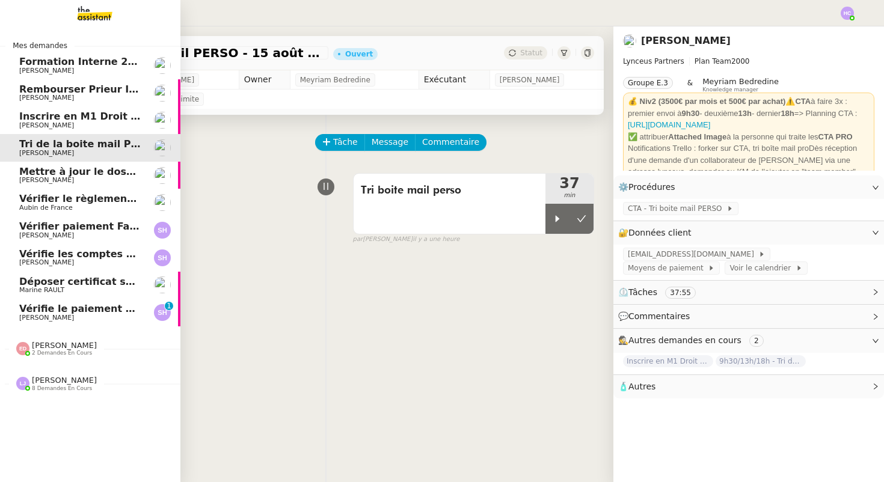
click at [32, 315] on span "[PERSON_NAME]" at bounding box center [46, 318] width 55 height 8
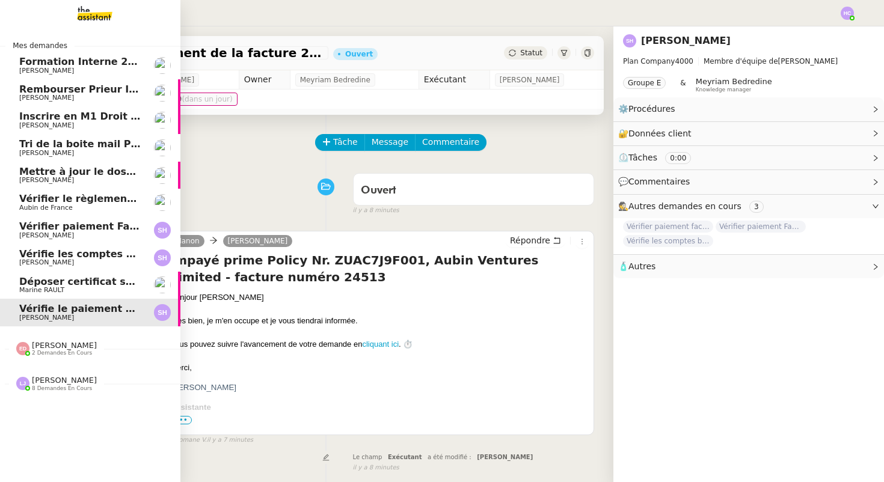
click at [93, 146] on span "Tri de la boite mail PERSO - 15 août 2025" at bounding box center [130, 143] width 223 height 11
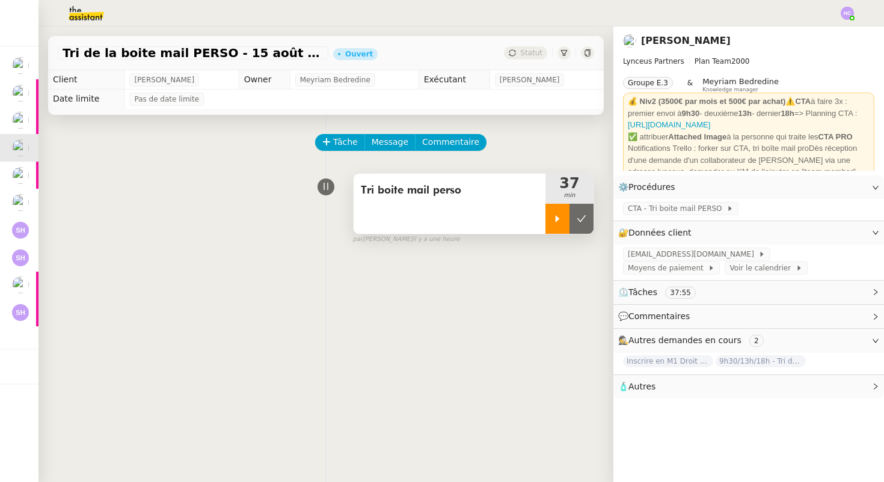
click at [560, 211] on div at bounding box center [558, 219] width 24 height 30
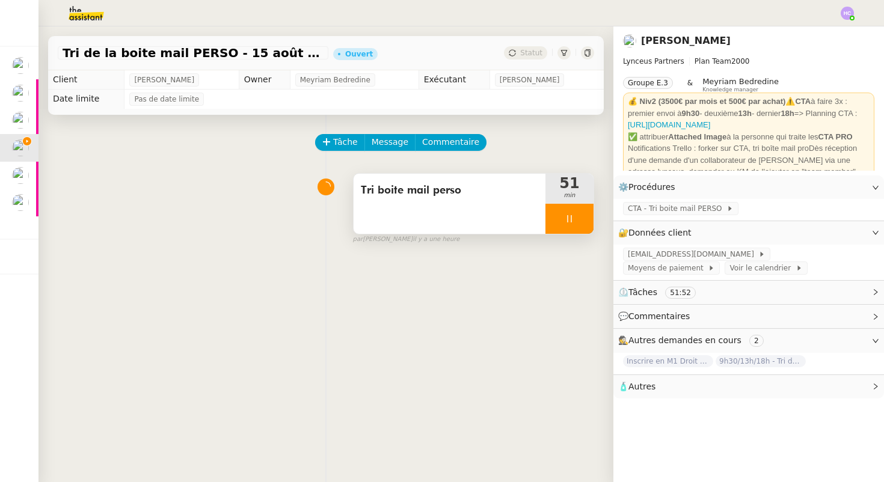
click at [555, 219] on div at bounding box center [570, 219] width 48 height 30
click at [576, 221] on button at bounding box center [582, 219] width 24 height 30
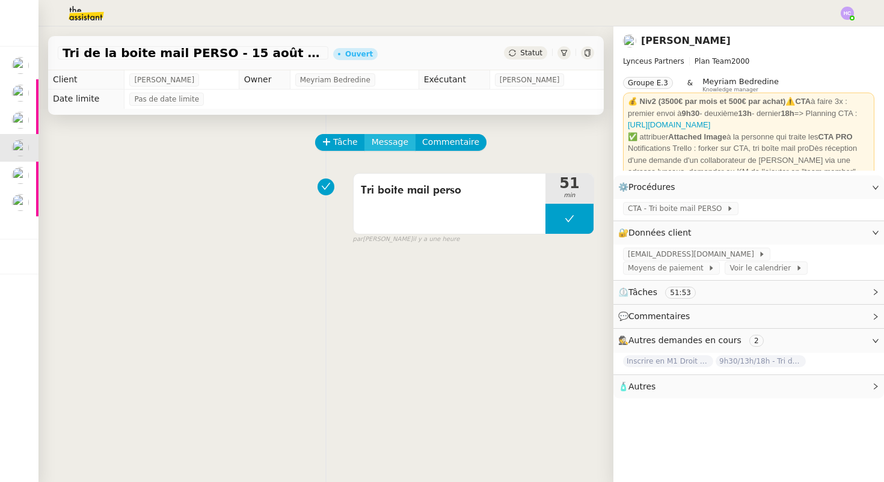
click at [392, 143] on span "Message" at bounding box center [390, 142] width 37 height 14
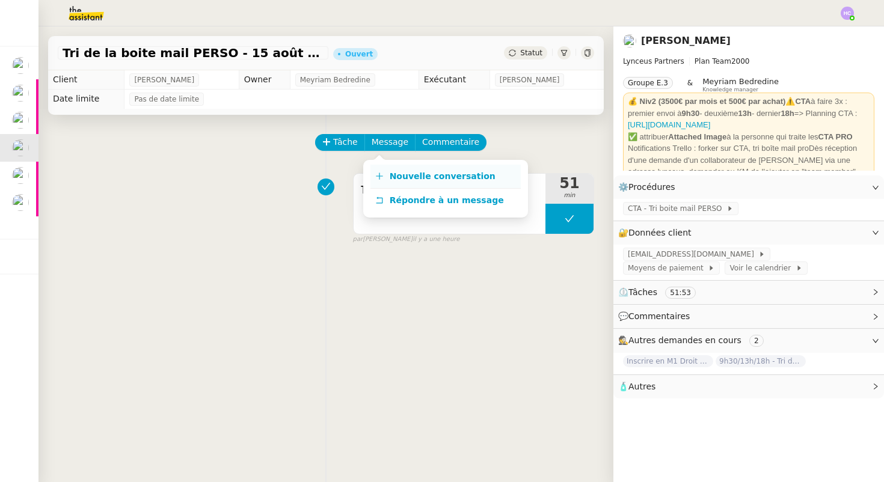
click at [401, 177] on span "Nouvelle conversation" at bounding box center [443, 176] width 106 height 10
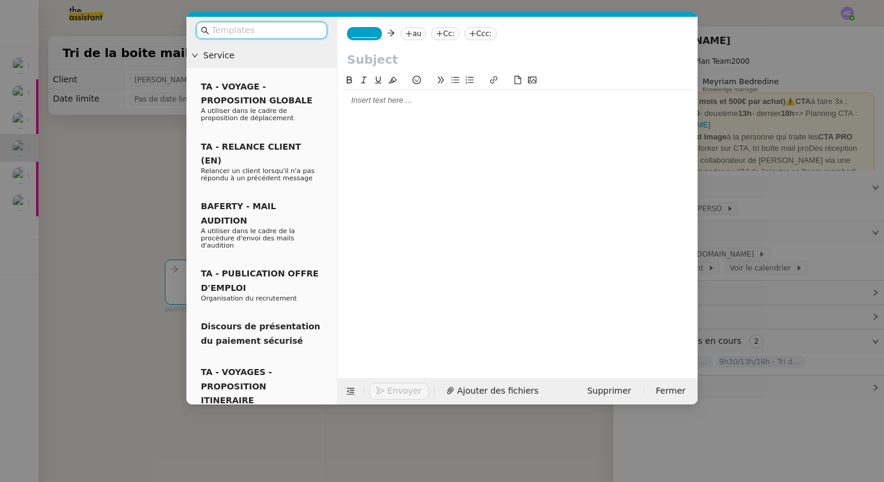
click at [358, 59] on input "text" at bounding box center [517, 60] width 341 height 18
type input "CTA Perso"
click at [355, 112] on div at bounding box center [517, 216] width 351 height 286
click at [354, 102] on div at bounding box center [517, 100] width 351 height 11
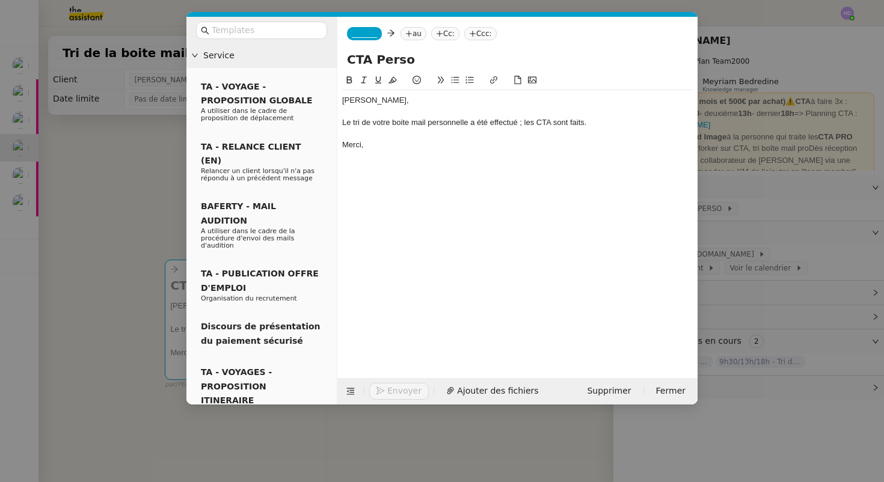
click at [542, 122] on div "Le tri de votre boite mail personnelle a été effectué ; les CTA sont faits." at bounding box center [517, 122] width 351 height 11
paste input "[URL][DOMAIN_NAME]"
type input "[URL][DOMAIN_NAME]"
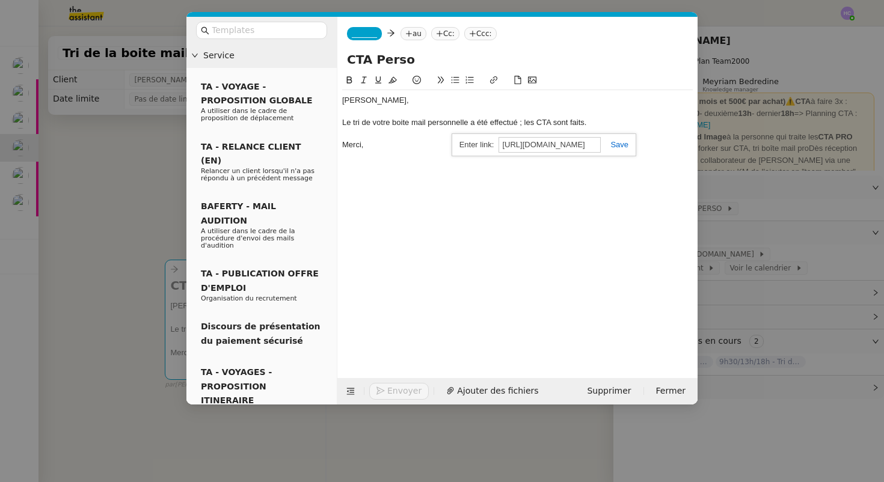
click at [621, 144] on link at bounding box center [615, 144] width 28 height 9
click at [373, 147] on div "Merci," at bounding box center [517, 145] width 351 height 11
click at [356, 38] on nz-tag "_______" at bounding box center [364, 33] width 35 height 13
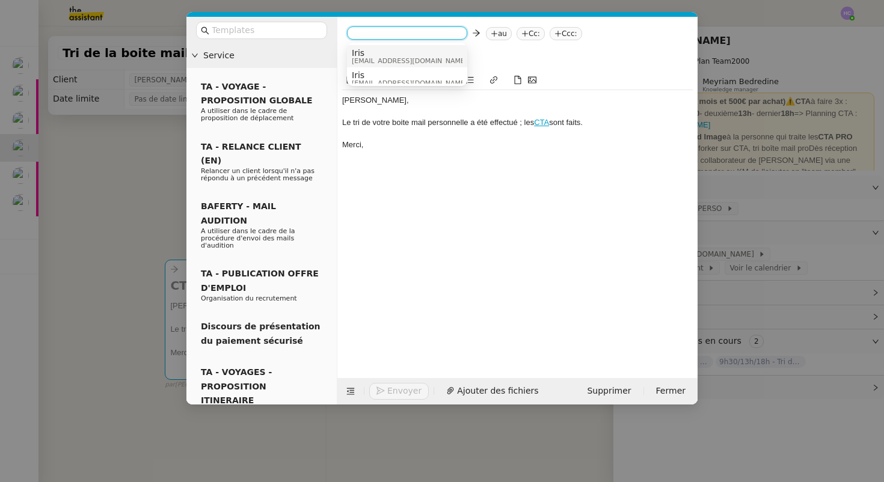
click at [363, 54] on span "Iris" at bounding box center [409, 53] width 115 height 10
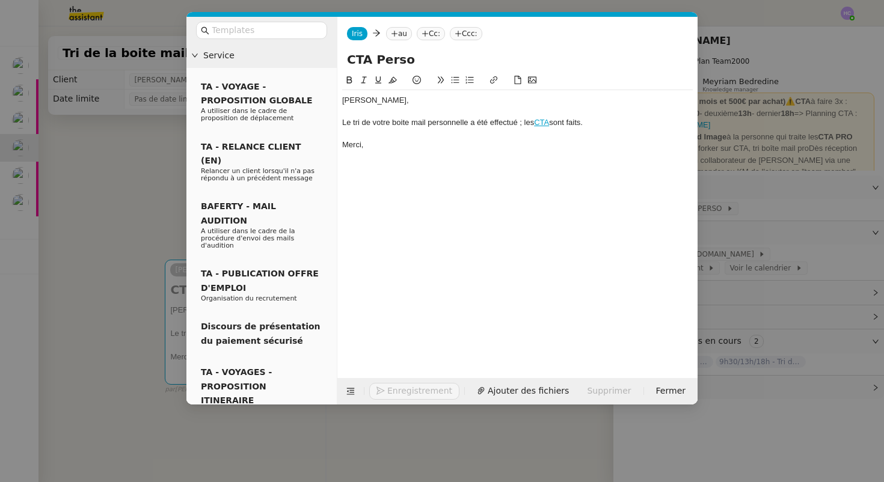
click at [394, 31] on icon at bounding box center [394, 34] width 1 height 6
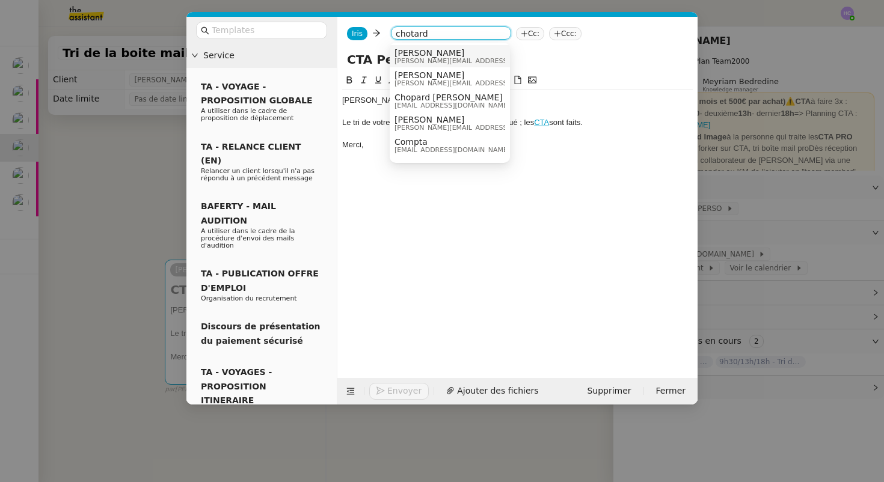
type input "chotard"
click at [416, 52] on span "[PERSON_NAME]" at bounding box center [480, 53] width 171 height 10
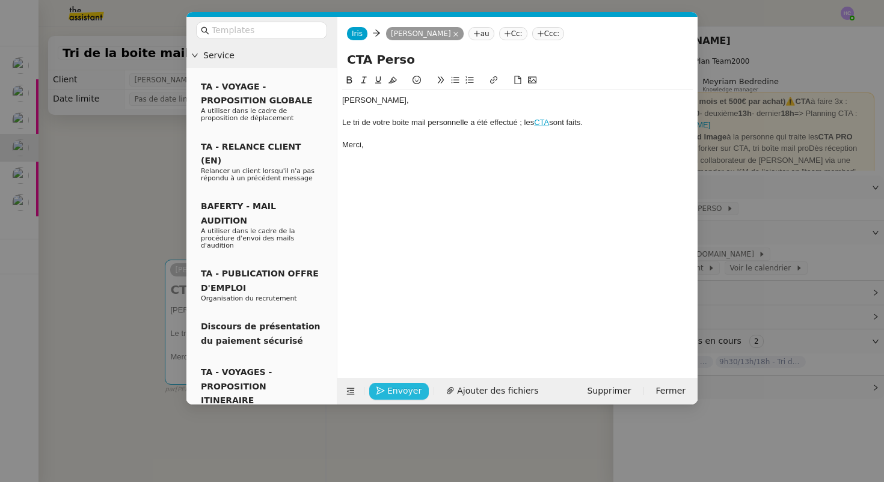
click at [381, 393] on icon "button" at bounding box center [380, 391] width 8 height 8
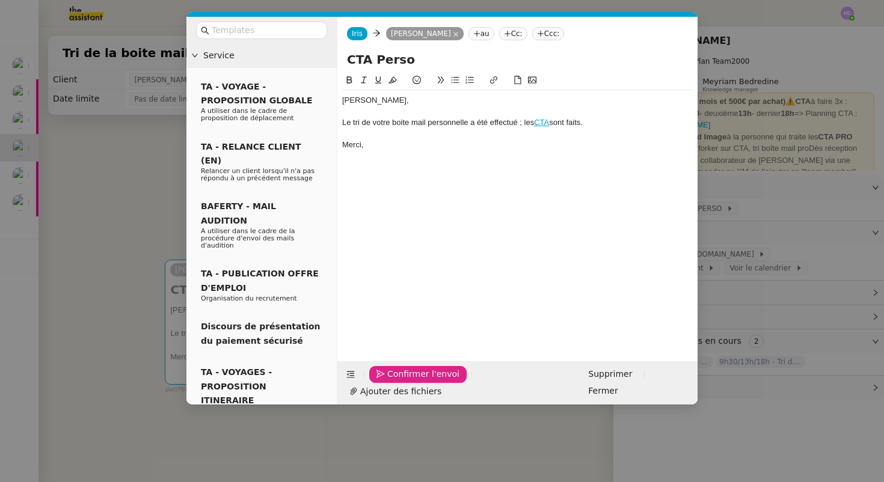
click at [382, 378] on icon "button" at bounding box center [380, 374] width 8 height 8
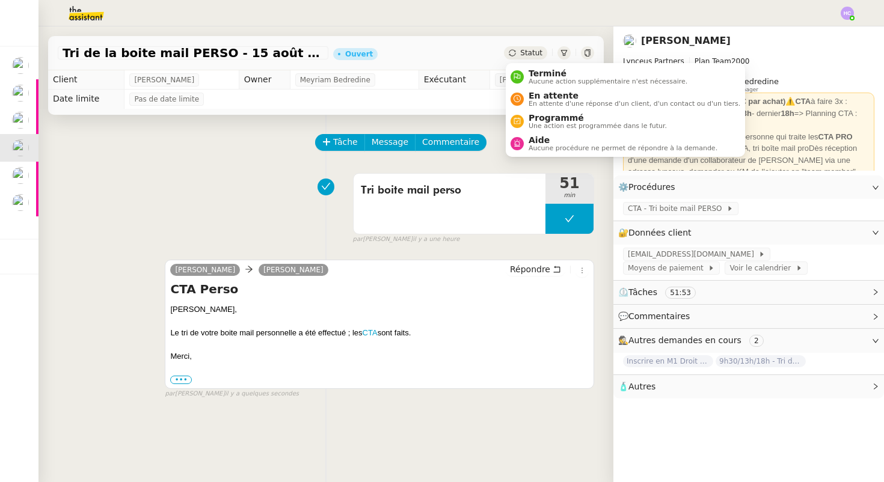
click at [520, 54] on div "Statut" at bounding box center [525, 52] width 43 height 13
click at [538, 78] on span "Aucune action supplémentaire n'est nécessaire." at bounding box center [608, 81] width 159 height 7
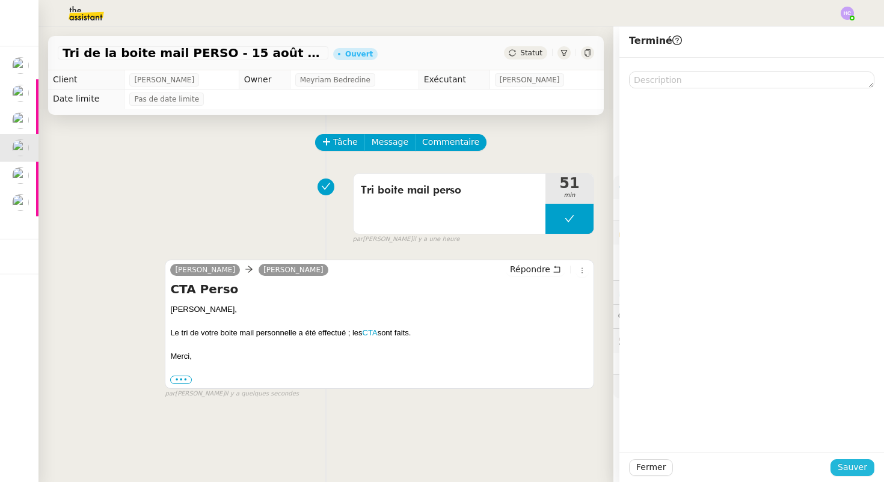
click at [852, 470] on span "Sauver" at bounding box center [852, 468] width 29 height 14
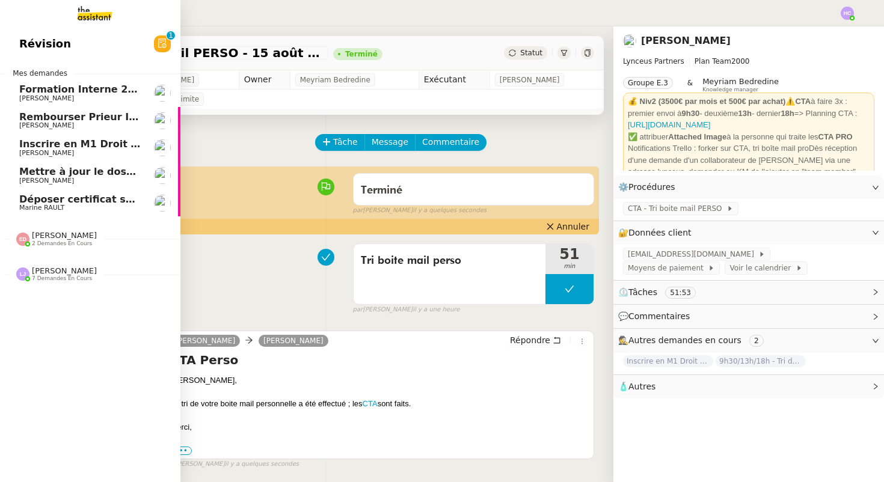
click at [87, 207] on span "Marine RAULT" at bounding box center [79, 207] width 121 height 7
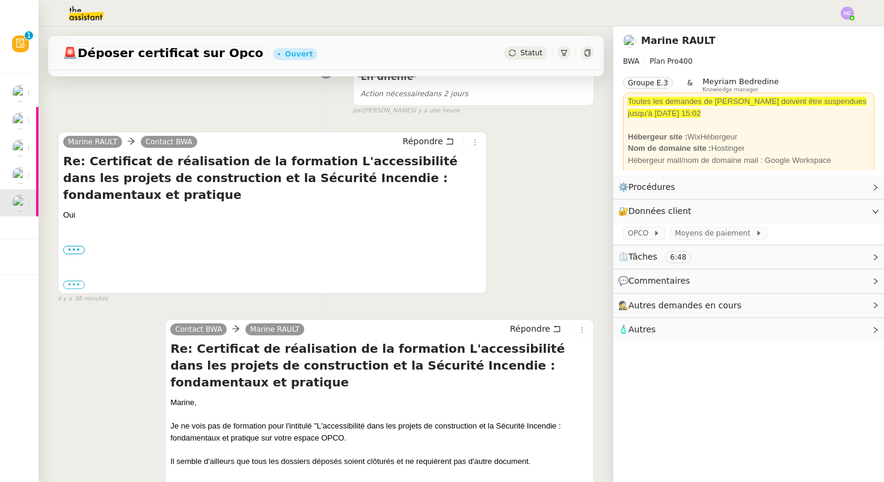
scroll to position [200, 0]
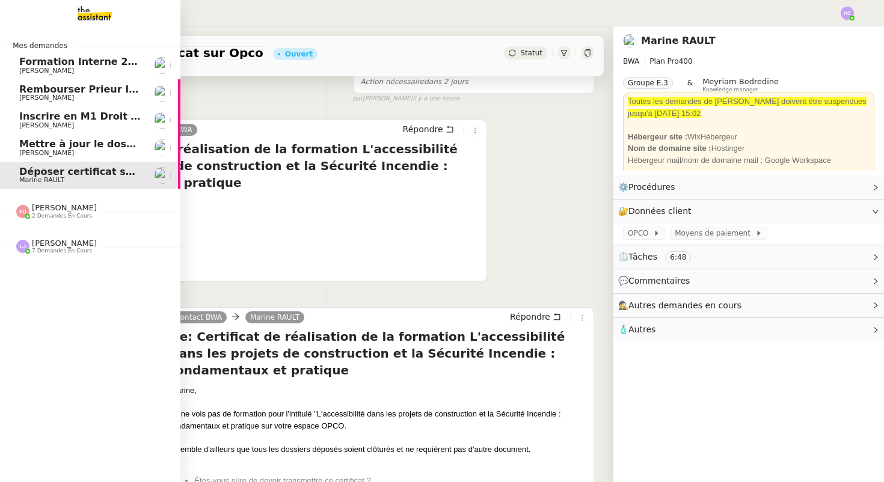
click at [58, 145] on span "Mettre à jour le dossier sinistre" at bounding box center [104, 143] width 171 height 11
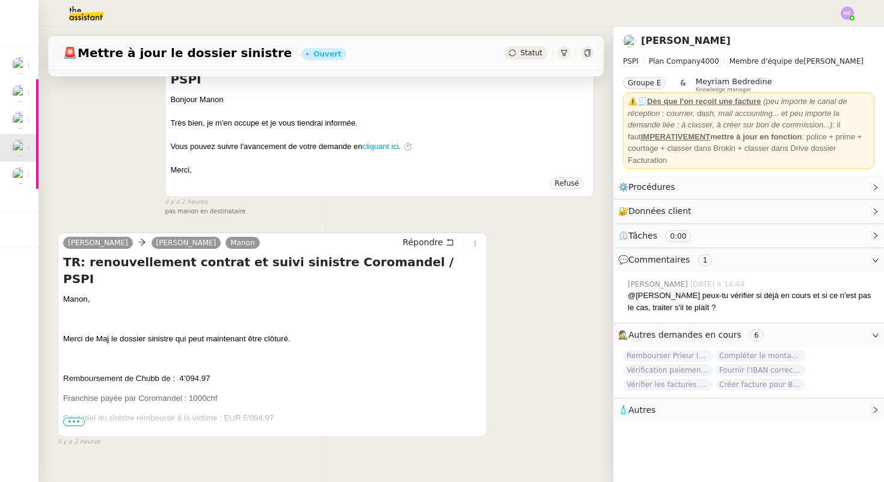
scroll to position [281, 0]
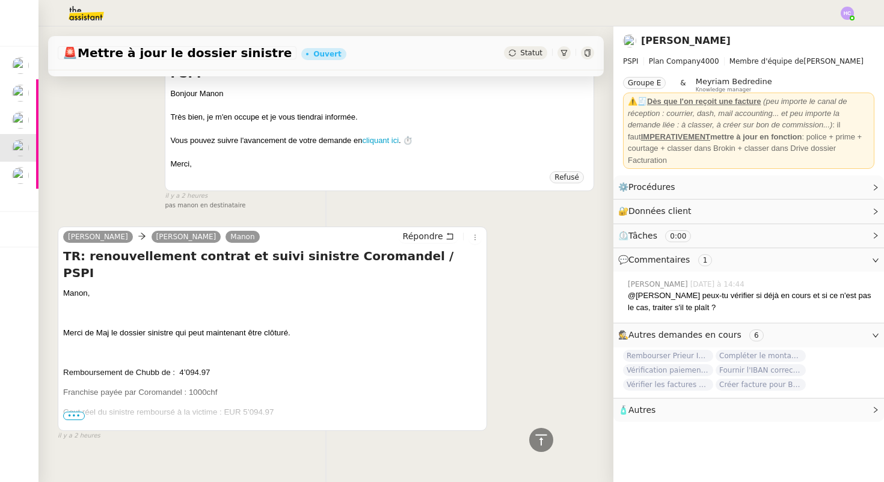
click at [76, 412] on span "•••" at bounding box center [74, 416] width 22 height 8
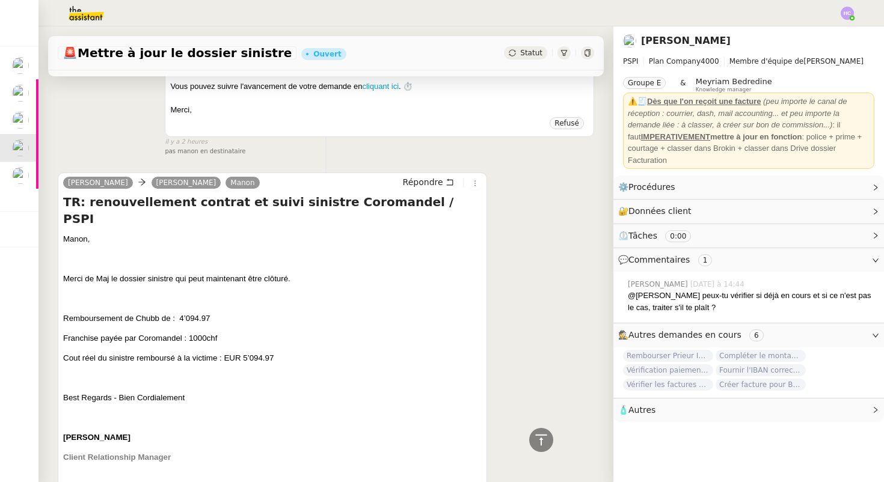
scroll to position [337, 0]
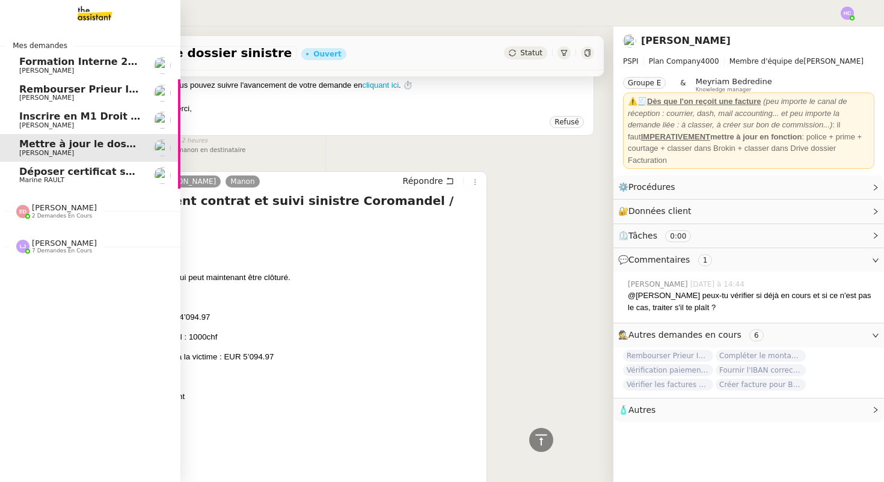
click at [78, 119] on span "Inscrire en M1 Droit des affaires" at bounding box center [106, 116] width 175 height 11
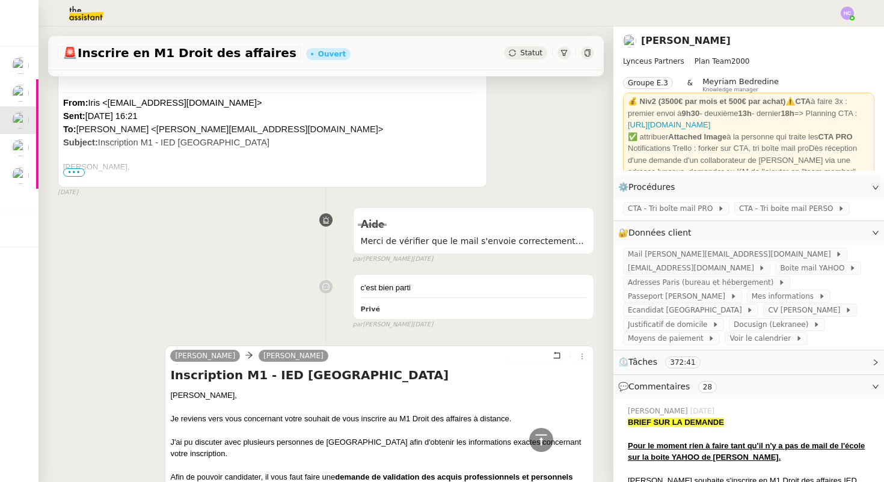
scroll to position [26255, 0]
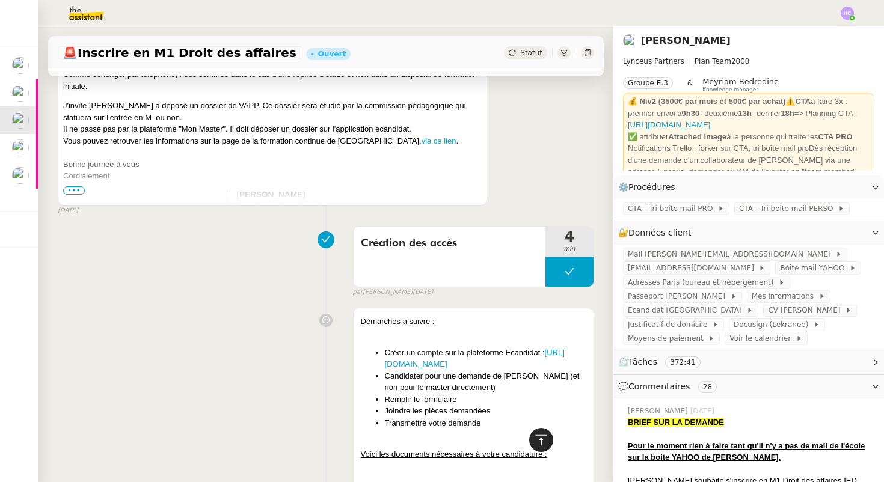
click at [542, 437] on icon at bounding box center [541, 440] width 14 height 14
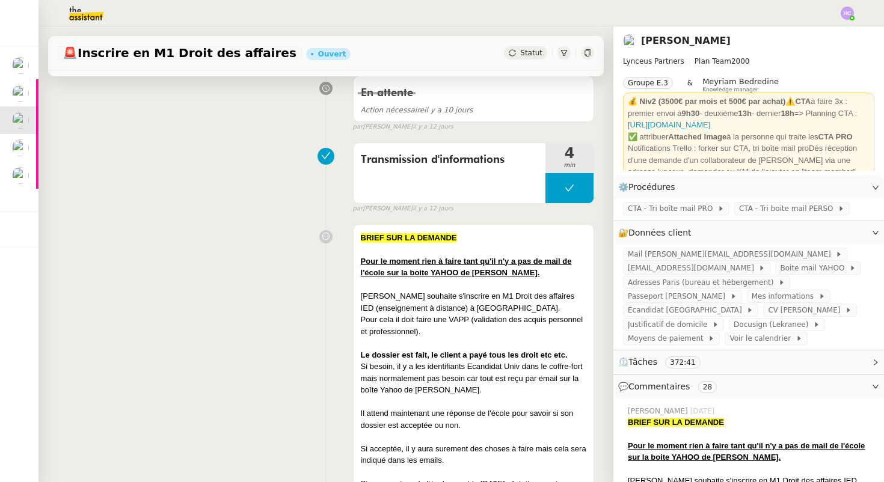
scroll to position [0, 0]
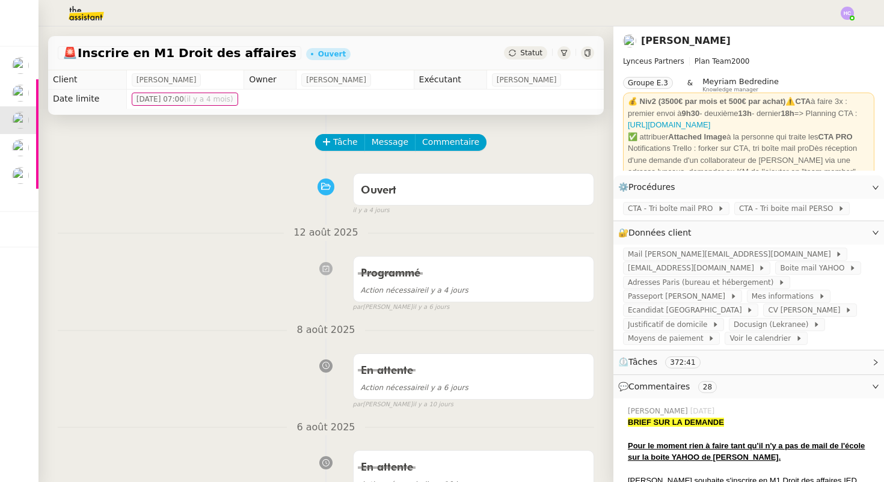
click at [515, 52] on icon at bounding box center [512, 52] width 7 height 7
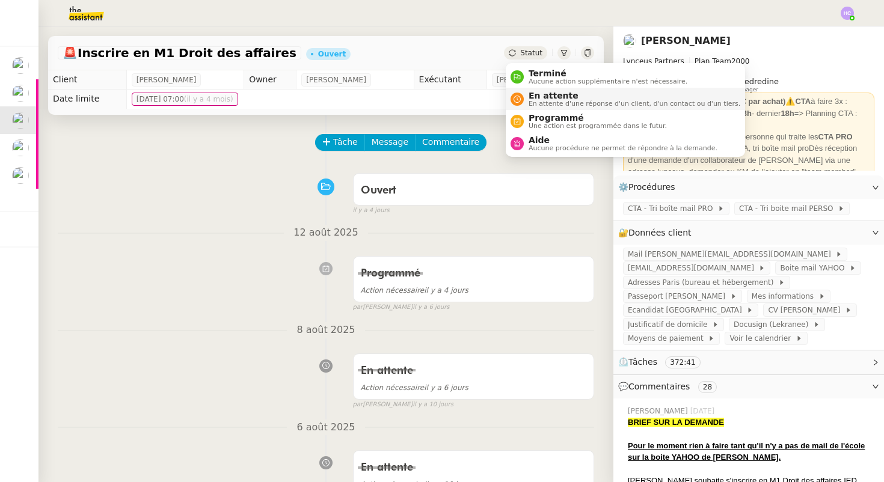
click at [533, 100] on span "En attente d'une réponse d'un client, d'un contact ou d'un tiers." at bounding box center [635, 103] width 212 height 7
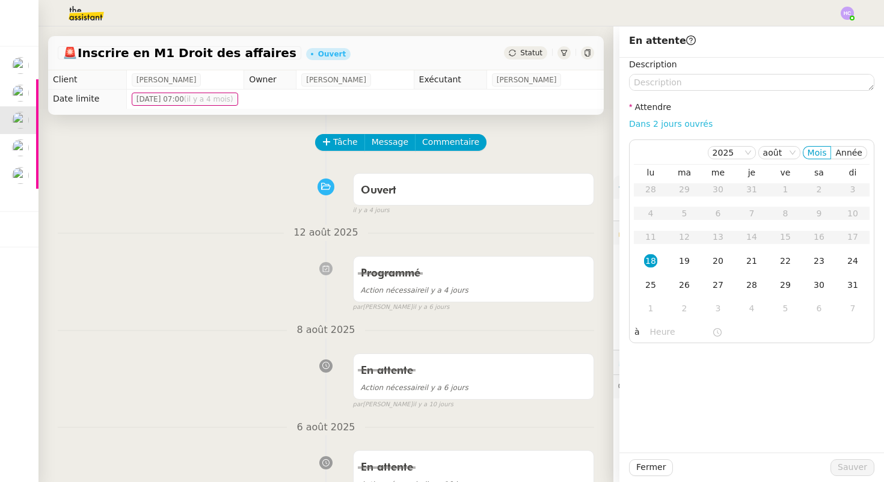
click at [671, 121] on link "Dans 2 jours ouvrés" at bounding box center [671, 124] width 84 height 10
type input "07:00"
click at [788, 263] on div "22" at bounding box center [785, 260] width 13 height 13
click at [849, 466] on span "Sauver" at bounding box center [852, 468] width 29 height 14
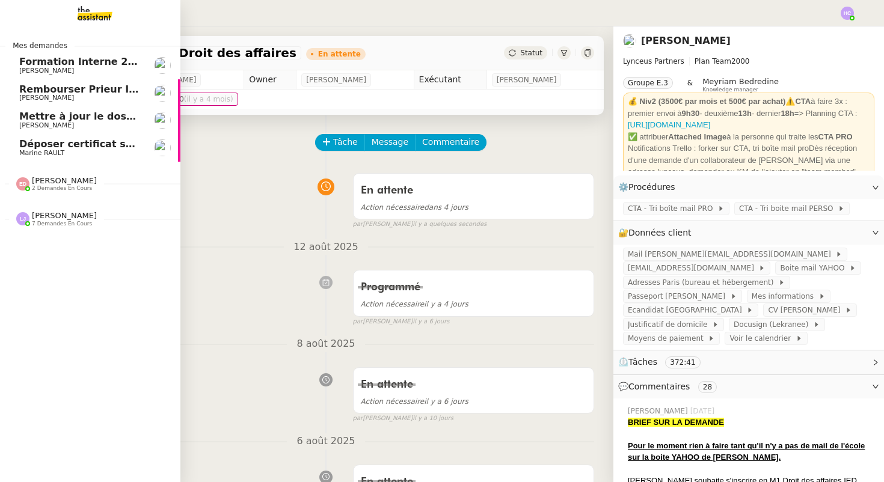
click at [56, 140] on span "Déposer certificat sur Opco" at bounding box center [93, 143] width 149 height 11
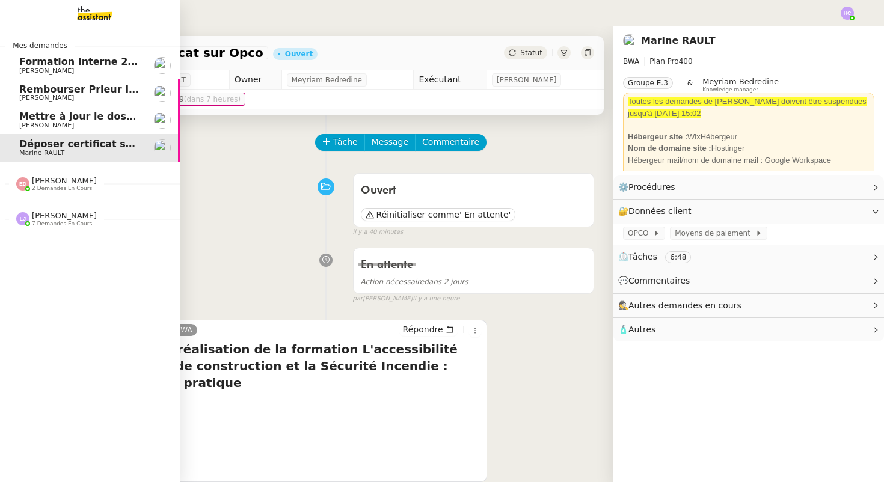
click at [42, 119] on span "Mettre à jour le dossier sinistre" at bounding box center [104, 116] width 171 height 11
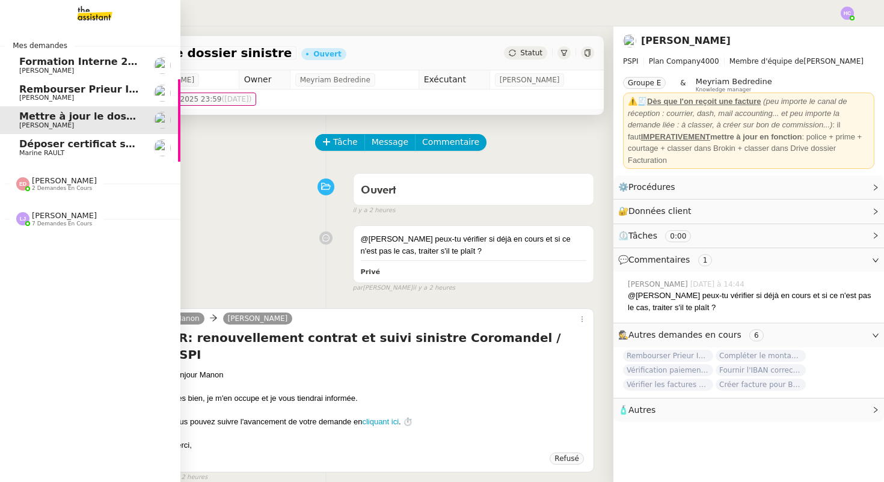
click at [83, 93] on span "Rembourser Prieur Immo SA et annuler contrat" at bounding box center [147, 89] width 256 height 11
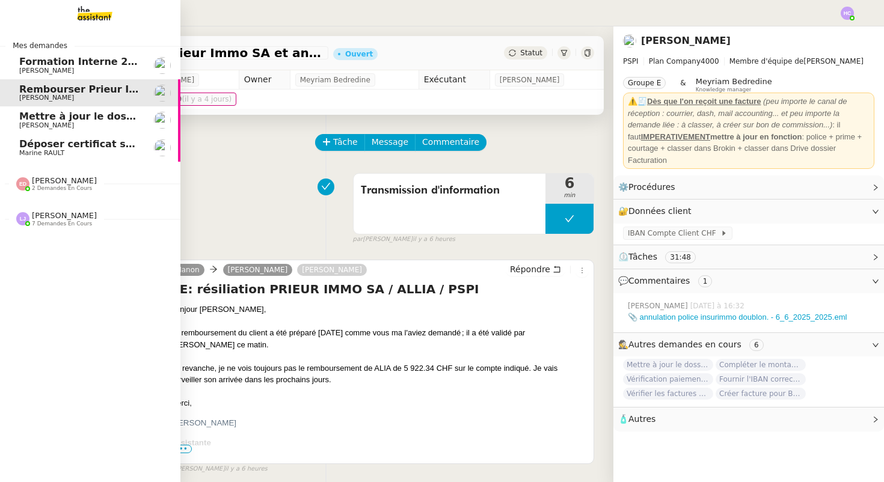
click at [84, 143] on span "Déposer certificat sur Opco" at bounding box center [93, 143] width 149 height 11
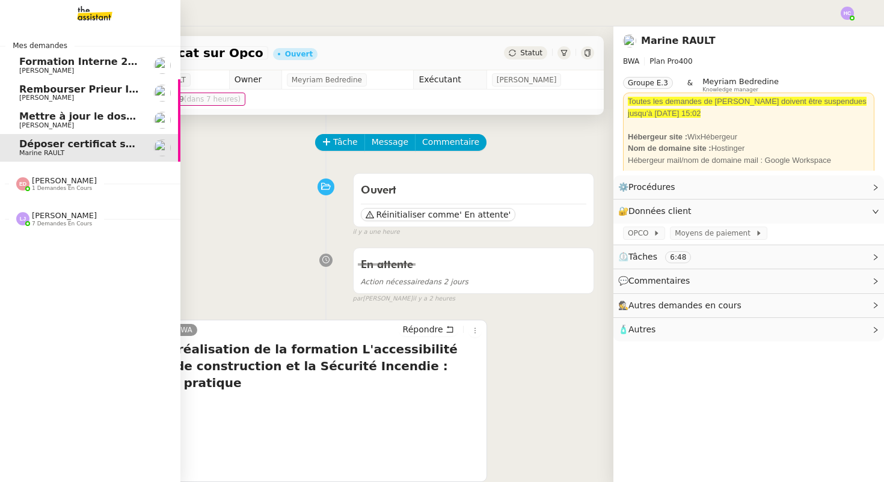
click at [37, 119] on span "Mettre à jour le dossier sinistre" at bounding box center [104, 116] width 171 height 11
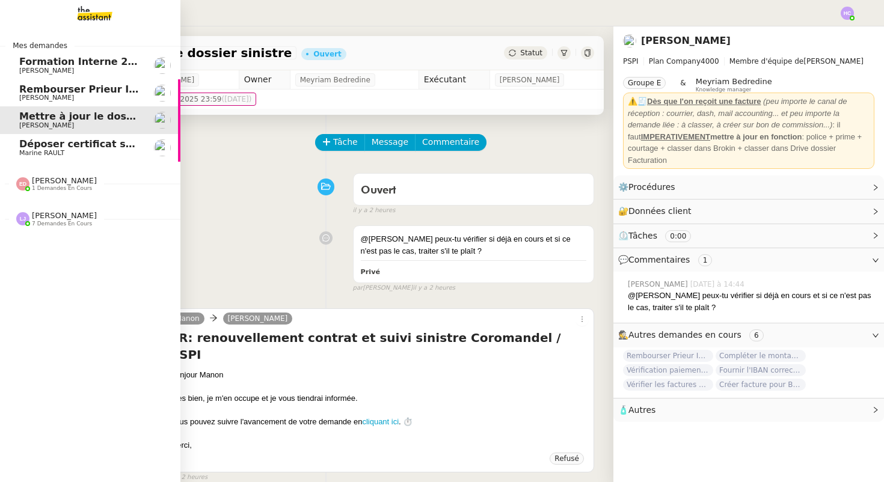
click at [39, 94] on span "Rembourser Prieur Immo SA et annuler contrat" at bounding box center [147, 89] width 256 height 11
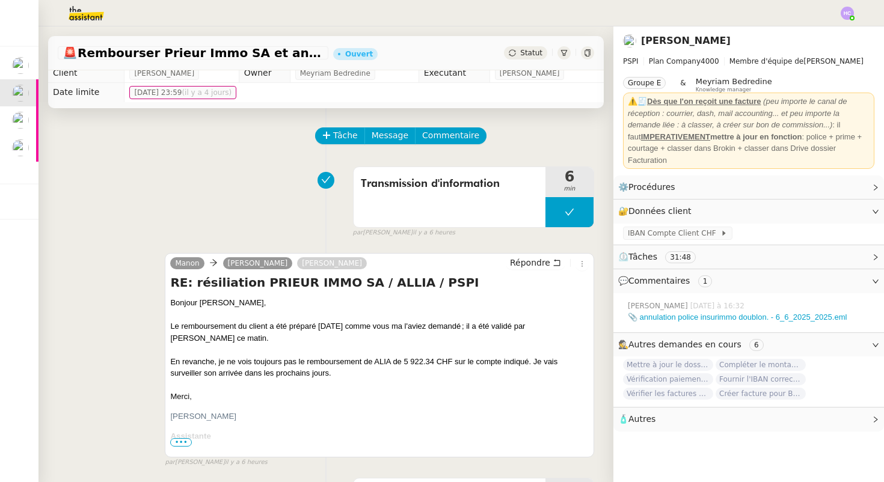
scroll to position [8, 0]
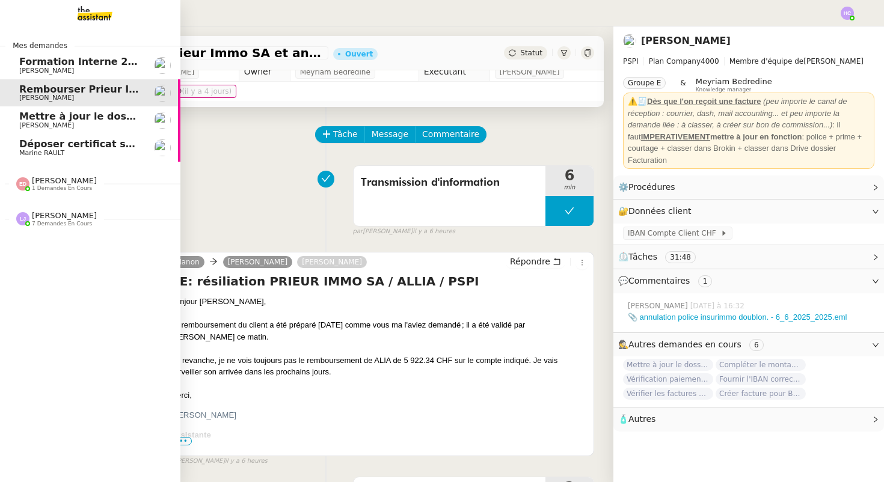
click at [96, 120] on span "Mettre à jour le dossier sinistre" at bounding box center [104, 116] width 171 height 11
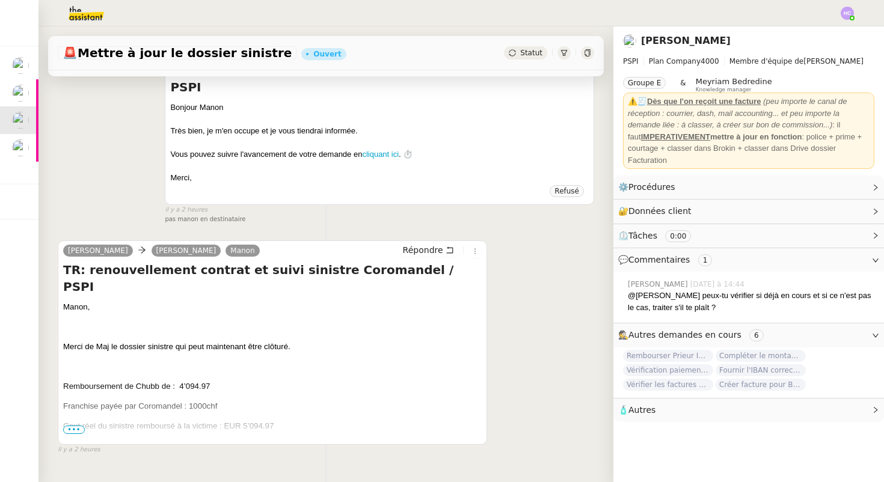
scroll to position [281, 0]
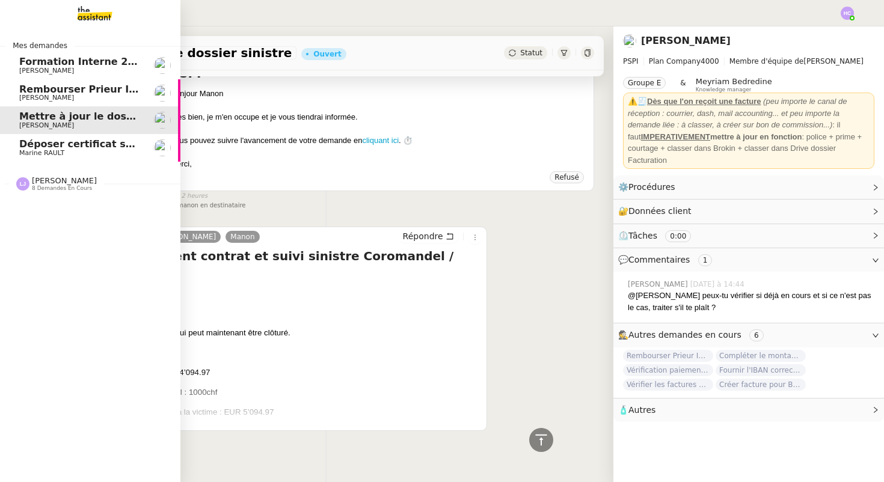
click at [44, 144] on span "Déposer certificat sur Opco" at bounding box center [93, 143] width 149 height 11
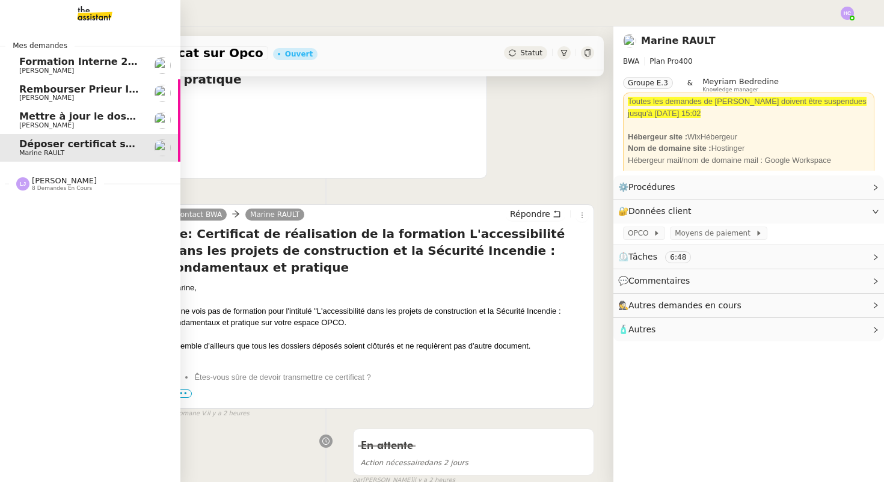
scroll to position [153, 0]
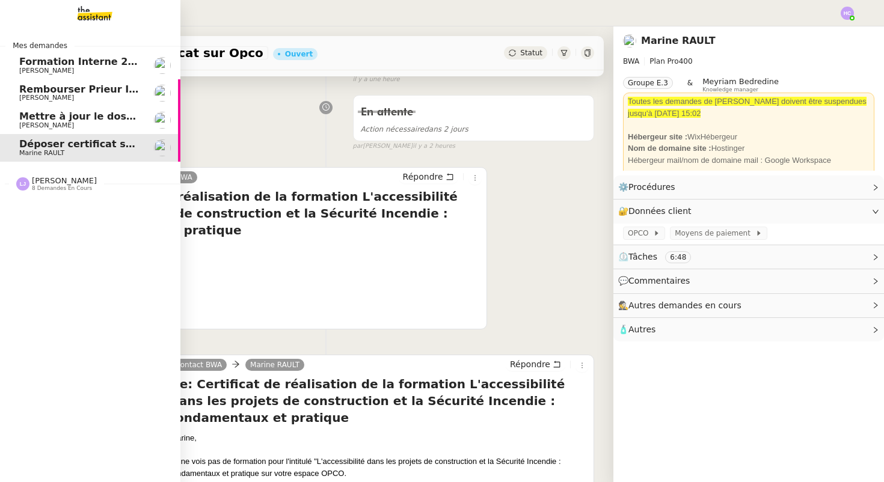
click at [114, 93] on span "Rembourser Prieur Immo SA et annuler contrat" at bounding box center [147, 89] width 256 height 11
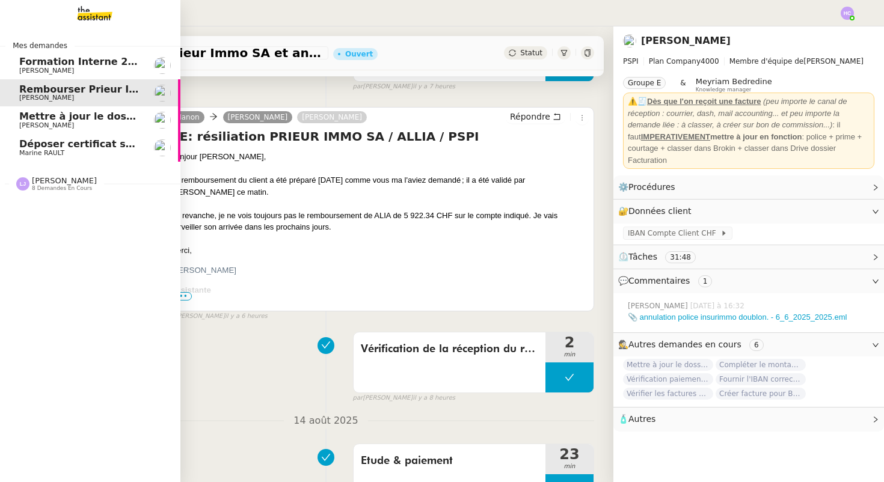
click at [125, 117] on span "Mettre à jour le dossier sinistre" at bounding box center [104, 116] width 171 height 11
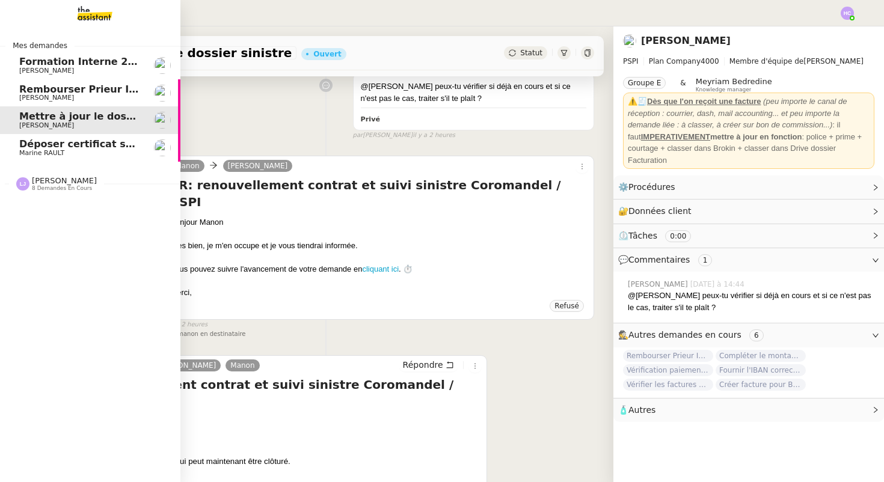
click at [60, 92] on span "Rembourser Prieur Immo SA et annuler contrat" at bounding box center [147, 89] width 256 height 11
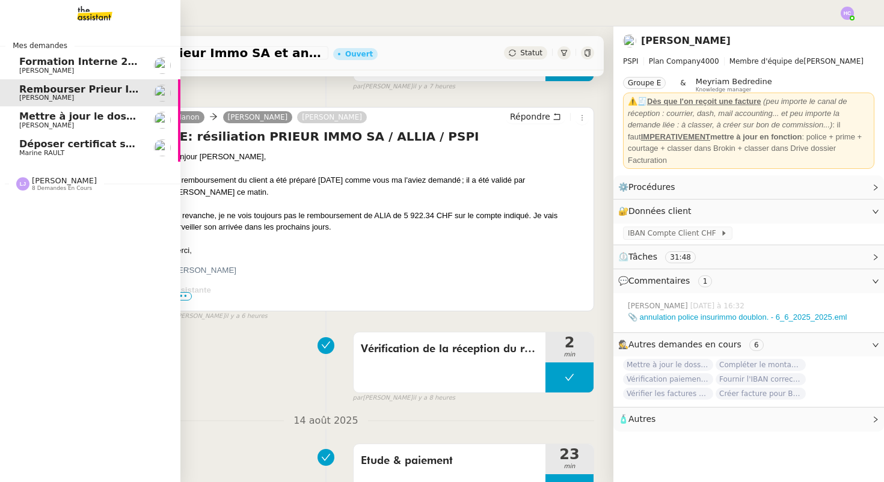
click at [67, 119] on span "Mettre à jour le dossier sinistre" at bounding box center [104, 116] width 171 height 11
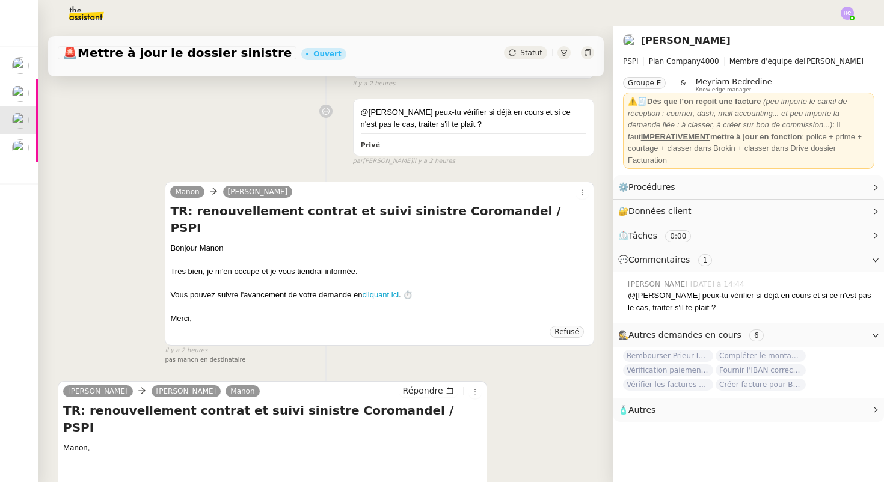
scroll to position [281, 0]
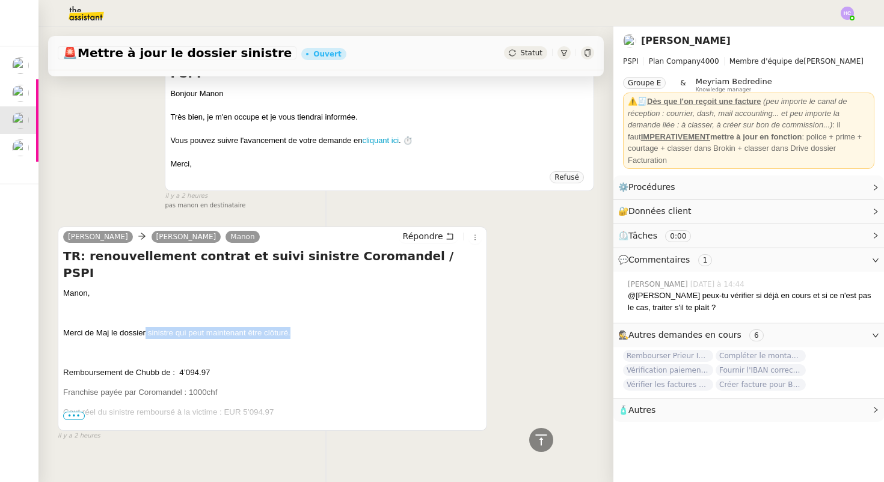
drag, startPoint x: 292, startPoint y: 298, endPoint x: 143, endPoint y: 304, distance: 149.3
click at [144, 327] on p "Merci de Maj le dossier sinistre qui peut maintenant être clôturé." at bounding box center [272, 333] width 419 height 12
click at [148, 347] on p at bounding box center [272, 353] width 419 height 12
drag, startPoint x: 309, startPoint y: 301, endPoint x: 63, endPoint y: 306, distance: 246.6
click at [63, 306] on div "[PERSON_NAME] [PERSON_NAME] TR: renouvellement contrat et suivi sinistre Coroma…" at bounding box center [272, 329] width 429 height 204
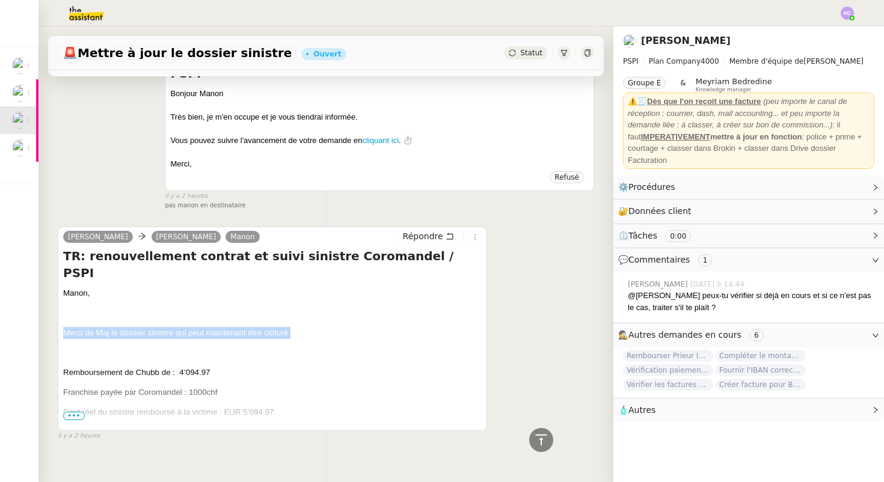
copy span "Merci de Maj le dossier sinistre qui peut maintenant être clôturé."
click at [73, 412] on span "•••" at bounding box center [74, 416] width 22 height 8
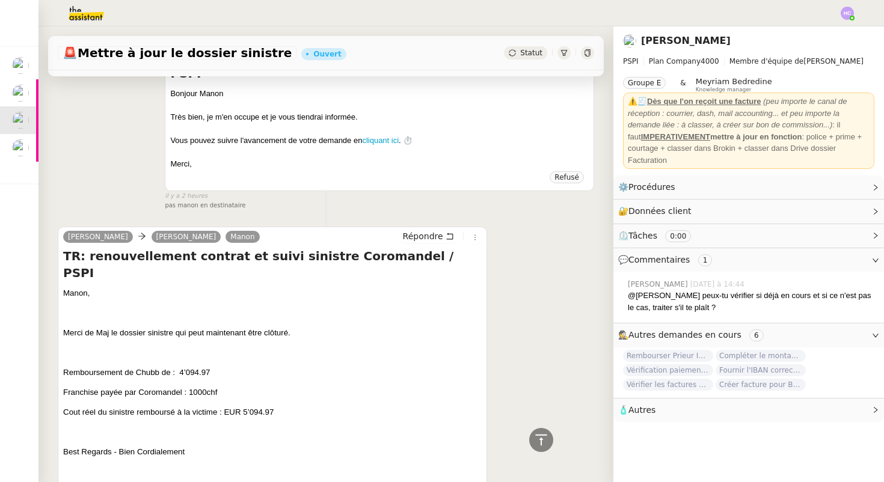
scroll to position [325, 0]
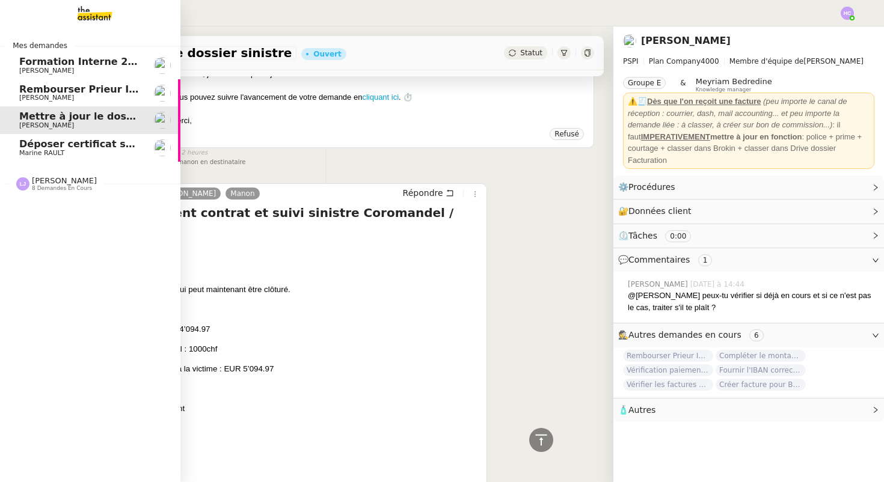
click at [34, 185] on span "[PERSON_NAME]" at bounding box center [64, 180] width 65 height 9
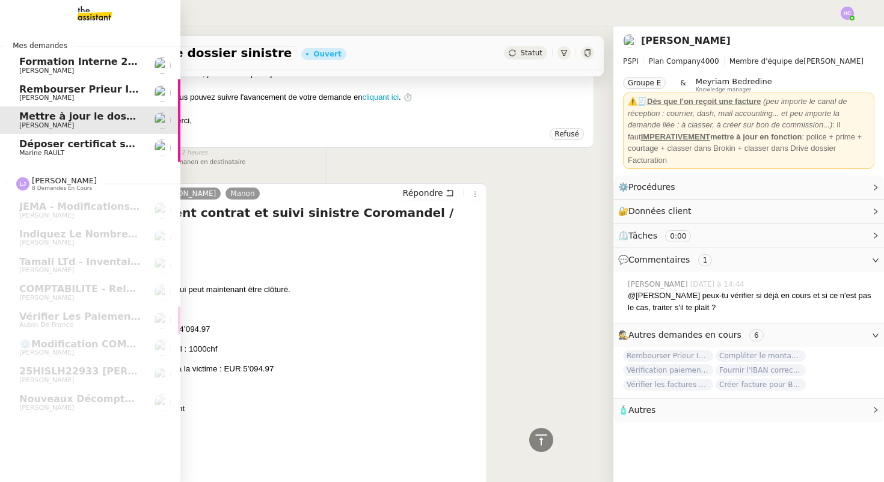
click at [30, 147] on span "Déposer certificat sur Opco" at bounding box center [93, 143] width 149 height 11
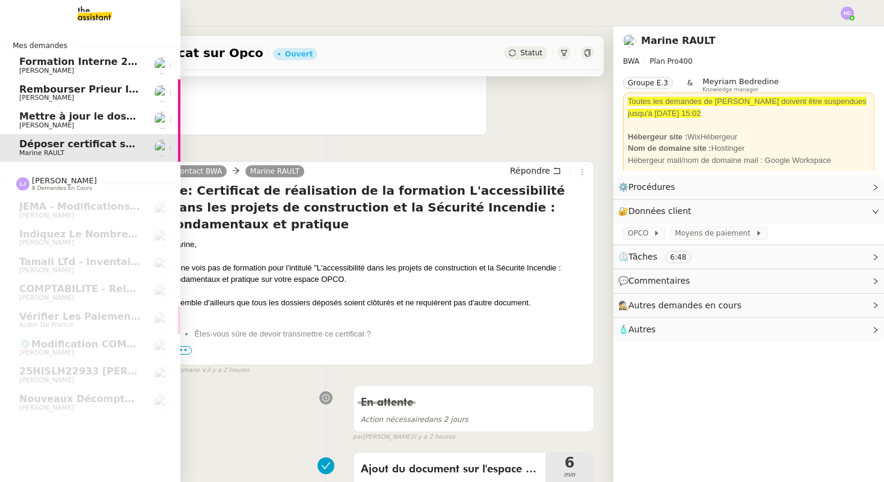
scroll to position [153, 0]
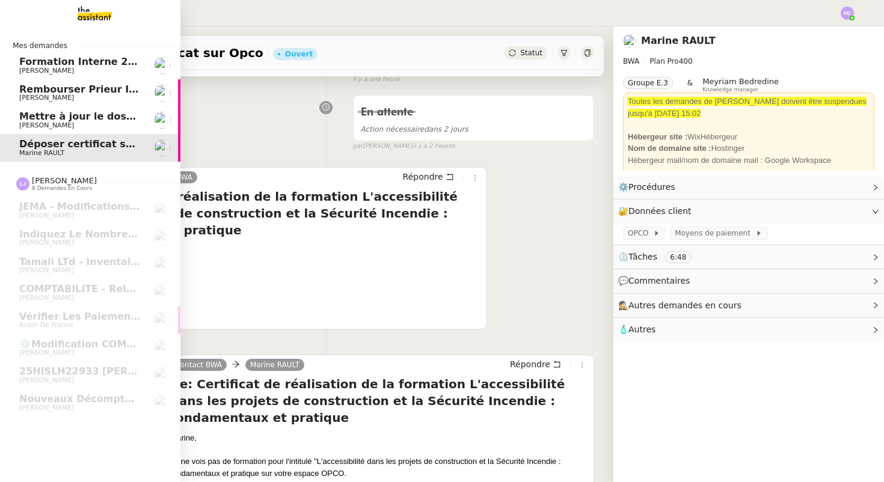
click at [56, 96] on span "[PERSON_NAME]" at bounding box center [46, 98] width 55 height 8
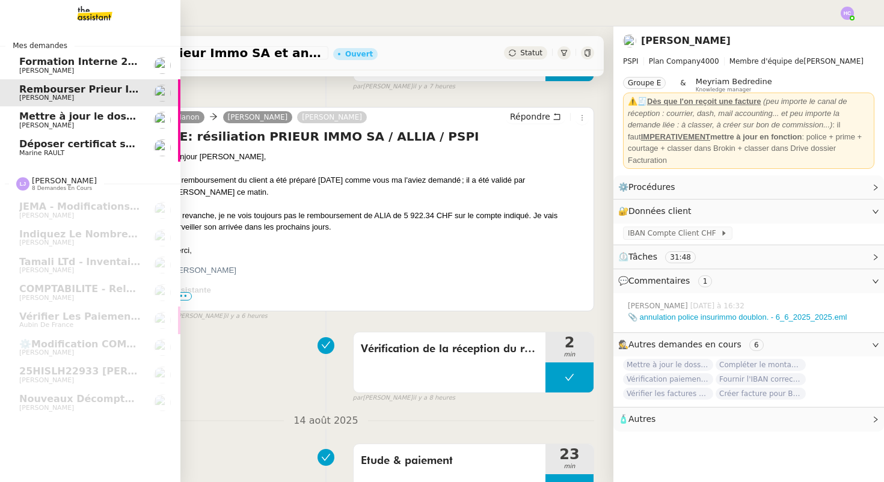
click at [121, 148] on span "Déposer certificat sur Opco" at bounding box center [93, 143] width 149 height 11
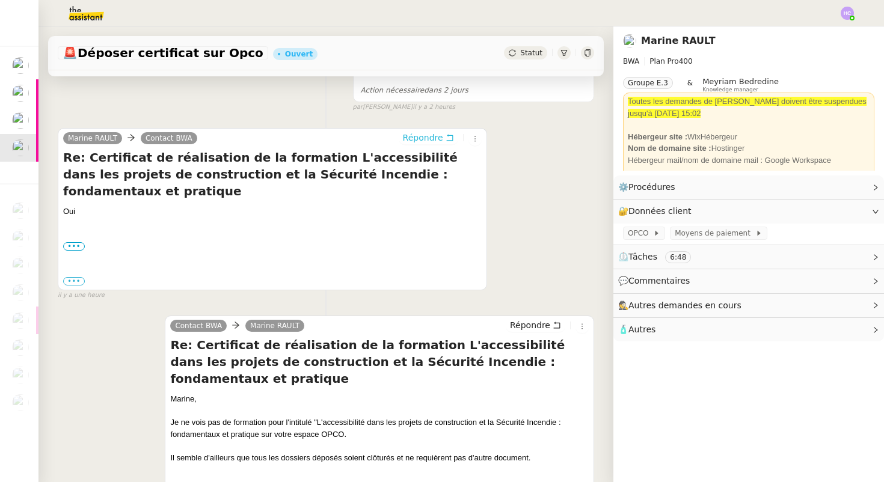
scroll to position [192, 0]
click at [416, 137] on span "Répondre" at bounding box center [423, 137] width 40 height 12
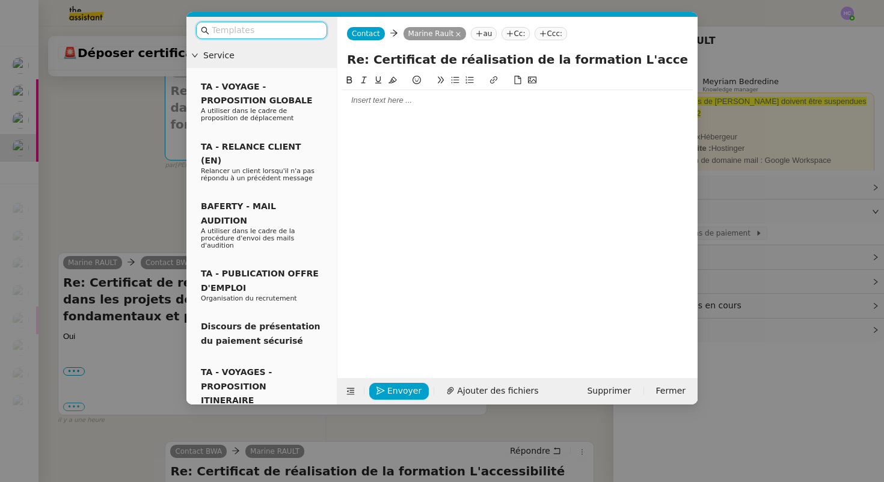
click at [378, 102] on div at bounding box center [517, 100] width 351 height 11
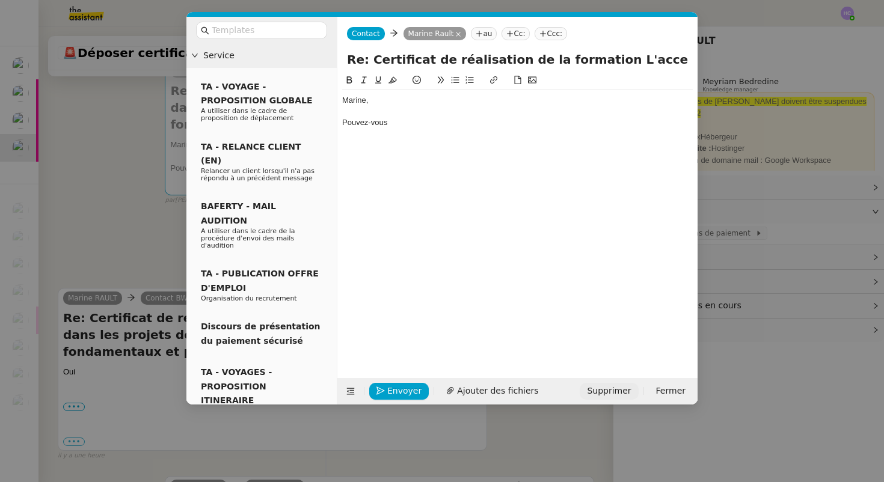
click at [611, 392] on span "Supprimer" at bounding box center [609, 391] width 44 height 14
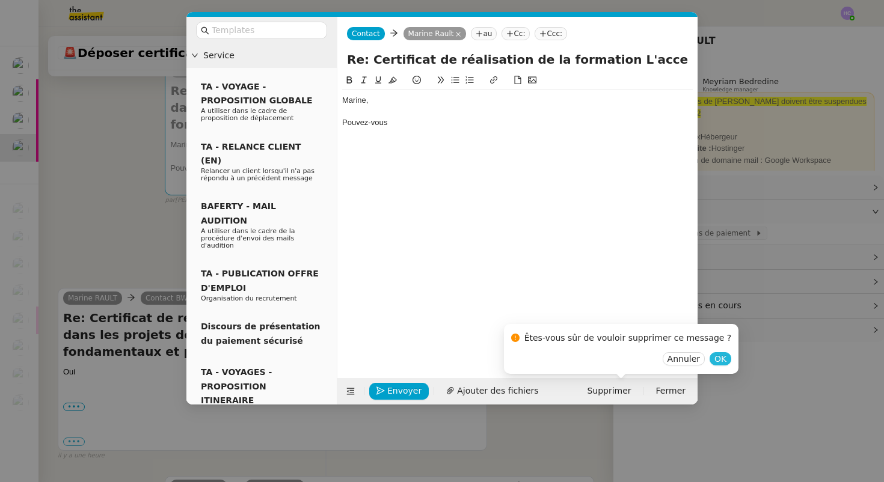
click at [715, 358] on span "OK" at bounding box center [721, 359] width 12 height 12
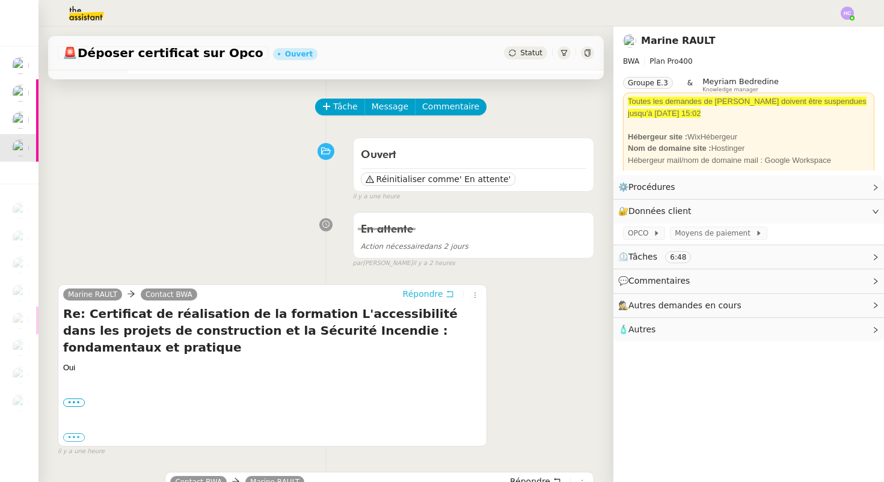
scroll to position [0, 0]
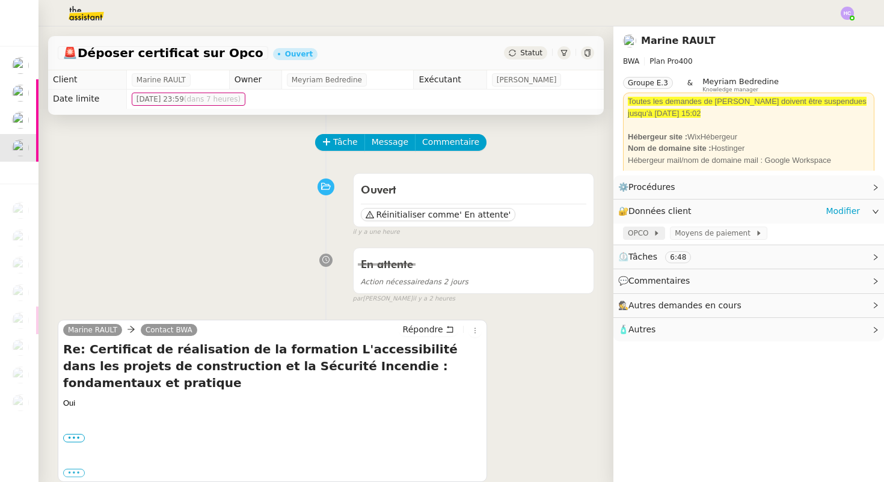
click at [634, 233] on span "OPCO" at bounding box center [640, 233] width 25 height 12
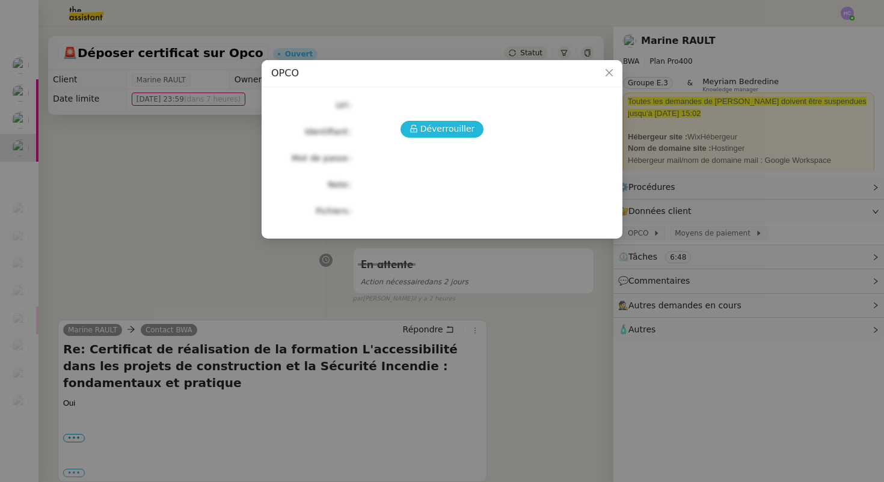
click at [453, 131] on span "Déverrouiller" at bounding box center [447, 129] width 55 height 14
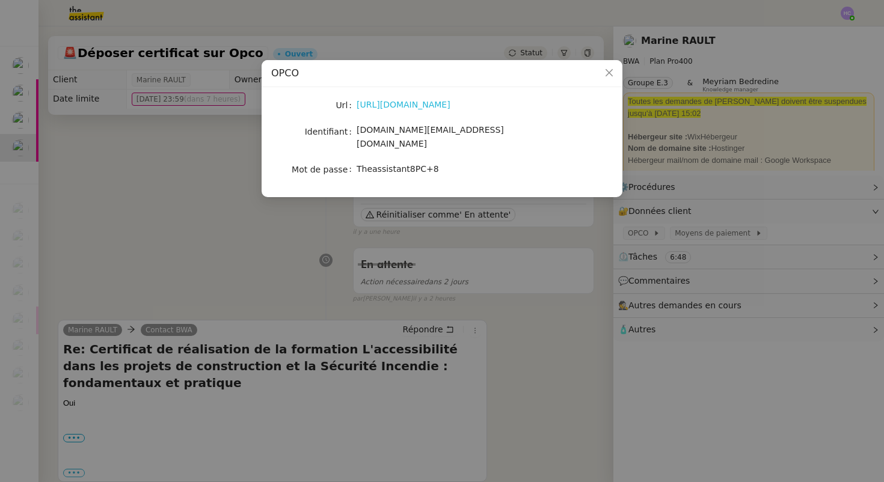
click at [417, 101] on link "[URL][DOMAIN_NAME]" at bounding box center [404, 105] width 94 height 10
click at [180, 198] on nz-modal-container "OPCO Url [URL][DOMAIN_NAME] Identifiant [DOMAIN_NAME][EMAIL_ADDRESS][DOMAIN_NAM…" at bounding box center [442, 241] width 884 height 482
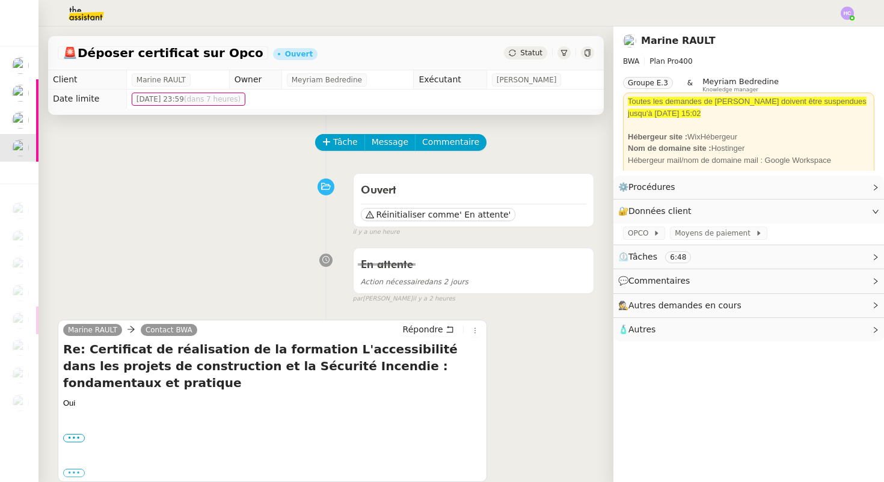
click at [327, 152] on div "Tâche Message Commentaire" at bounding box center [455, 148] width 278 height 29
click at [327, 146] on button "Tâche" at bounding box center [340, 142] width 50 height 17
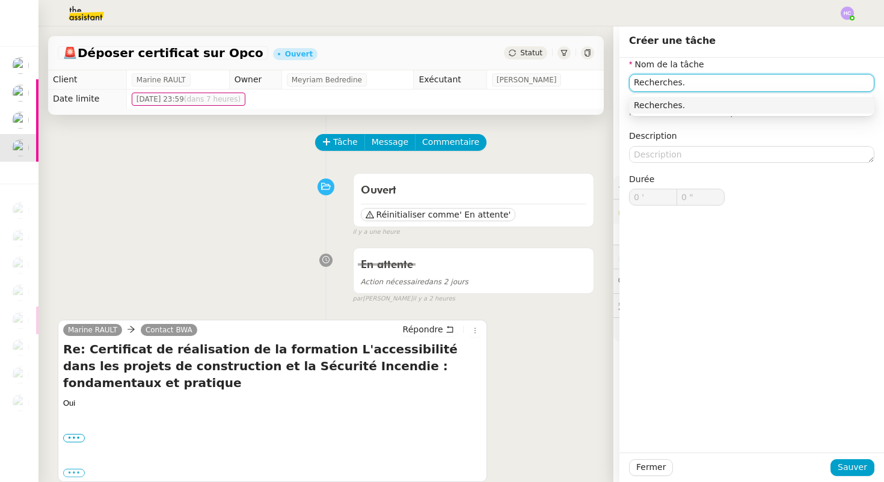
type input "Recherches."
click at [706, 263] on div "Nom de la tâche Recherches. ⚠️ Privilégiez un titre clair et explicite. Le clie…" at bounding box center [751, 255] width 265 height 395
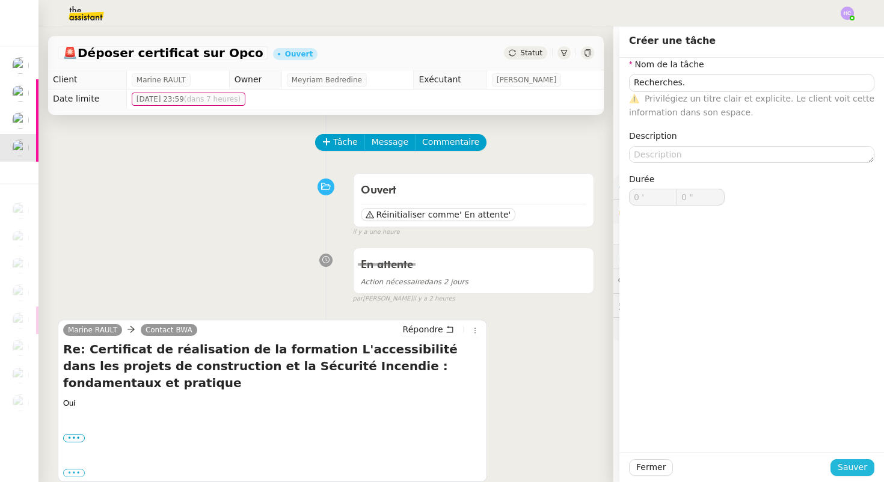
click at [856, 465] on span "Sauver" at bounding box center [852, 468] width 29 height 14
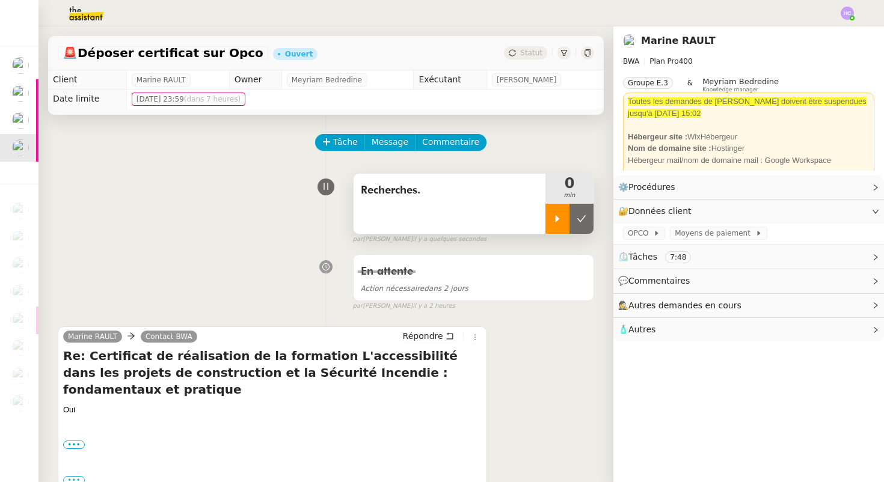
click at [556, 219] on icon at bounding box center [558, 218] width 4 height 7
click at [558, 220] on div at bounding box center [570, 219] width 48 height 30
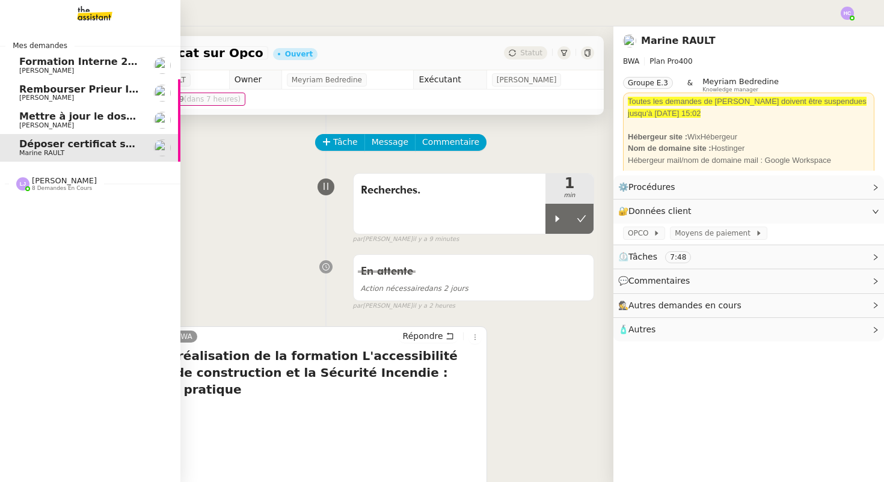
click at [54, 91] on span "Rembourser Prieur Immo SA et annuler contrat" at bounding box center [147, 89] width 256 height 11
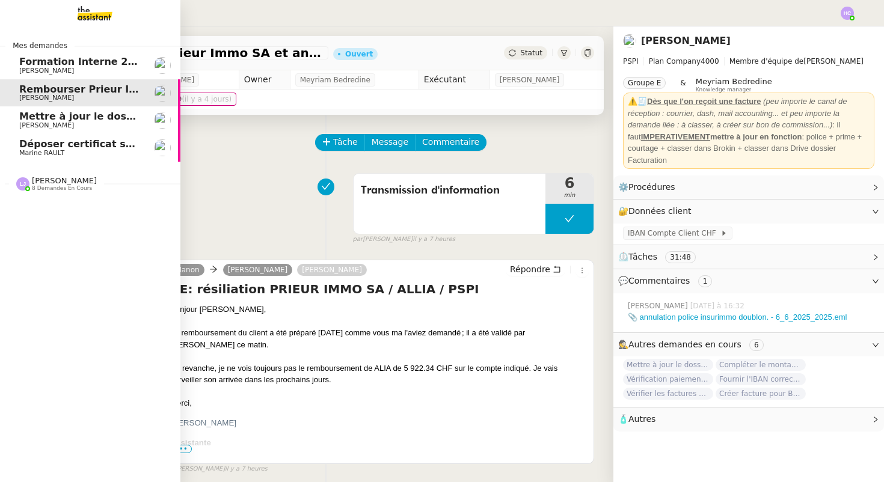
click at [57, 117] on span "Mettre à jour le dossier sinistre" at bounding box center [104, 116] width 171 height 11
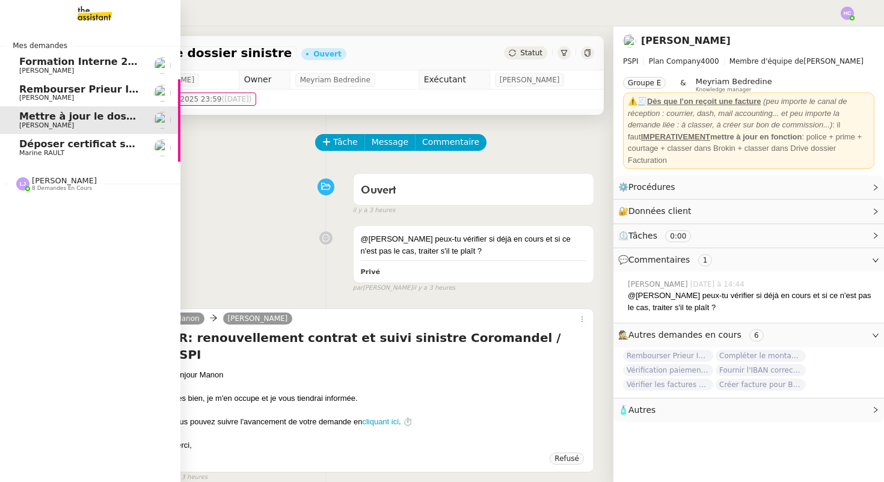
click at [38, 145] on span "Déposer certificat sur Opco" at bounding box center [93, 143] width 149 height 11
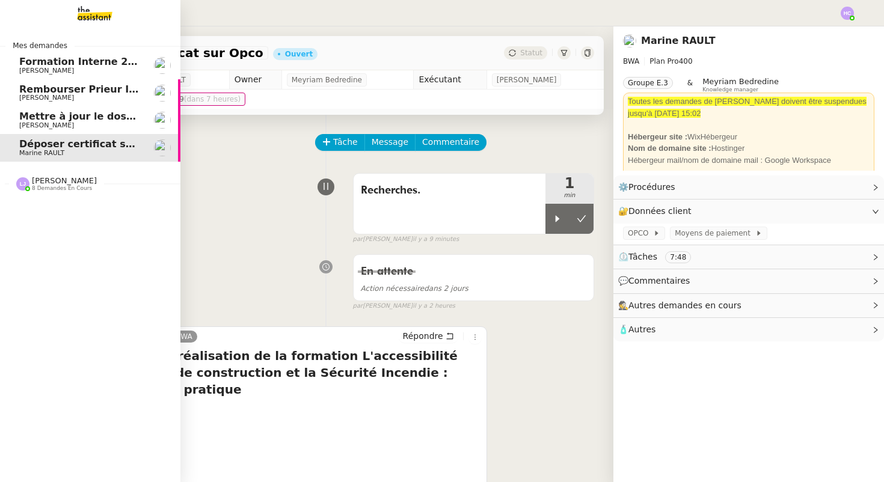
click at [46, 113] on span "Mettre à jour le dossier sinistre" at bounding box center [104, 116] width 171 height 11
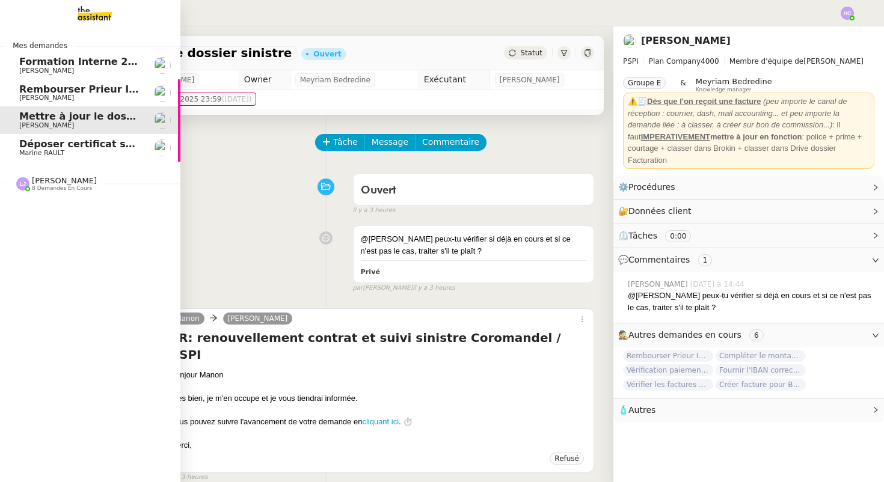
click at [55, 85] on span "Rembourser Prieur Immo SA et annuler contrat" at bounding box center [147, 89] width 256 height 11
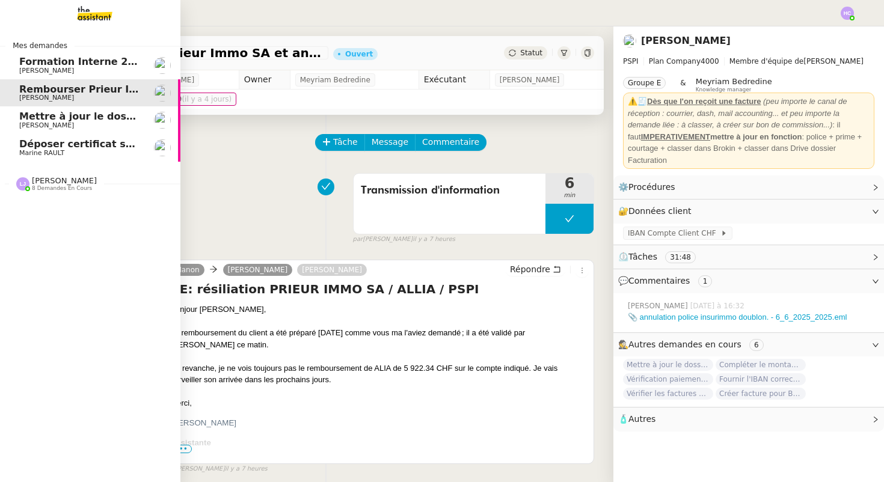
click at [95, 88] on span "Rembourser Prieur Immo SA et annuler contrat" at bounding box center [147, 89] width 256 height 11
click at [58, 179] on span "[PERSON_NAME]" at bounding box center [64, 180] width 65 height 9
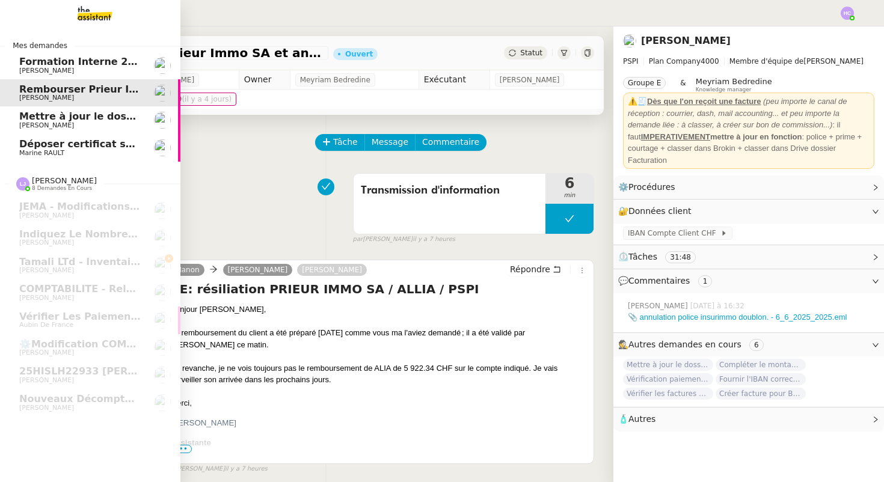
click at [74, 142] on span "Déposer certificat sur Opco" at bounding box center [93, 143] width 149 height 11
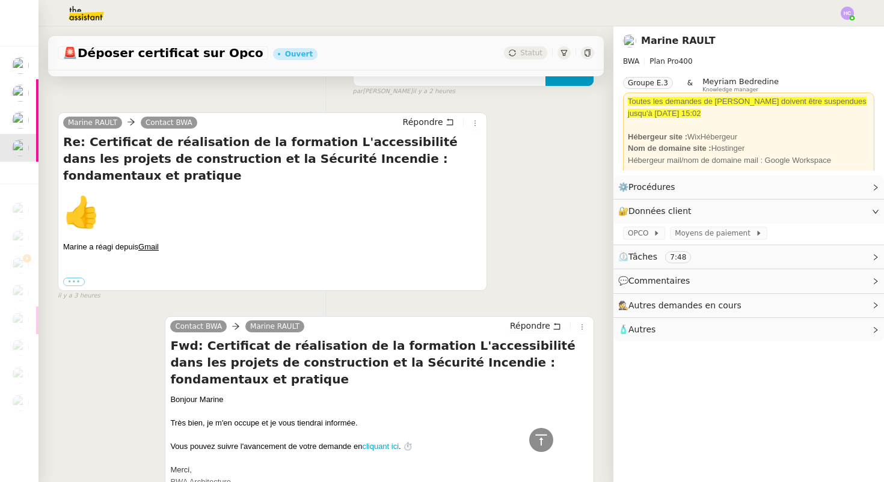
scroll to position [846, 0]
